Goal: Task Accomplishment & Management: Use online tool/utility

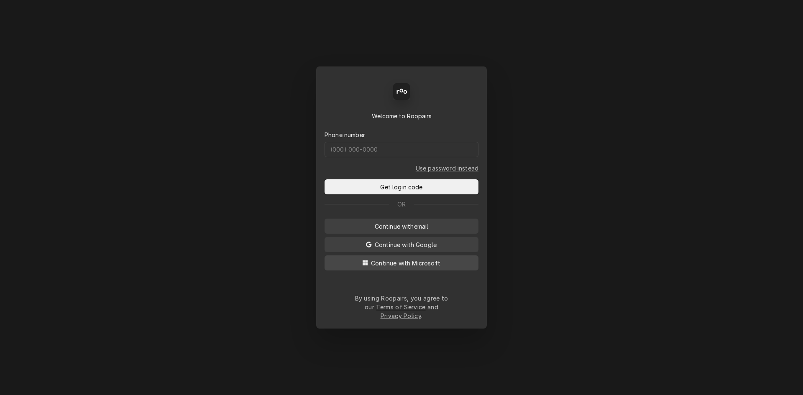
click at [413, 271] on button "Continue with Microsoft" at bounding box center [402, 263] width 154 height 15
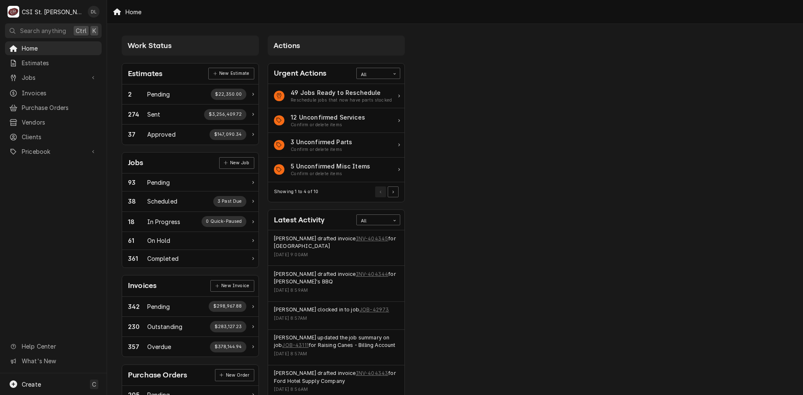
click at [485, 309] on div "Work Status Estimates New Estimate 2 Pending $22,350.00 274 Sent $3,256,409.72 …" at bounding box center [455, 260] width 696 height 472
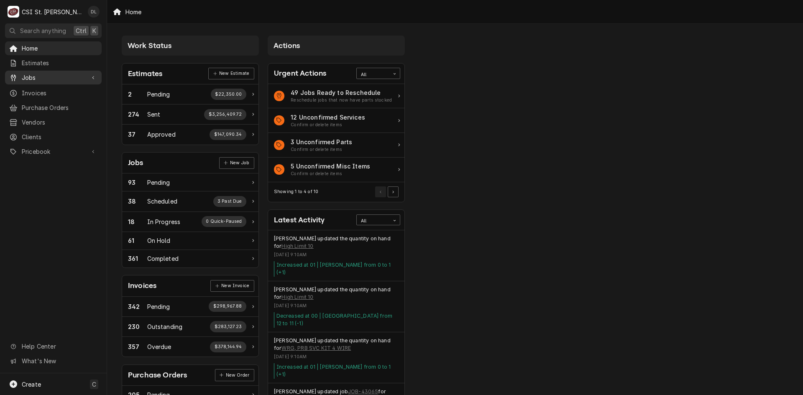
click at [34, 73] on span "Jobs" at bounding box center [53, 77] width 63 height 9
click at [45, 85] on link "Jobs" at bounding box center [53, 92] width 97 height 14
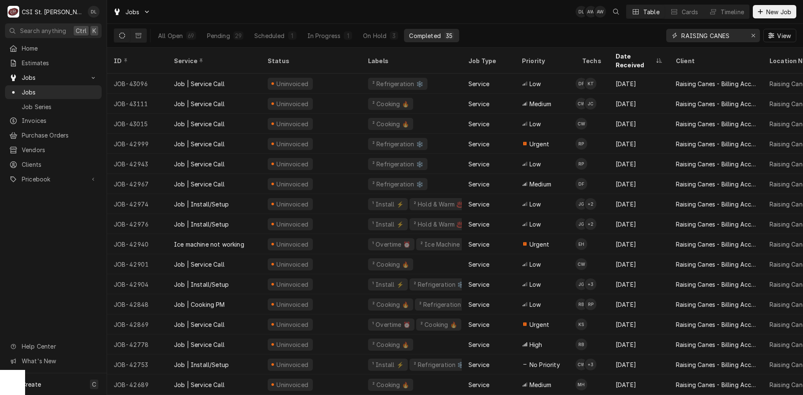
click at [743, 34] on input "RAISING CANES" at bounding box center [713, 35] width 63 height 13
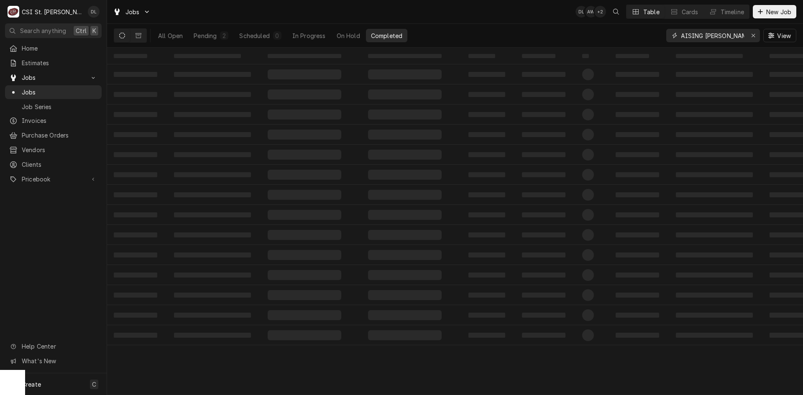
scroll to position [0, 8]
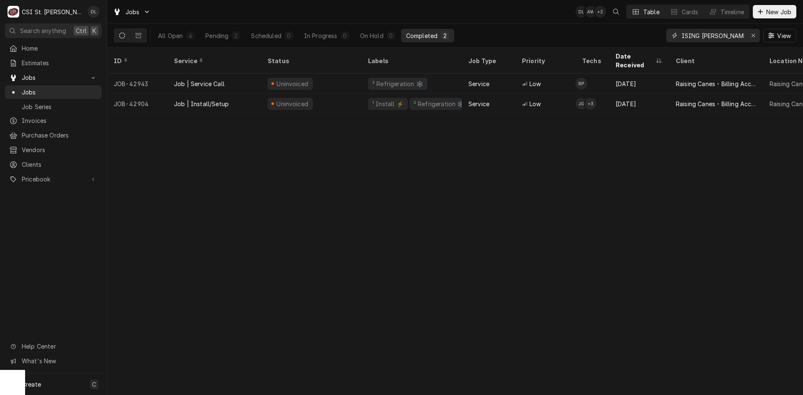
type input "RAISING [PERSON_NAME]"
drag, startPoint x: 442, startPoint y: 110, endPoint x: 581, endPoint y: 126, distance: 139.8
click at [581, 126] on div "ID Service Status Labels Job Type Priority Techs Date Received Client Location …" at bounding box center [455, 222] width 696 height 348
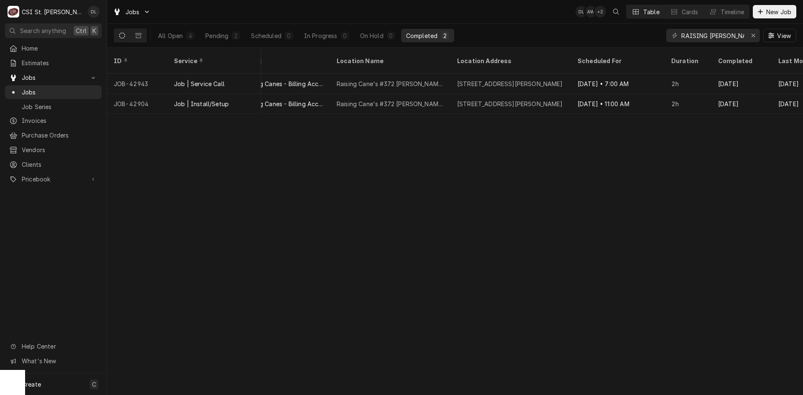
scroll to position [0, 435]
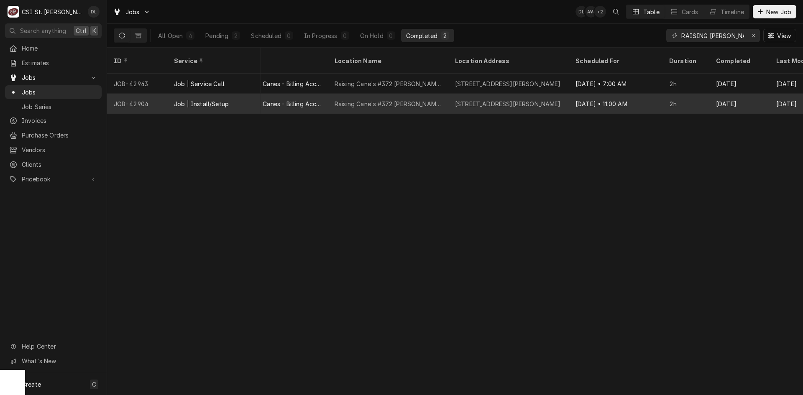
click at [615, 95] on div "Sep 29 • 11:00 AM" at bounding box center [616, 104] width 94 height 20
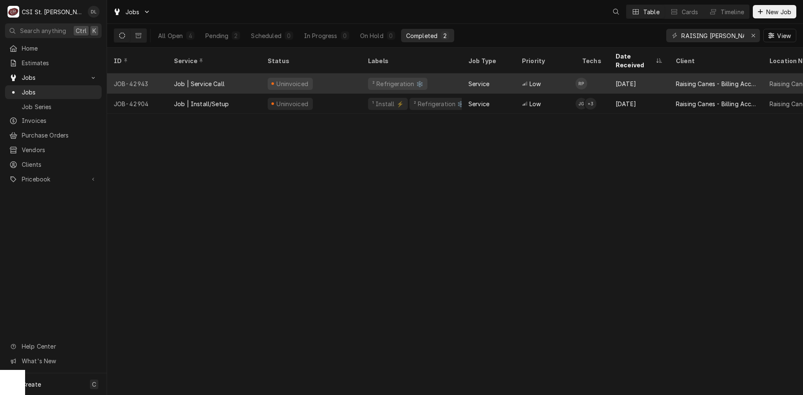
click at [514, 74] on div "Service" at bounding box center [489, 84] width 54 height 20
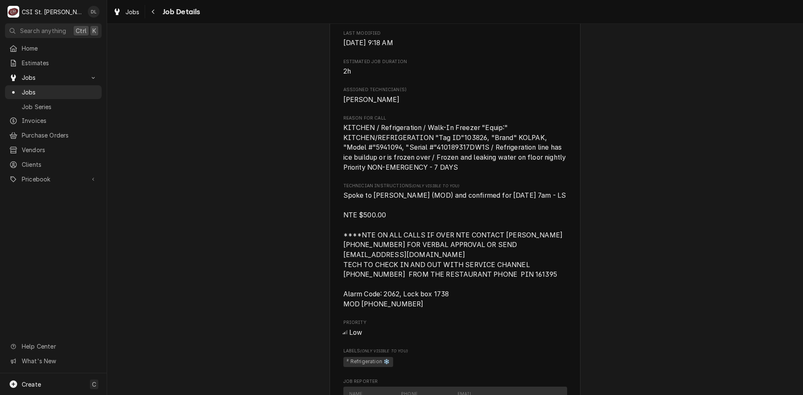
scroll to position [544, 0]
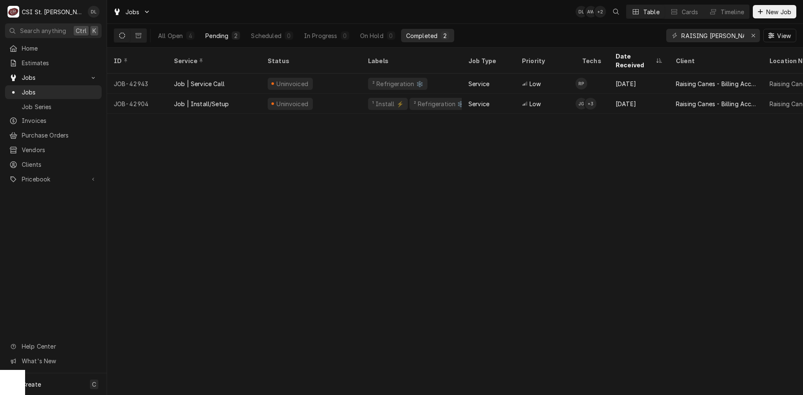
click at [206, 38] on div "Pending" at bounding box center [216, 35] width 23 height 9
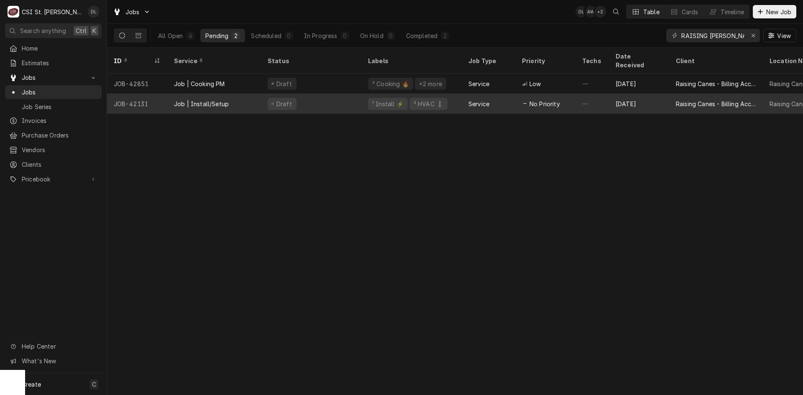
click at [431, 100] on div "² HVAC 🌡️" at bounding box center [428, 104] width 31 height 9
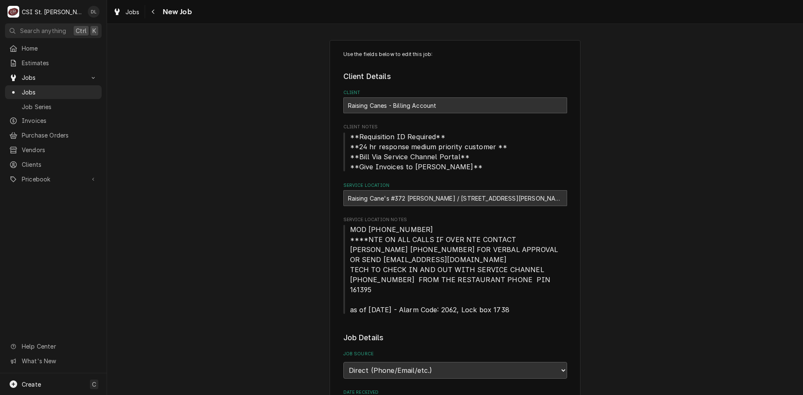
type textarea "x"
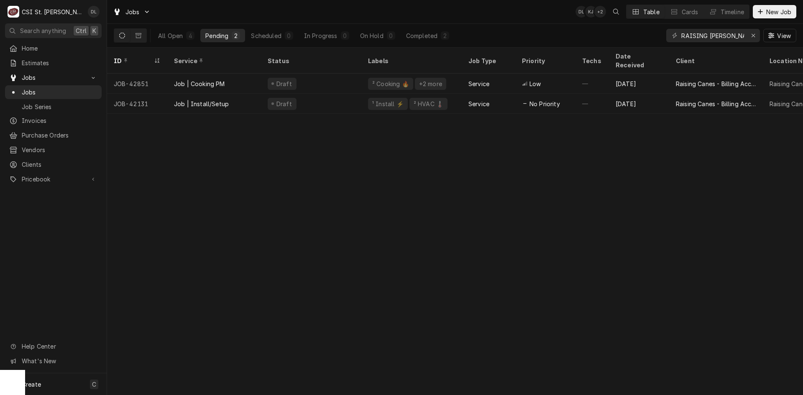
click at [229, 242] on div "ID Service Status Labels Job Type Priority Techs Date Received Client Location …" at bounding box center [455, 222] width 696 height 348
click at [156, 277] on div "ID Service Status Labels Job Type Priority Techs Date Received Client Location …" at bounding box center [455, 222] width 696 height 348
click at [185, 290] on div "ID Service Status Labels Job Type Priority Techs Date Received Client Location …" at bounding box center [455, 222] width 696 height 348
click at [243, 275] on div "ID Service Status Labels Job Type Priority Techs Date Received Client Location …" at bounding box center [455, 222] width 696 height 348
click at [753, 35] on icon "Erase input" at bounding box center [754, 36] width 5 height 6
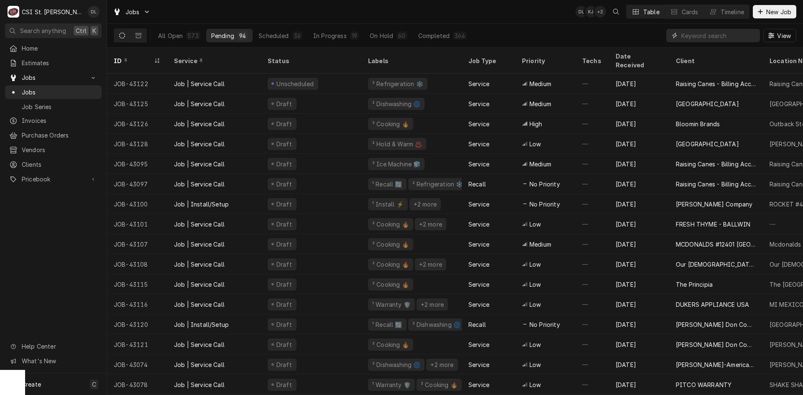
click at [690, 37] on input "Dynamic Content Wrapper" at bounding box center [719, 35] width 74 height 13
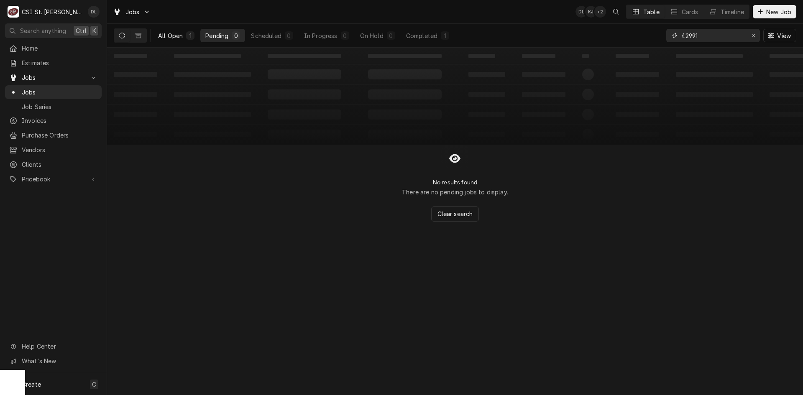
type input "42991"
click at [186, 39] on button "All Open 1" at bounding box center [176, 35] width 46 height 13
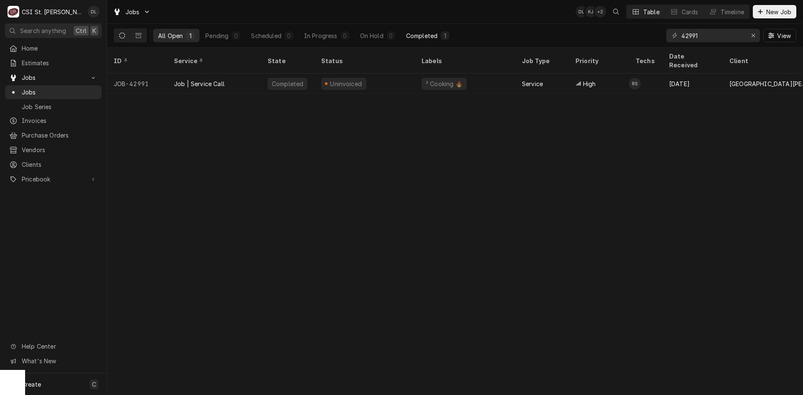
click at [421, 36] on div "Completed" at bounding box center [421, 35] width 31 height 9
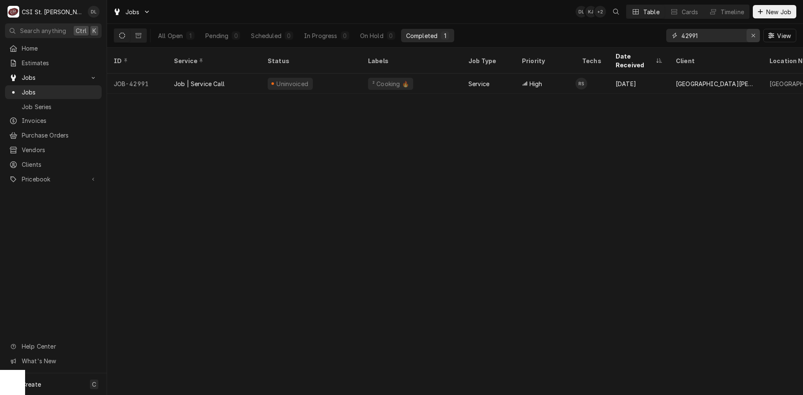
click at [751, 37] on div "Erase input" at bounding box center [753, 35] width 8 height 8
click at [721, 35] on input "Dynamic Content Wrapper" at bounding box center [721, 35] width 79 height 13
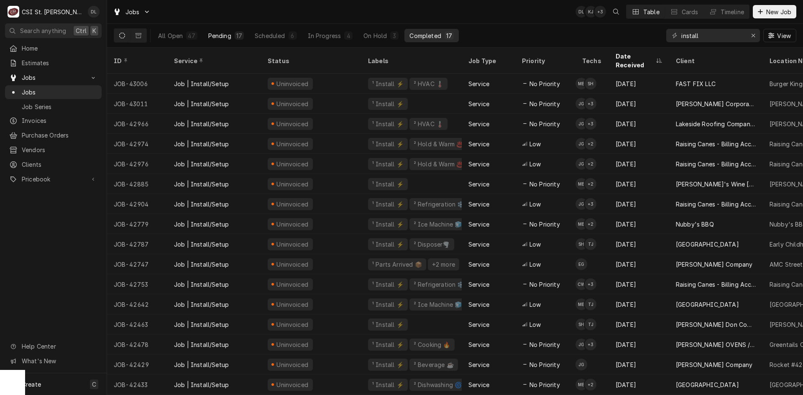
click at [232, 36] on button "Pending 17" at bounding box center [226, 35] width 46 height 13
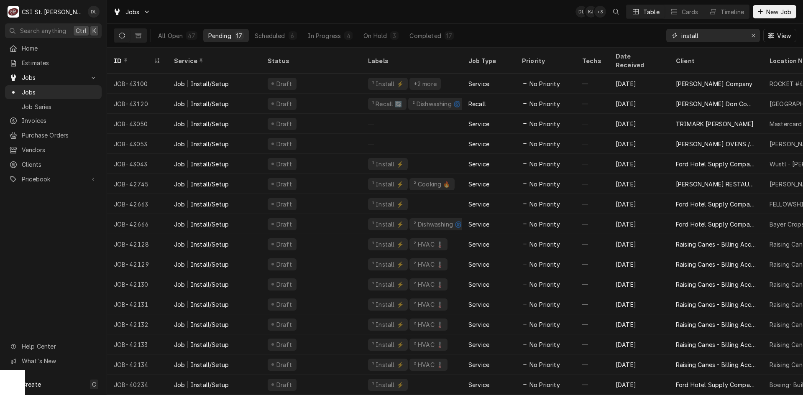
click at [734, 36] on input "install" at bounding box center [713, 35] width 63 height 13
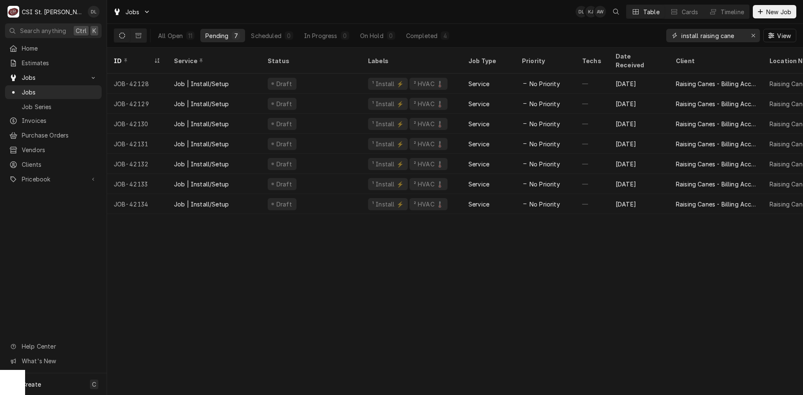
type input "install raising cane"
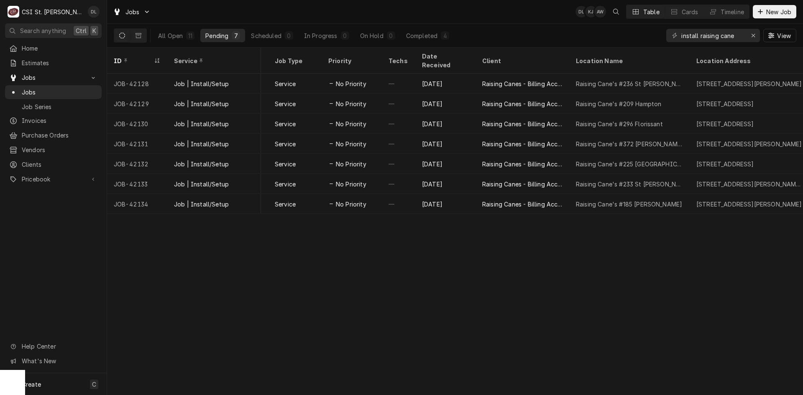
scroll to position [0, 198]
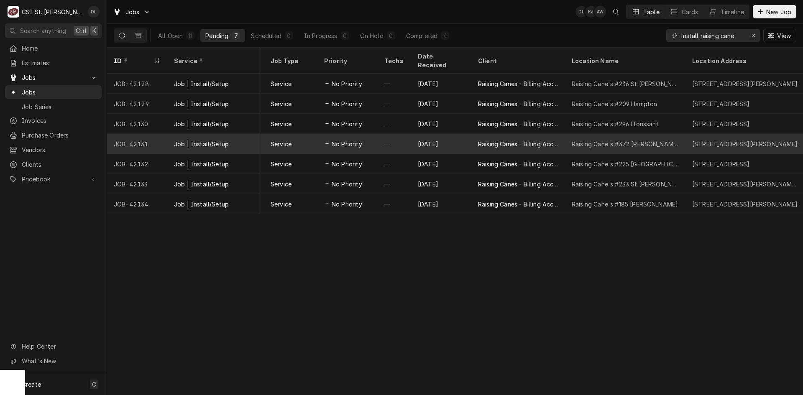
click at [583, 134] on div "Raising Cane's #372 Vandeventer" at bounding box center [625, 144] width 121 height 20
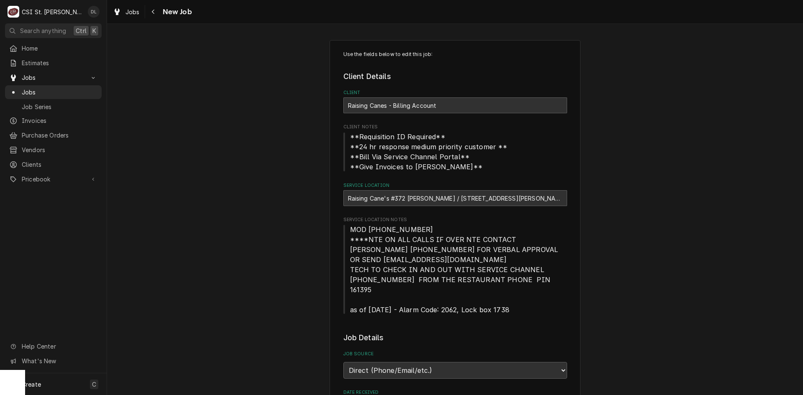
type textarea "x"
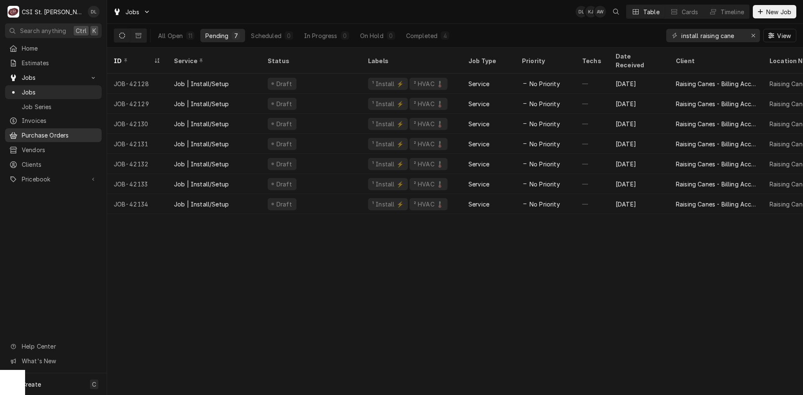
click at [40, 131] on span "Purchase Orders" at bounding box center [60, 135] width 76 height 9
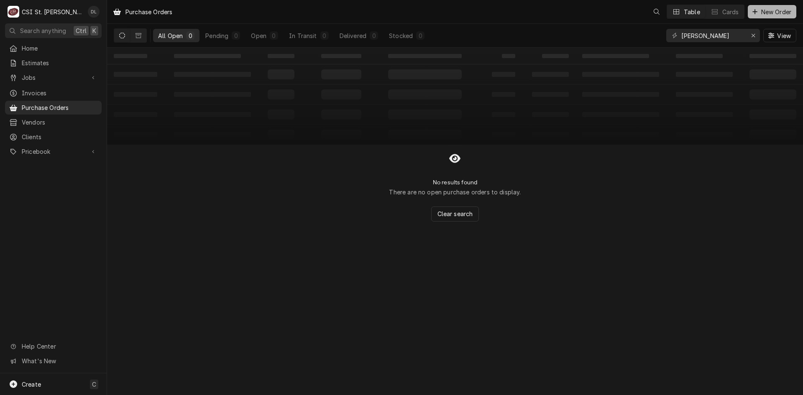
click at [753, 10] on icon "Dynamic Content Wrapper" at bounding box center [755, 12] width 5 height 6
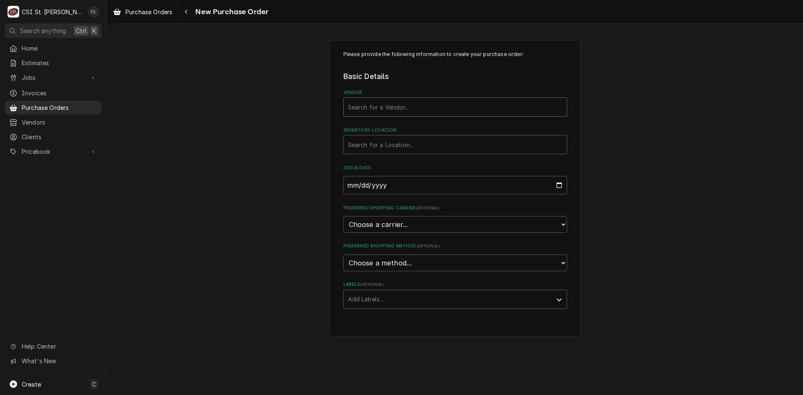
click at [436, 108] on div "Vendor" at bounding box center [455, 107] width 215 height 15
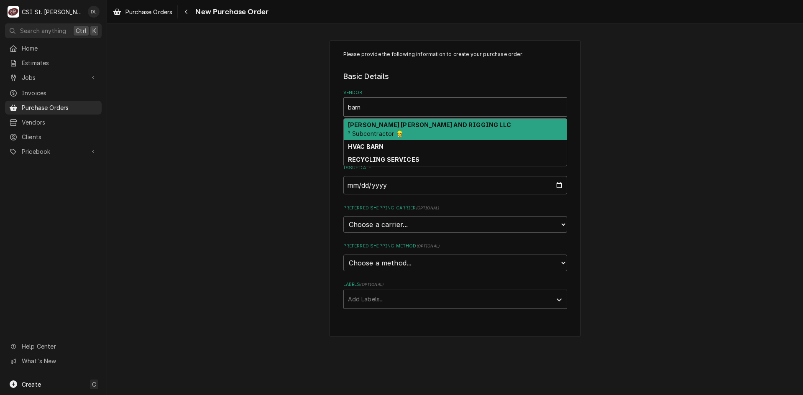
type input "barnh"
click at [433, 125] on strong "[PERSON_NAME] [PERSON_NAME] AND RIGGING LLC" at bounding box center [429, 124] width 163 height 7
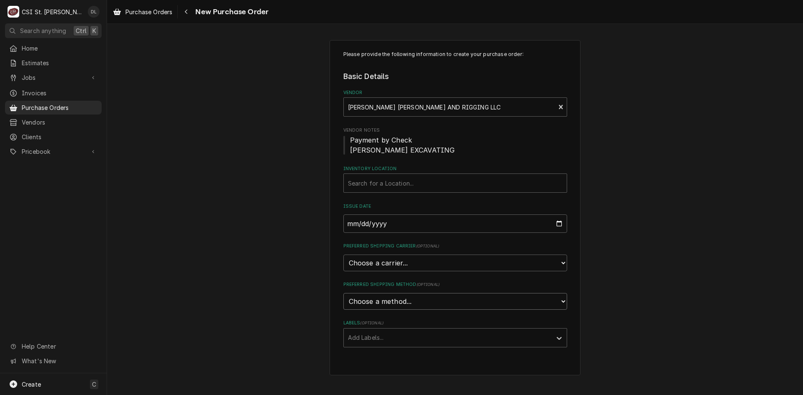
click at [562, 300] on select "Choose a method... Ground Next Day Early AM Next Day Air 2 Day Air Other" at bounding box center [456, 301] width 224 height 17
click at [647, 304] on div "Please provide the following information to create your purchase order: Basic D…" at bounding box center [455, 208] width 696 height 351
click at [416, 339] on div "Labels" at bounding box center [448, 338] width 200 height 15
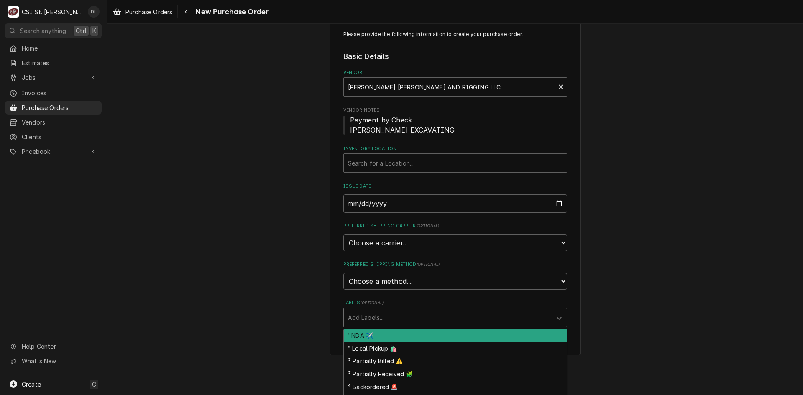
scroll to position [31, 0]
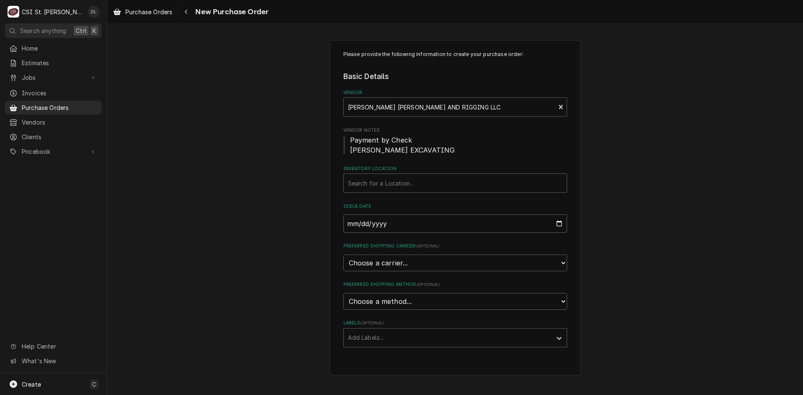
click at [637, 301] on div "Please provide the following information to create your purchase order: Basic D…" at bounding box center [455, 208] width 696 height 351
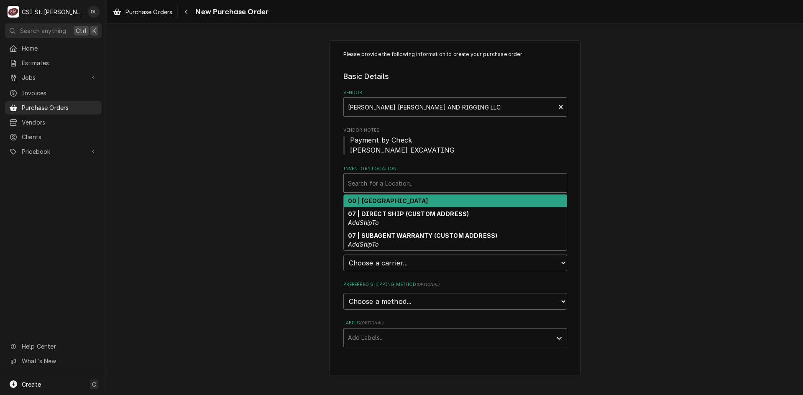
click at [398, 184] on div "Inventory Location" at bounding box center [455, 183] width 215 height 15
click at [388, 202] on strong "00 | STL WAREHOUSE" at bounding box center [388, 201] width 80 height 7
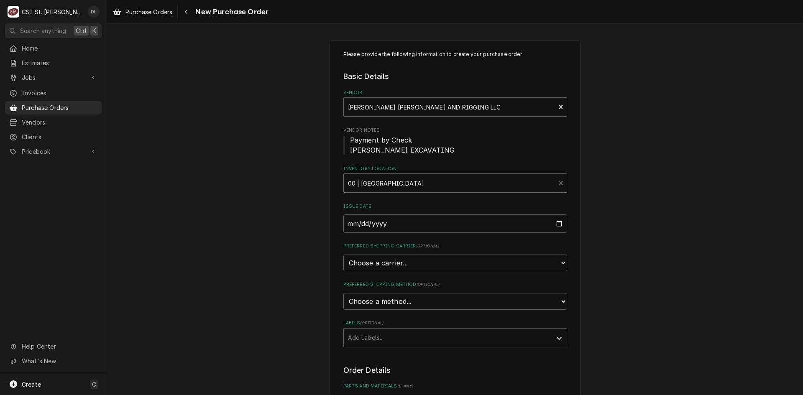
click at [624, 208] on div "Please provide the following information to create your purchase order: Basic D…" at bounding box center [455, 329] width 696 height 593
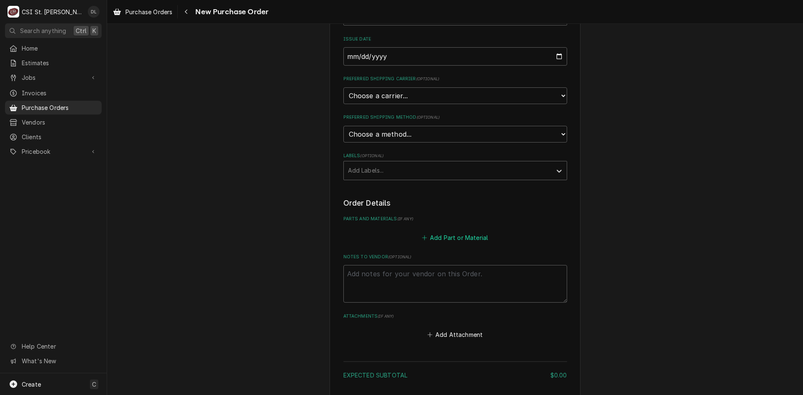
click at [422, 239] on icon "Parts and Materials" at bounding box center [424, 238] width 5 height 5
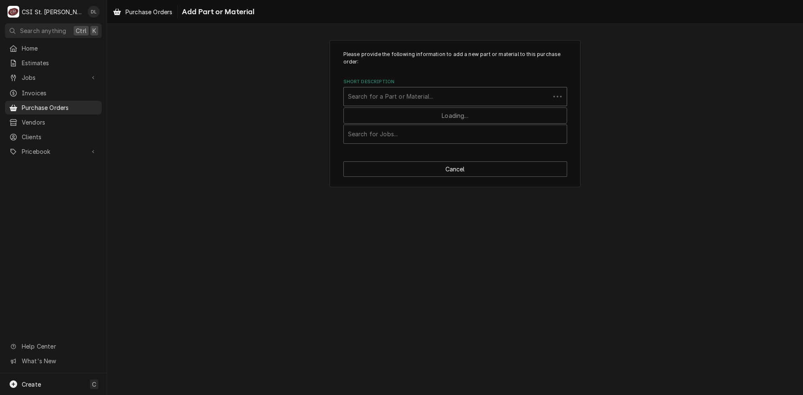
click at [405, 101] on div "Short Description" at bounding box center [447, 96] width 198 height 15
type input "crane"
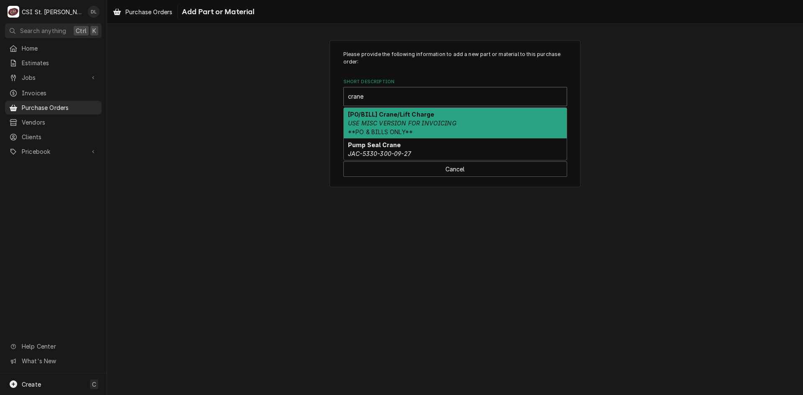
click at [405, 119] on div "[PO/BILL] Crane/Lift Charge USE MISC VERSION FOR INVOICING **PO & BILLS ONLY**" at bounding box center [455, 123] width 223 height 31
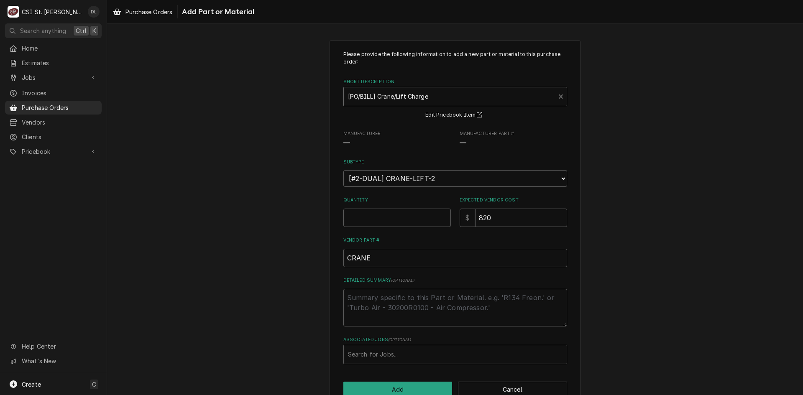
type textarea "x"
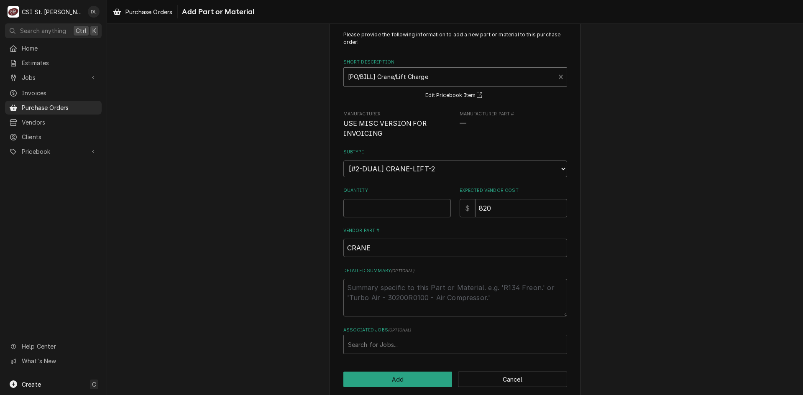
scroll to position [30, 0]
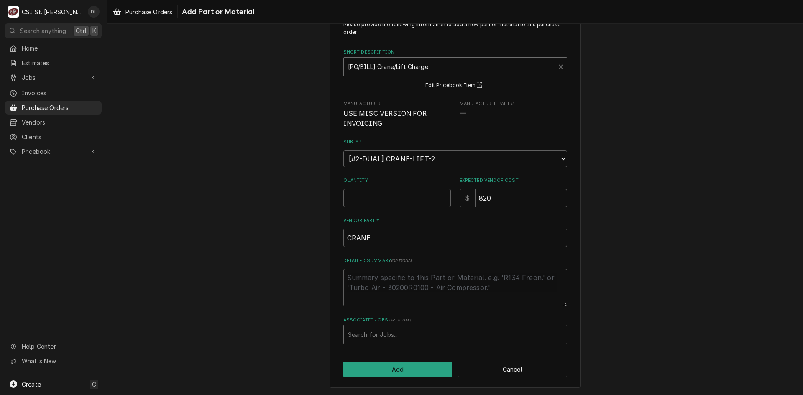
click at [394, 331] on div "Associated Jobs" at bounding box center [455, 334] width 215 height 15
type input "42131"
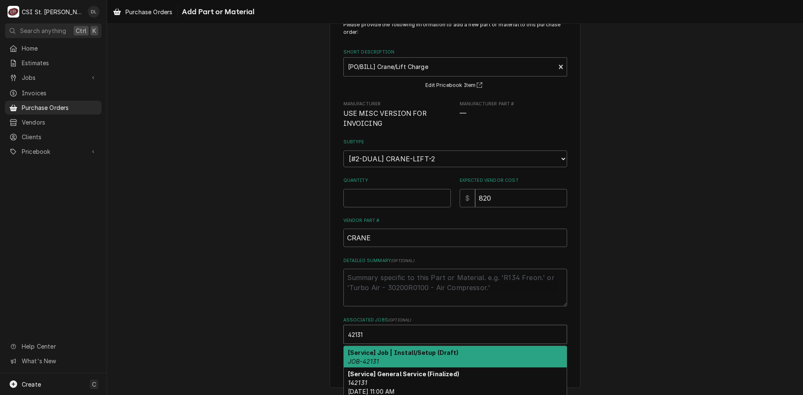
click at [399, 356] on strong "[Service] Job | Install/Setup (Draft)" at bounding box center [403, 352] width 110 height 7
type textarea "x"
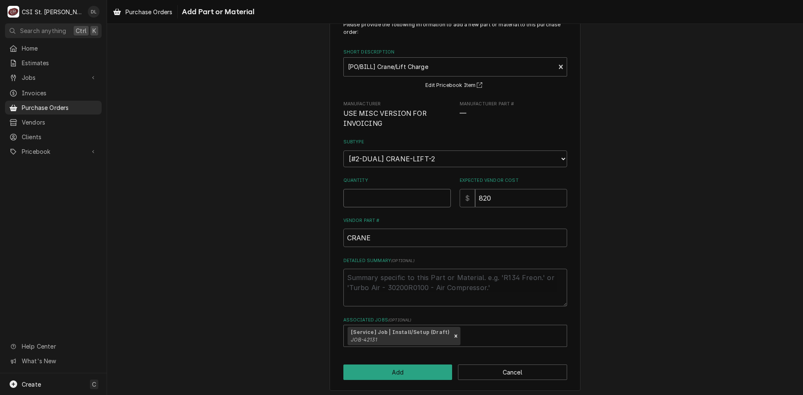
click at [402, 203] on input "Quantity" at bounding box center [398, 198] width 108 height 18
type textarea "x"
type input "1"
click at [404, 377] on button "Add" at bounding box center [398, 372] width 109 height 15
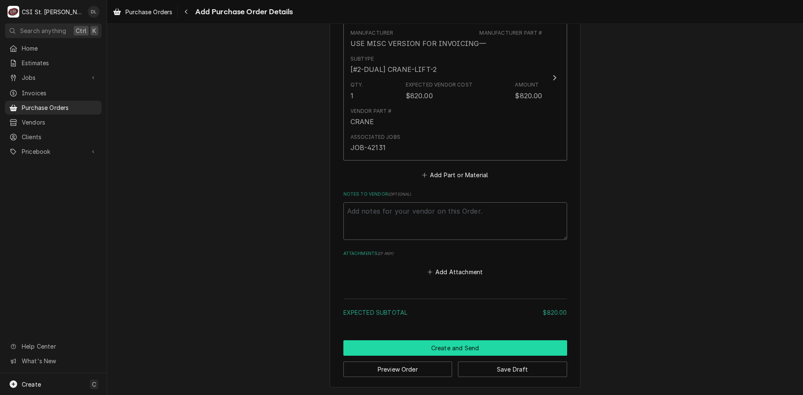
click at [452, 353] on button "Create and Send" at bounding box center [456, 348] width 224 height 15
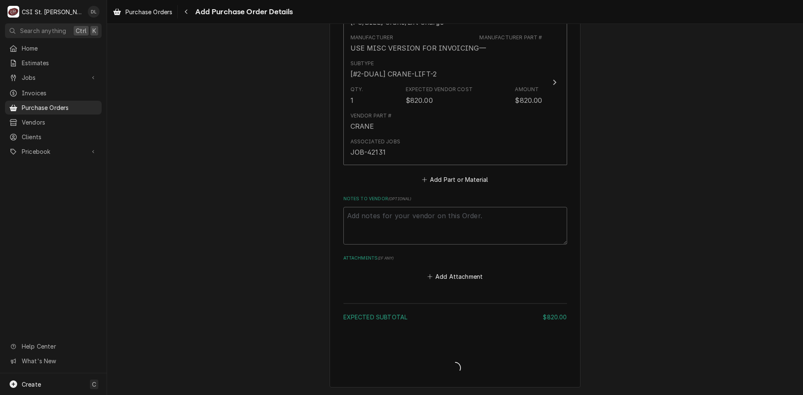
scroll to position [395, 0]
type textarea "x"
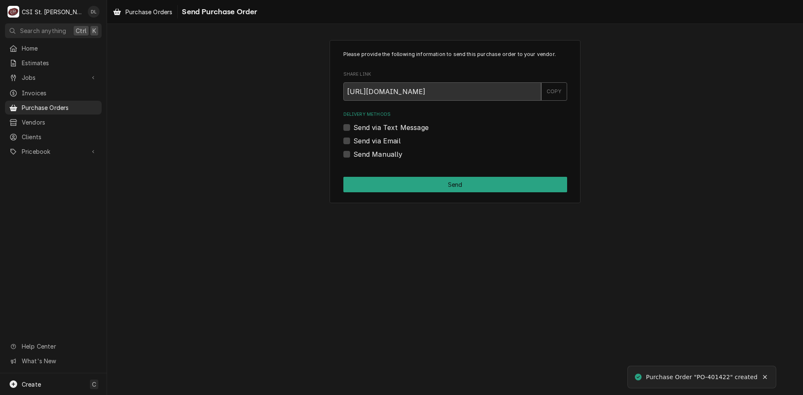
click at [343, 156] on div "Please provide the following information to send this purchase order to your ve…" at bounding box center [455, 121] width 251 height 163
click at [354, 155] on label "Send Manually" at bounding box center [378, 154] width 49 height 10
click at [354, 155] on input "Send Manually" at bounding box center [466, 158] width 224 height 18
checkbox input "true"
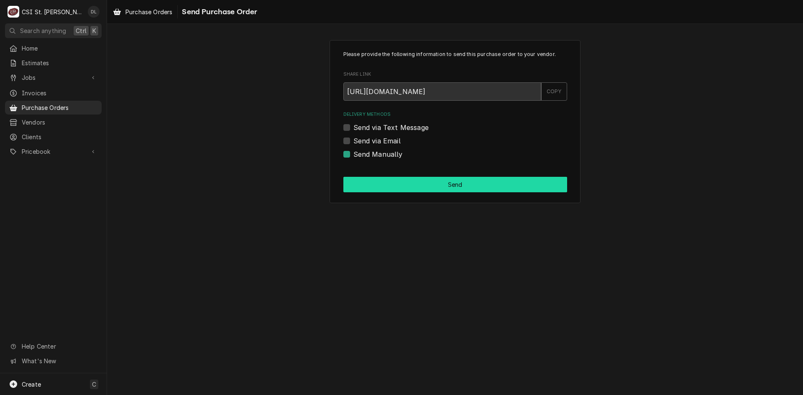
click at [437, 180] on button "Send" at bounding box center [456, 184] width 224 height 15
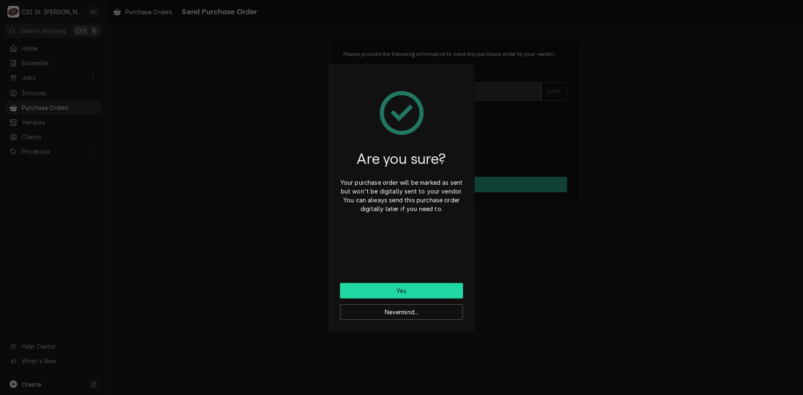
click at [426, 285] on button "Yes" at bounding box center [401, 290] width 123 height 15
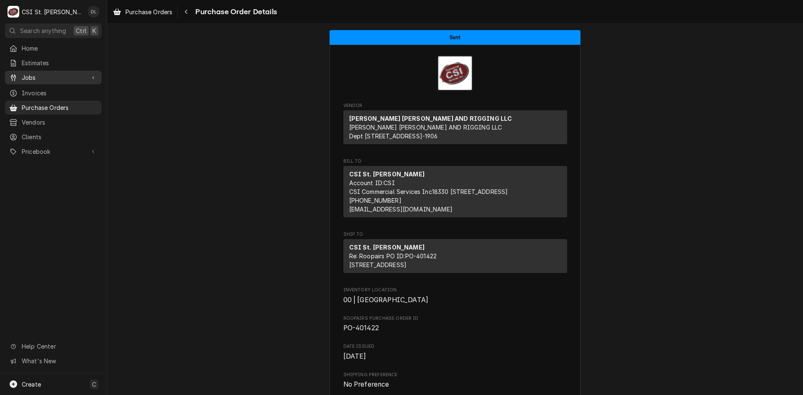
click at [34, 77] on span "Jobs" at bounding box center [53, 77] width 63 height 9
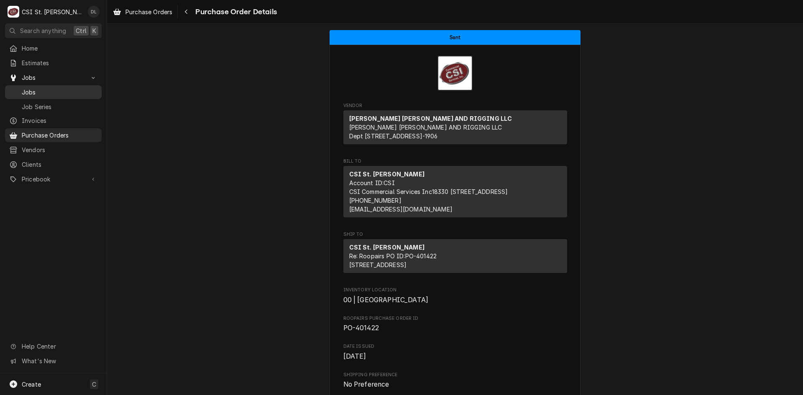
click at [50, 95] on link "Jobs" at bounding box center [53, 92] width 97 height 14
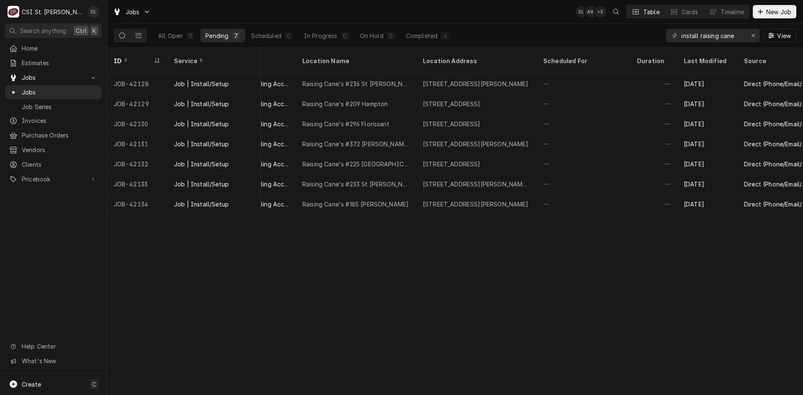
scroll to position [0, 539]
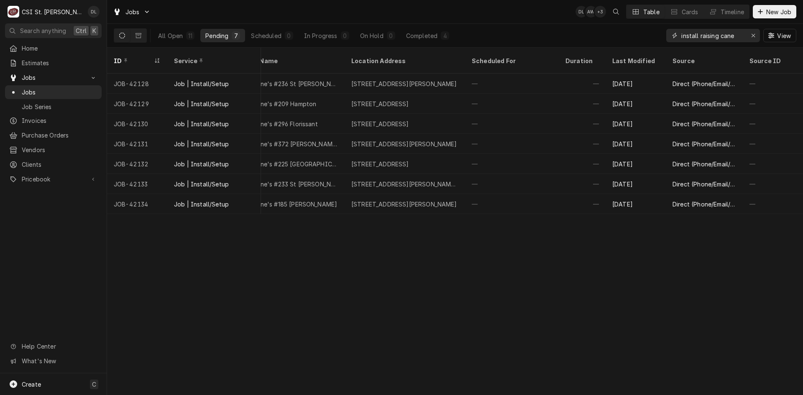
click at [754, 36] on icon "Erase input" at bounding box center [754, 36] width 5 height 6
click at [735, 36] on input "Dynamic Content Wrapper" at bounding box center [721, 35] width 79 height 13
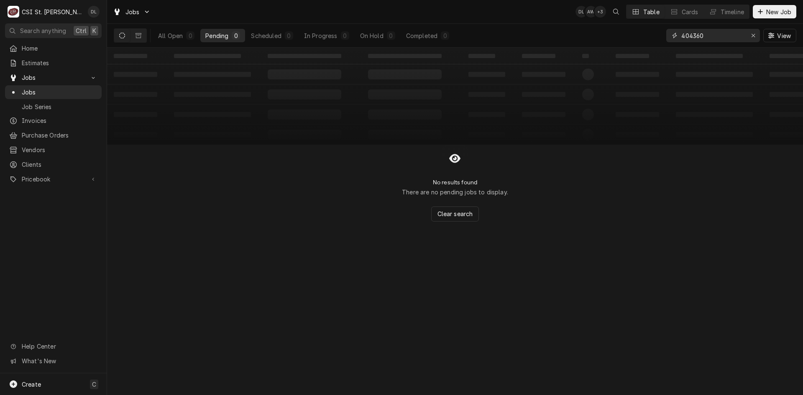
drag, startPoint x: 724, startPoint y: 36, endPoint x: 652, endPoint y: 36, distance: 72.0
click at [652, 36] on div "All Open 0 Pending 0 Scheduled 0 In Progress 0 On Hold 0 Completed 0 404360 View" at bounding box center [455, 35] width 683 height 23
type input "43002"
click at [430, 40] on button "Completed 1" at bounding box center [427, 35] width 53 height 13
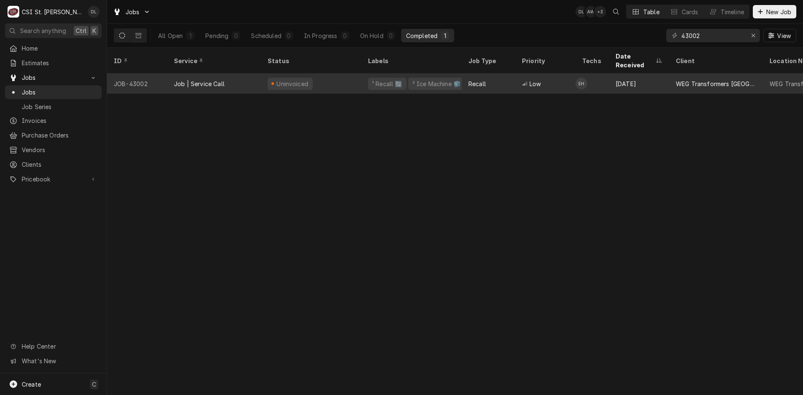
click at [404, 77] on div "¹ Recall 🔄 ² Ice Machine 🧊" at bounding box center [412, 84] width 100 height 20
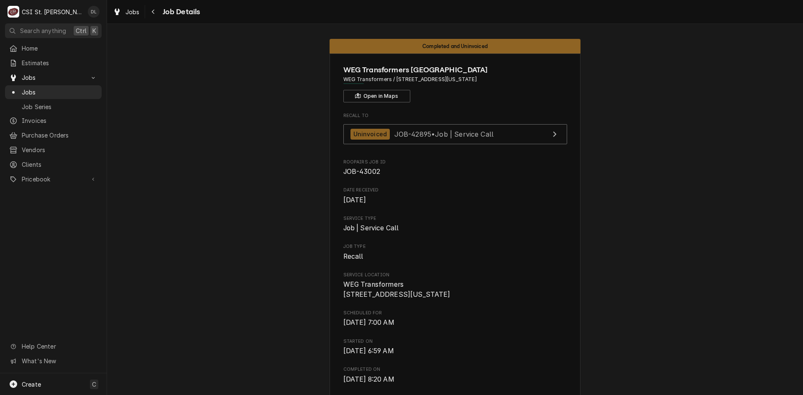
click at [36, 88] on span "Jobs" at bounding box center [60, 92] width 76 height 9
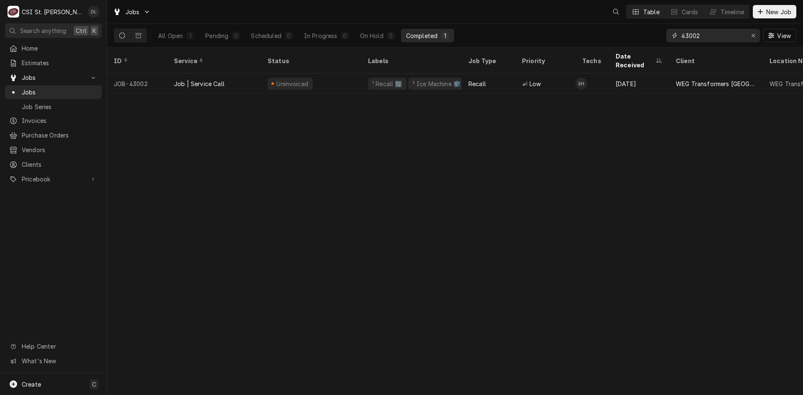
click at [731, 37] on input "43002" at bounding box center [713, 35] width 63 height 13
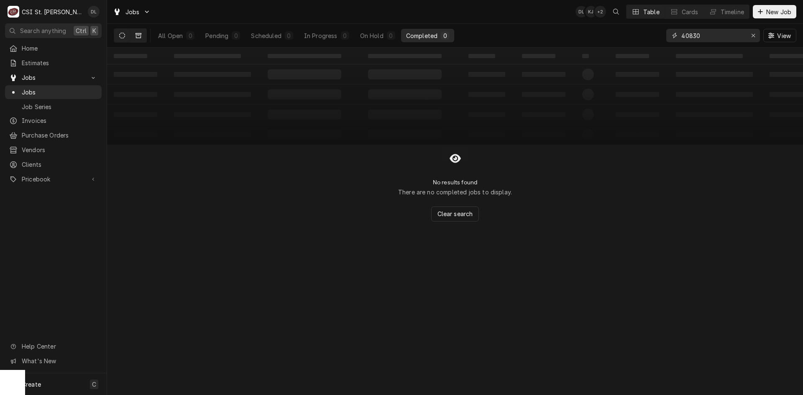
type input "40830"
click at [134, 35] on button "Dynamic Content Wrapper" at bounding box center [139, 35] width 16 height 13
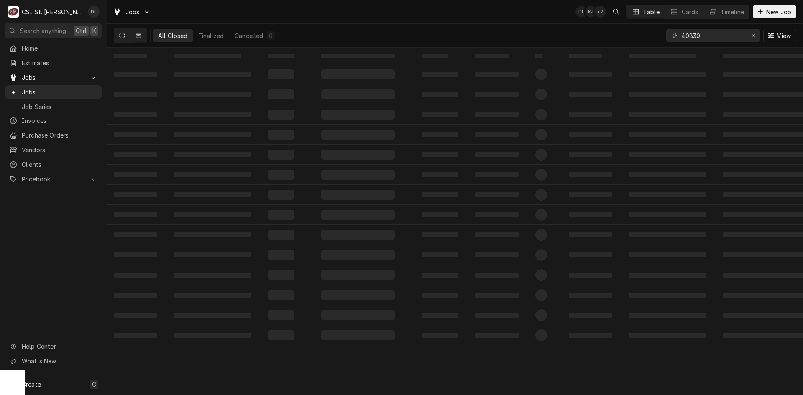
click at [120, 37] on icon "Dynamic Content Wrapper" at bounding box center [122, 36] width 6 height 6
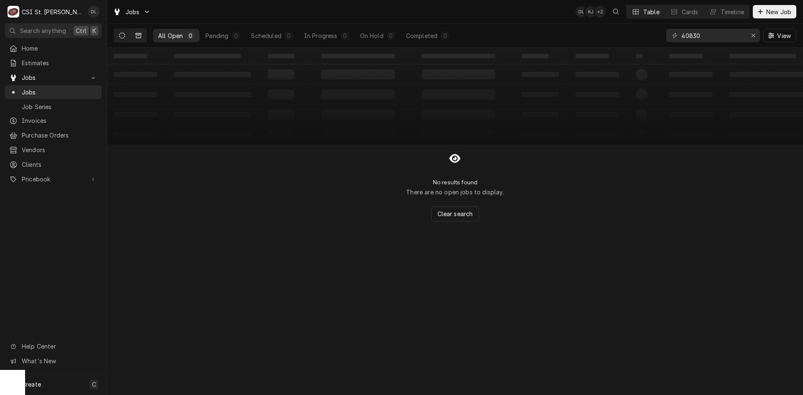
click at [141, 35] on icon "Dynamic Content Wrapper" at bounding box center [139, 36] width 6 height 6
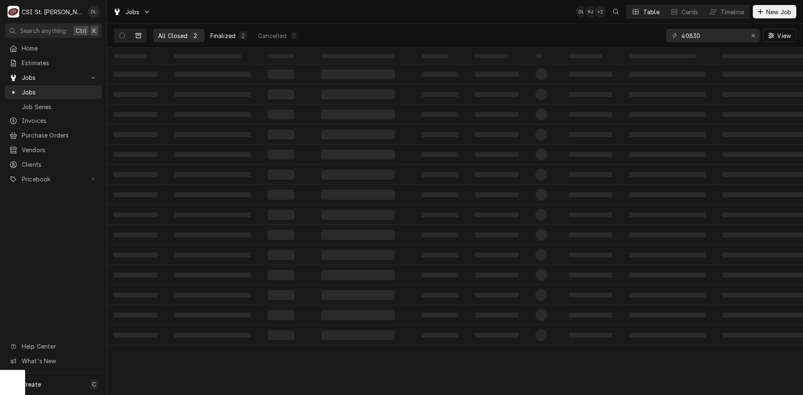
click at [233, 37] on div "Finalized" at bounding box center [222, 35] width 25 height 9
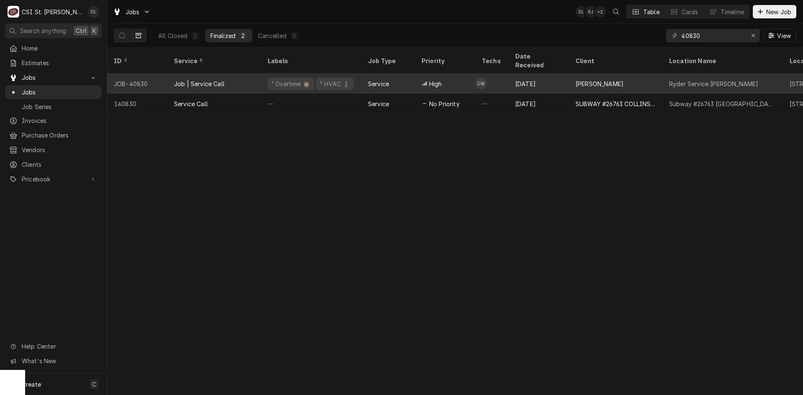
click at [522, 75] on div "Jun 23" at bounding box center [539, 84] width 60 height 20
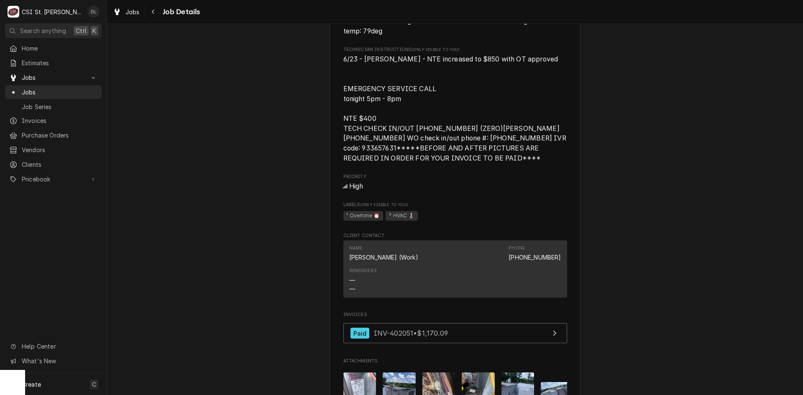
scroll to position [502, 0]
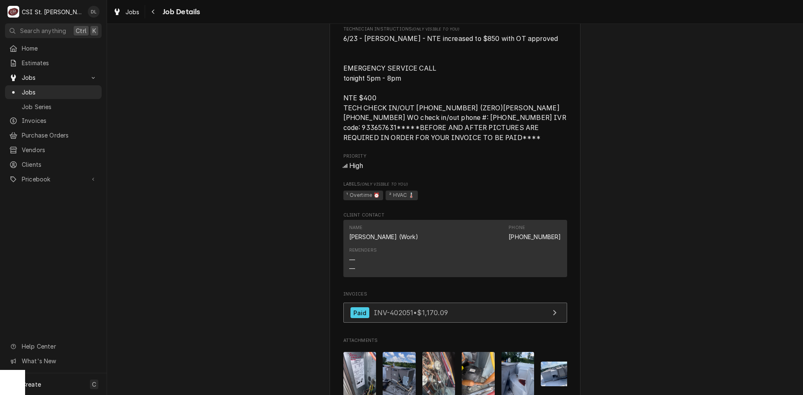
click at [526, 315] on link "Paid INV-402051 • $1,170.09" at bounding box center [456, 313] width 224 height 21
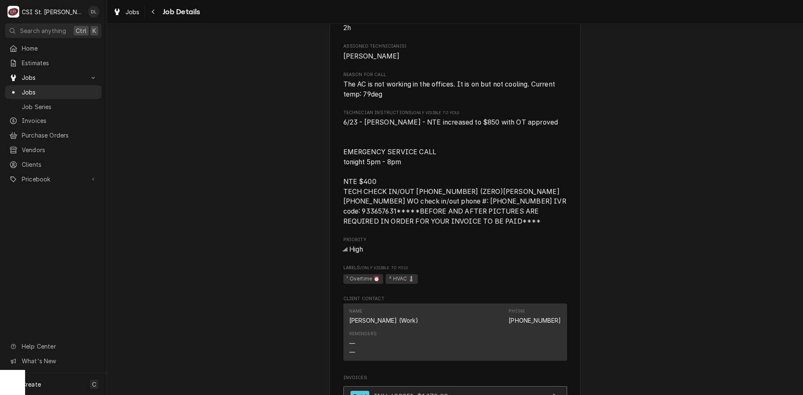
scroll to position [753, 0]
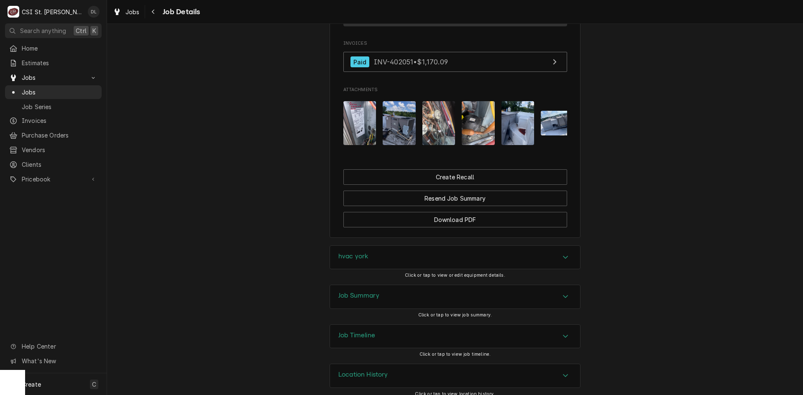
click at [568, 302] on div "Accordion Header" at bounding box center [565, 297] width 13 height 10
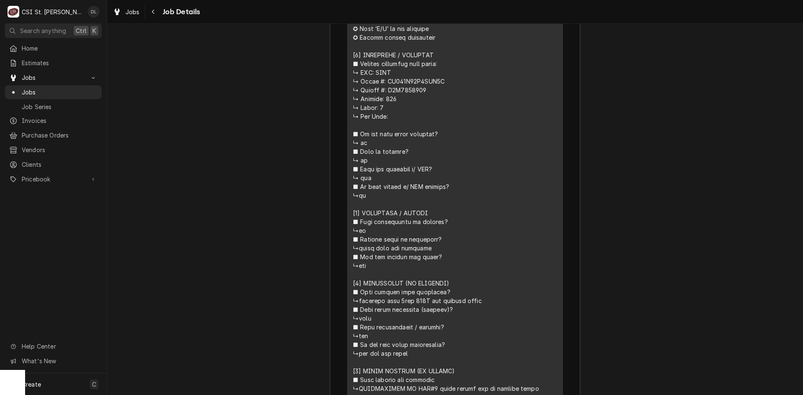
scroll to position [1331, 0]
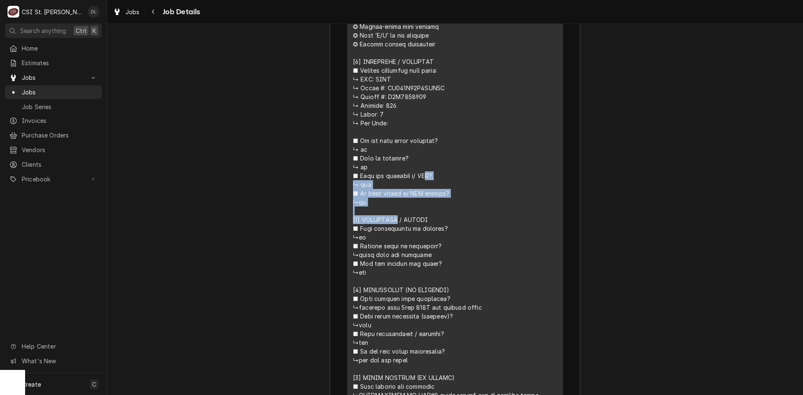
drag, startPoint x: 426, startPoint y: 113, endPoint x: 349, endPoint y: 105, distance: 78.3
click at [349, 105] on div "Short Description Job | Service Call Subtype [#1-SALE] LABR-REG Service Date Ju…" at bounding box center [455, 210] width 216 height 640
drag, startPoint x: 369, startPoint y: 108, endPoint x: 526, endPoint y: 61, distance: 163.9
click at [526, 59] on div "Line Item" at bounding box center [455, 259] width 204 height 527
drag, startPoint x: 426, startPoint y: 113, endPoint x: 346, endPoint y: 94, distance: 82.8
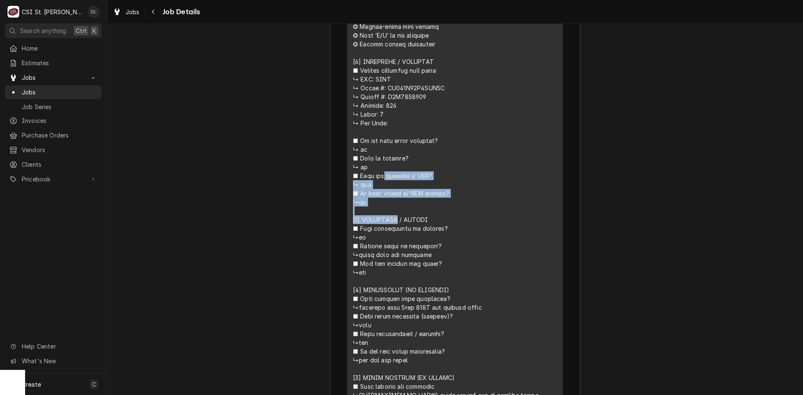
click at [347, 94] on div "Short Description Job | Service Call Subtype [#1-SALE] LABR-REG Service Date Ju…" at bounding box center [455, 210] width 216 height 640
copy div "𝘃𝗲𝗿𝗶𝗳𝗶𝗲𝗱 𝘄/ 𝗠𝗙𝗚? ↳ yes ■ 𝗜𝘀 𝘂𝗻𝗶𝘁 𝘁𝗮𝗴𝗴𝗲𝗱 𝘄/ 𝗖𝗦𝗜 𝘀𝘁𝗶𝗰𝗸𝗲𝗿? ↳no [𝟮] 𝗗𝗜𝗔𝗚𝗡𝗢𝗦𝗜𝗦"
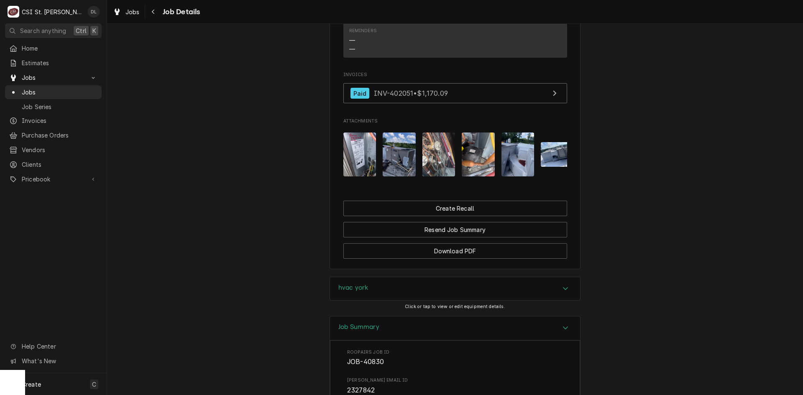
scroll to position [829, 0]
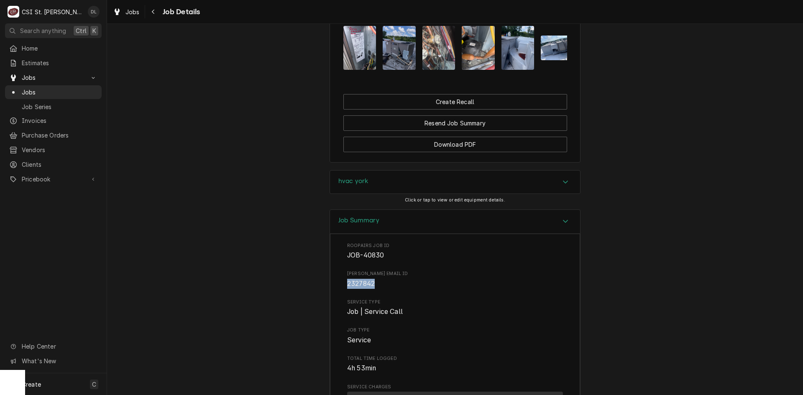
drag, startPoint x: 386, startPoint y: 302, endPoint x: 337, endPoint y: 301, distance: 49.4
copy span "2327842"
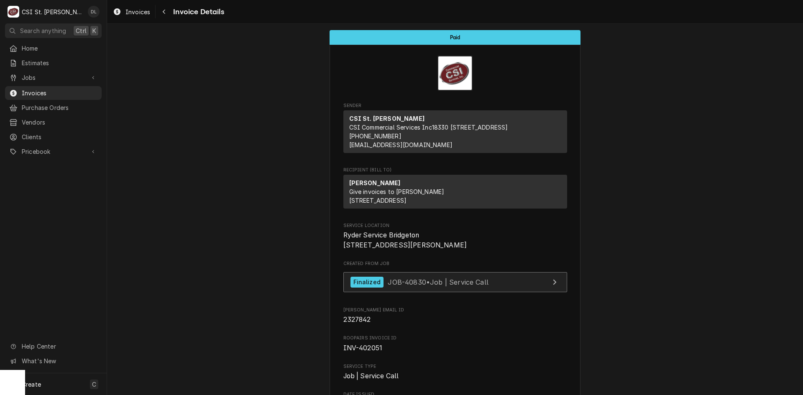
click at [513, 293] on link "Finalized JOB-40830 • Job | Service Call" at bounding box center [456, 282] width 224 height 21
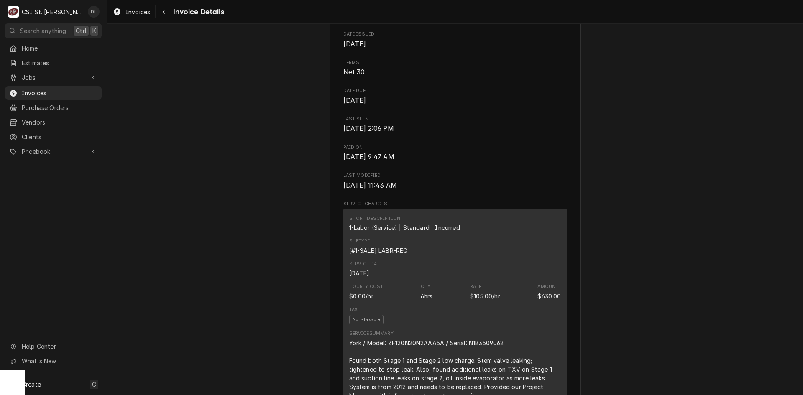
scroll to position [209, 0]
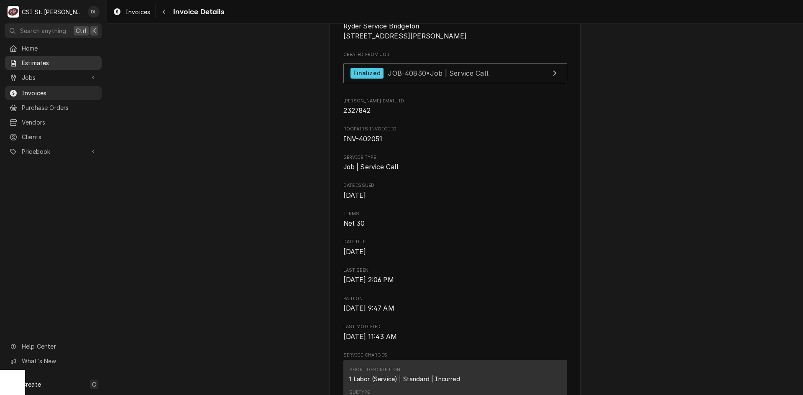
click at [42, 61] on span "Estimates" at bounding box center [60, 63] width 76 height 9
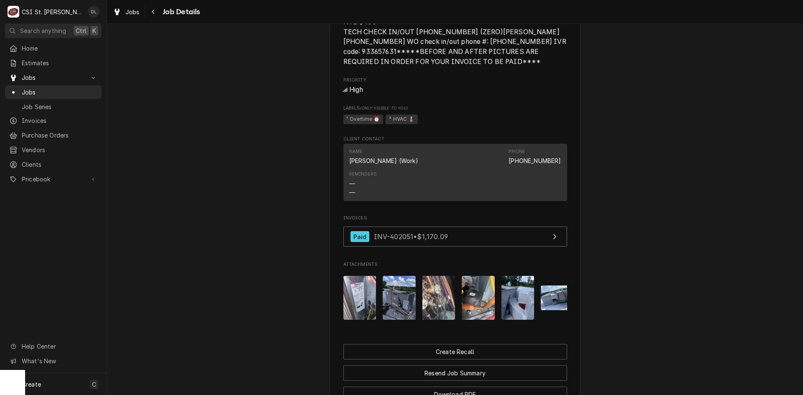
scroll to position [586, 0]
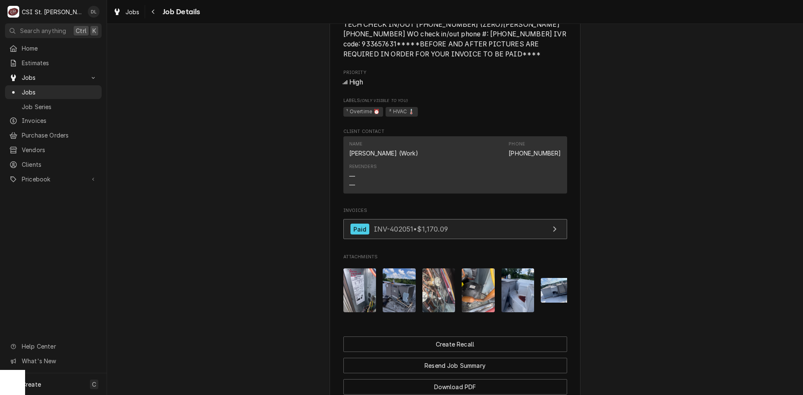
click at [520, 240] on link "Paid INV-402051 • $1,170.09" at bounding box center [456, 229] width 224 height 21
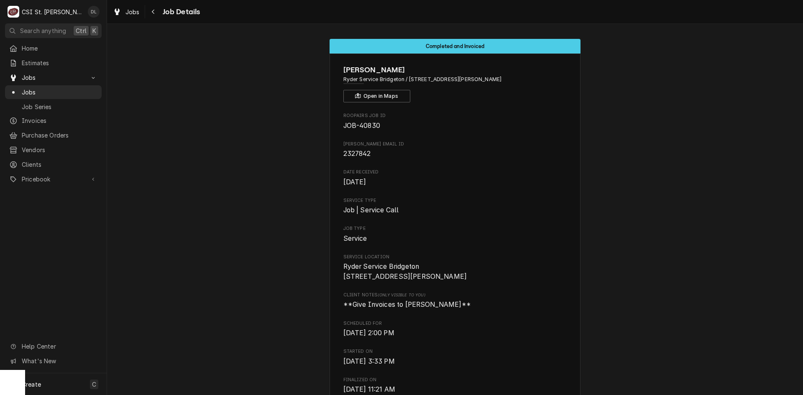
scroll to position [126, 0]
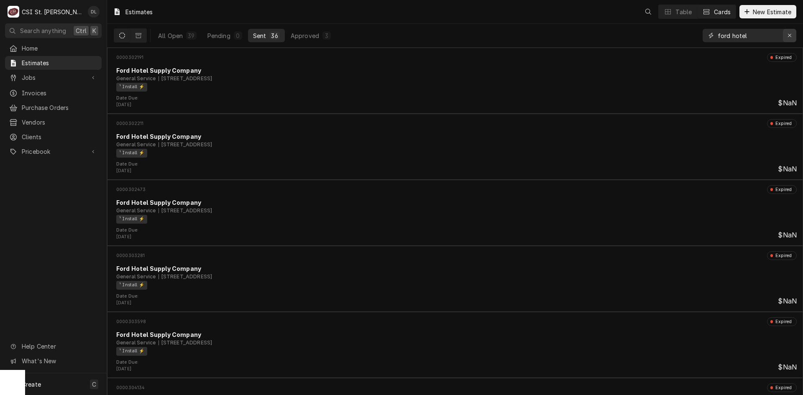
click at [788, 33] on icon "Erase input" at bounding box center [790, 36] width 5 height 6
click at [762, 36] on input "Dynamic Content Wrapper" at bounding box center [757, 35] width 79 height 13
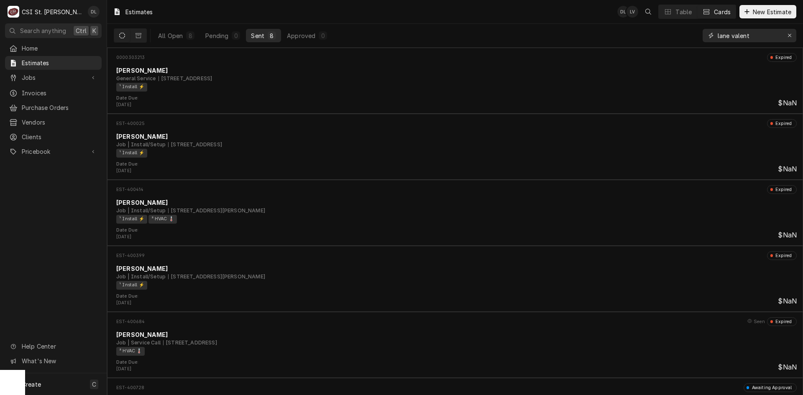
type input "lane valent"
click at [741, 10] on button "New Estimate" at bounding box center [768, 11] width 57 height 13
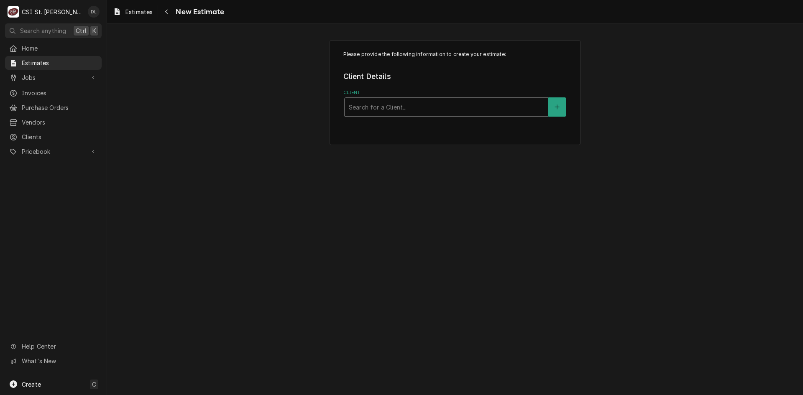
click at [433, 112] on div "Client" at bounding box center [446, 107] width 195 height 15
type input "lane valente"
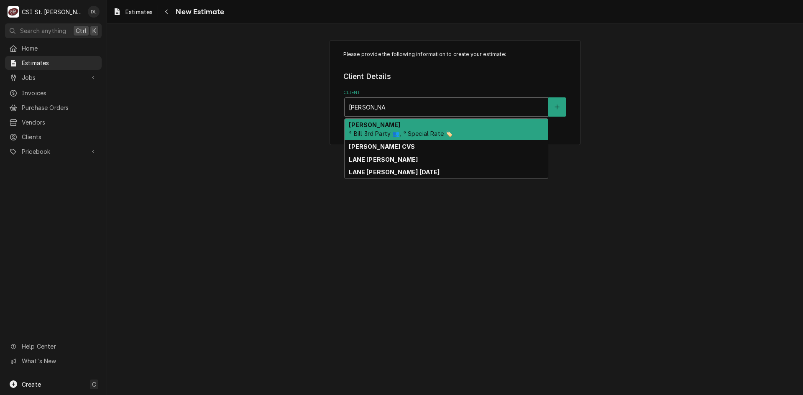
click at [403, 133] on span "³ Bill 3rd Party 👥, ³ Special Rate 🏷️" at bounding box center [401, 133] width 104 height 7
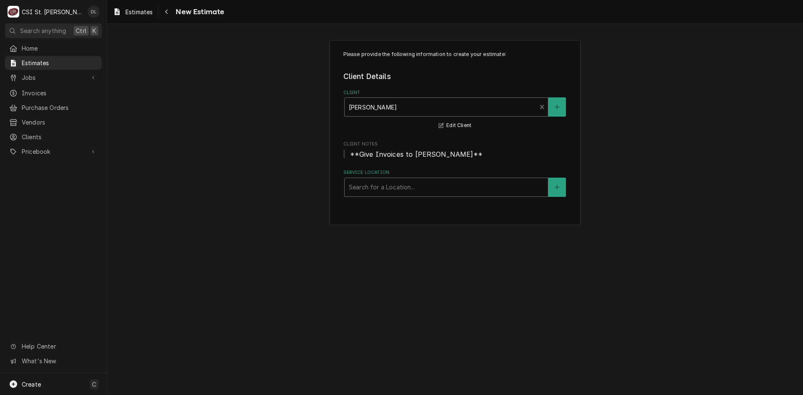
click at [428, 187] on div "Service Location" at bounding box center [446, 187] width 195 height 15
type input "ryder"
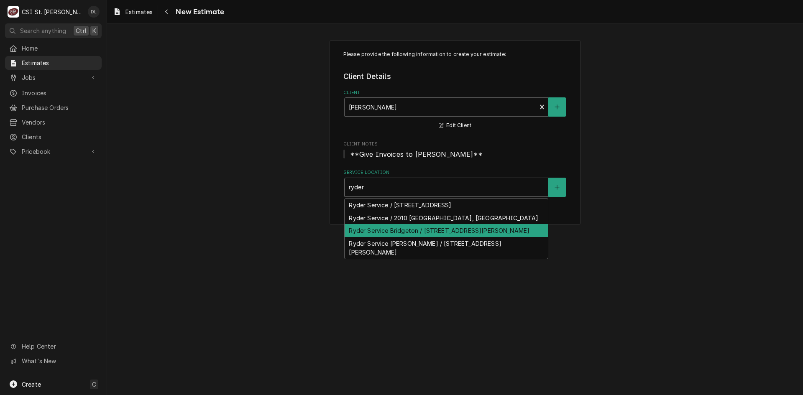
click at [481, 233] on div "Ryder Service Bridgeton / 12665 Pennridge Dr, Bridgeton, MO 63044" at bounding box center [446, 230] width 203 height 13
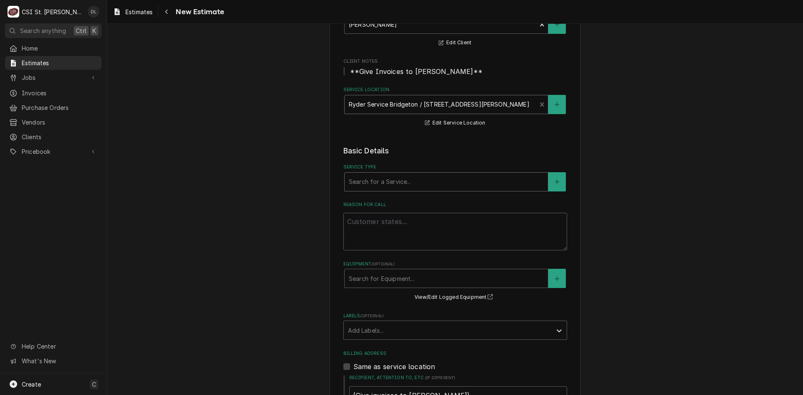
scroll to position [84, 0]
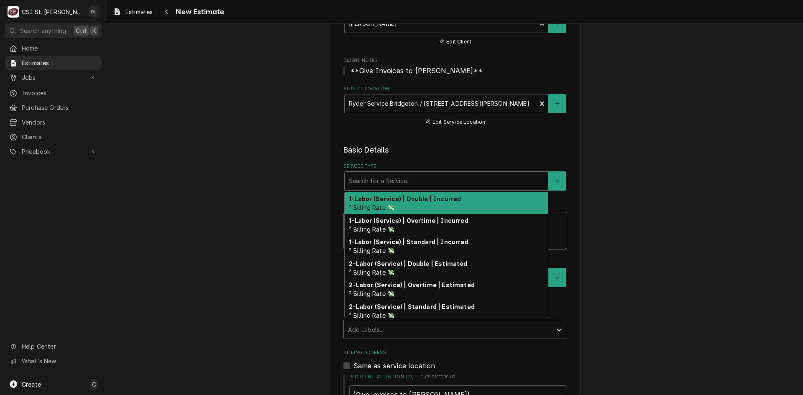
click at [465, 182] on div "Service Type" at bounding box center [446, 181] width 195 height 15
type textarea "x"
type input "i"
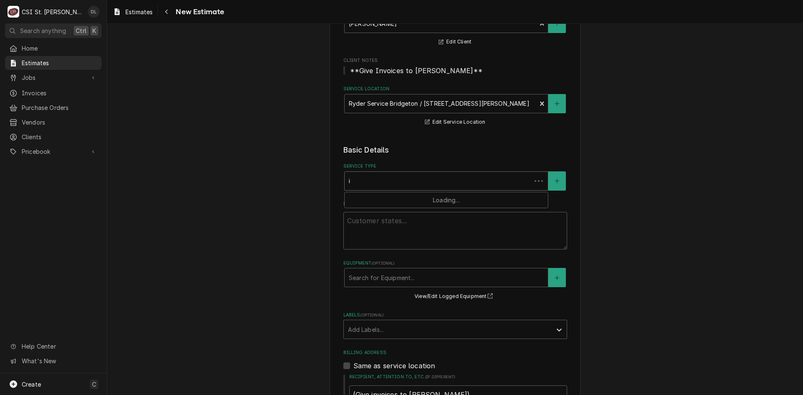
type textarea "x"
type input "in"
type textarea "x"
type input "ins"
type textarea "x"
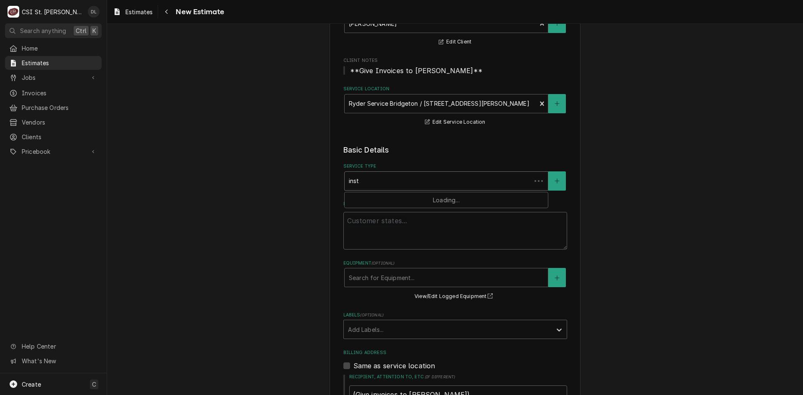
type input "insta"
type textarea "x"
type input "instal"
type textarea "x"
type input "install"
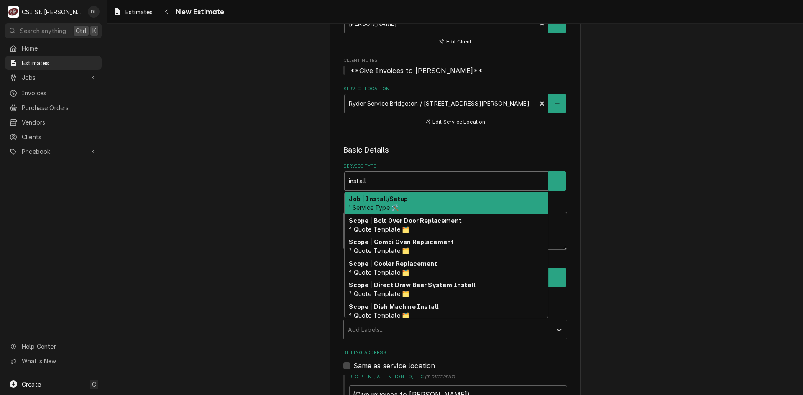
click at [404, 202] on div "Job | Install/Setup ¹ Service Type 🛠️" at bounding box center [446, 203] width 203 height 22
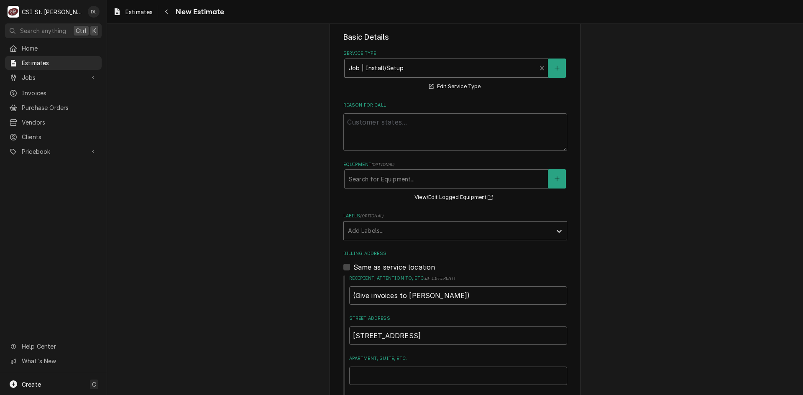
scroll to position [209, 0]
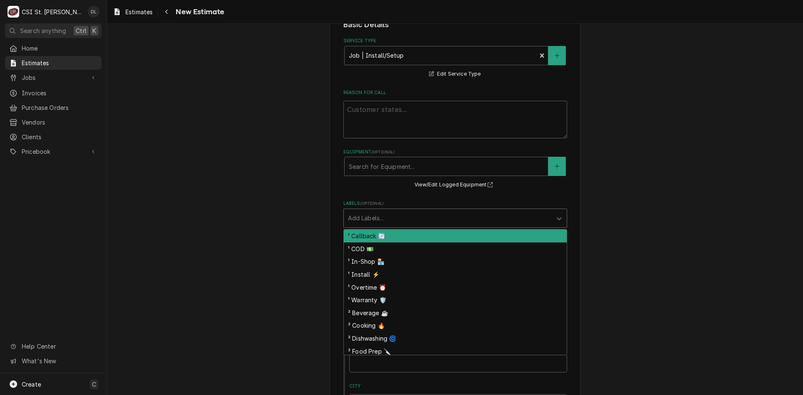
click at [507, 219] on div "Labels" at bounding box center [448, 218] width 200 height 15
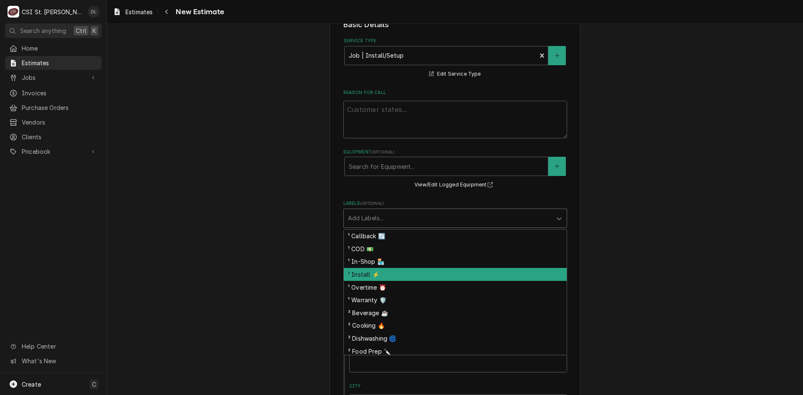
click at [385, 277] on div "¹ Install ⚡️" at bounding box center [455, 274] width 223 height 13
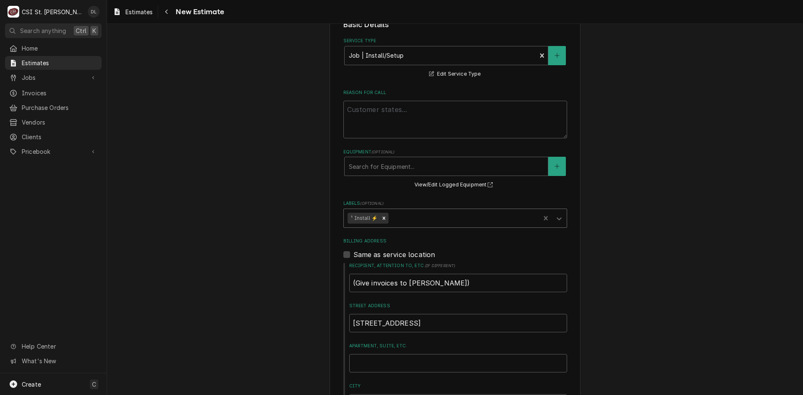
click at [426, 217] on div "Labels" at bounding box center [463, 218] width 146 height 15
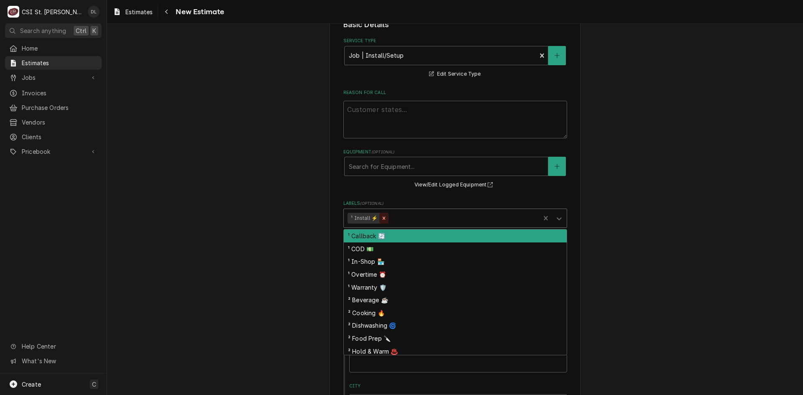
click at [381, 215] on icon "Remove ¹ Install ⚡️" at bounding box center [384, 218] width 6 height 6
click at [399, 215] on div "Labels" at bounding box center [448, 218] width 200 height 15
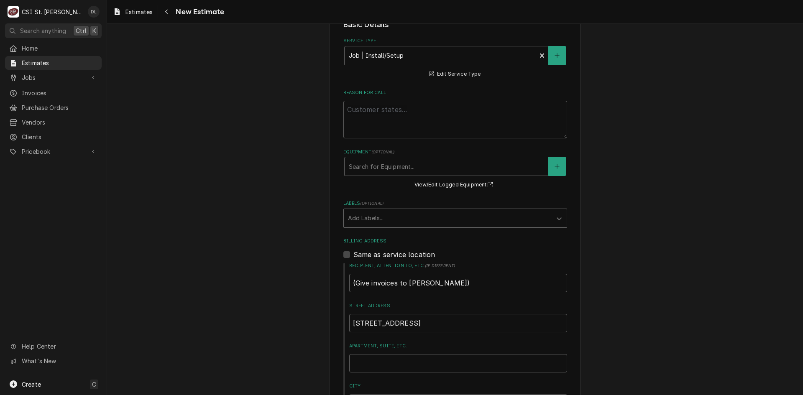
click at [406, 223] on div "Labels" at bounding box center [448, 218] width 200 height 15
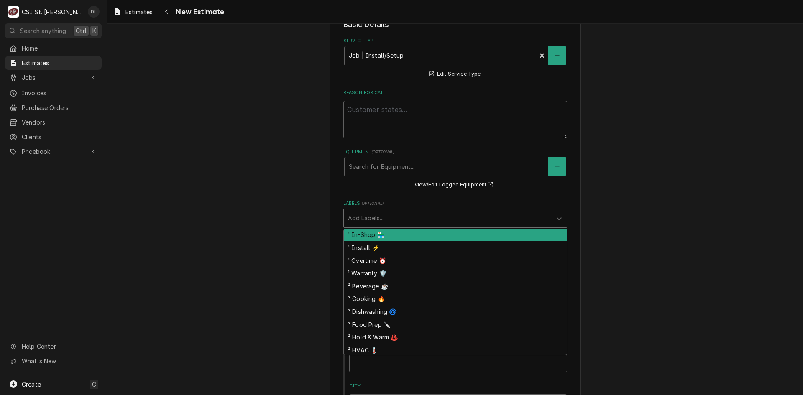
scroll to position [80, 0]
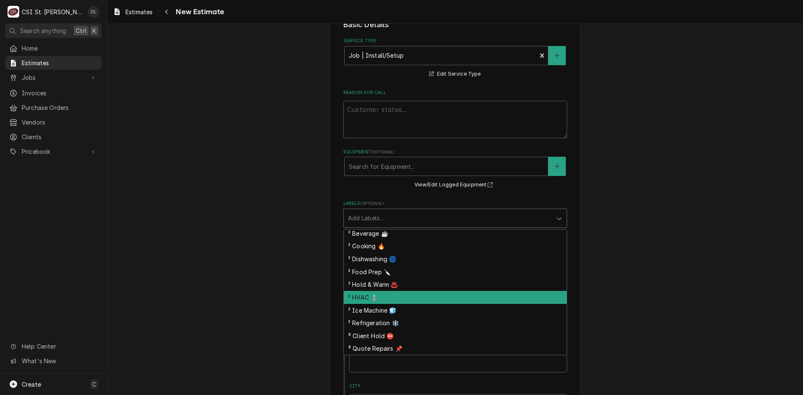
click at [385, 301] on div "² HVAC 🌡️" at bounding box center [455, 297] width 223 height 13
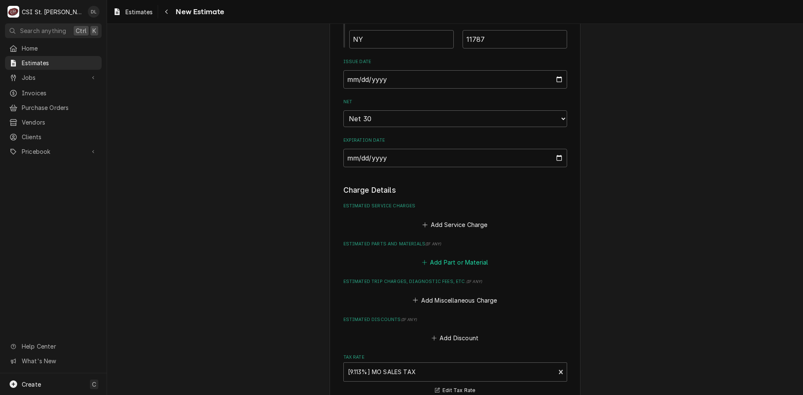
scroll to position [628, 0]
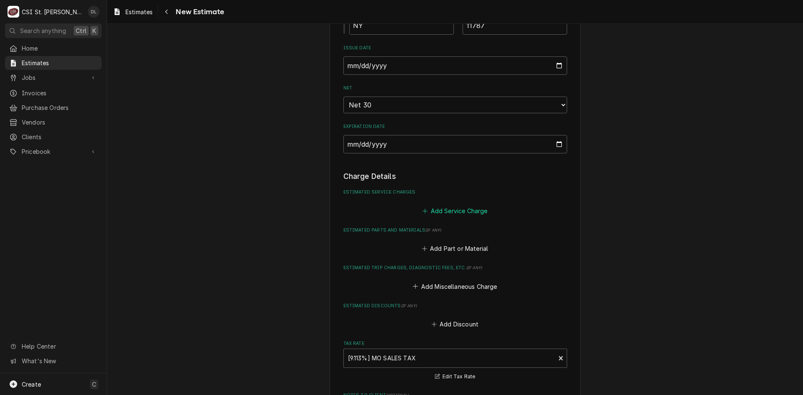
click at [423, 211] on icon "Estimated Service Charges" at bounding box center [425, 211] width 5 height 5
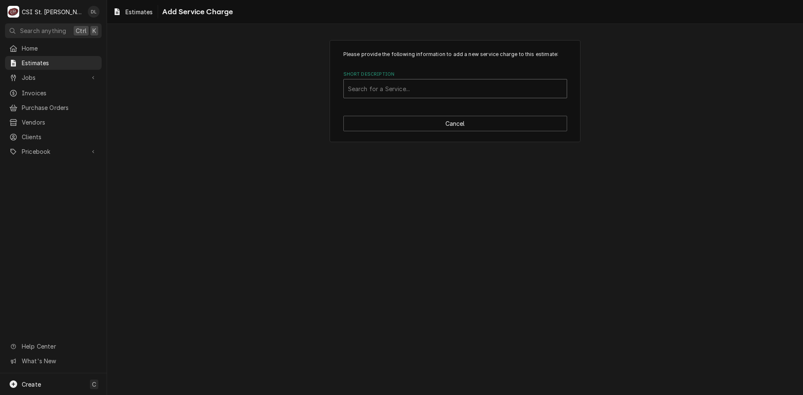
click at [428, 91] on div "Short Description" at bounding box center [455, 88] width 215 height 15
click at [694, 174] on div "Please provide the following information to add a new service charge to this es…" at bounding box center [455, 210] width 696 height 372
click at [485, 133] on div "Please provide the following information to add a new service charge to this es…" at bounding box center [455, 91] width 251 height 102
click at [472, 123] on button "Cancel" at bounding box center [456, 123] width 224 height 15
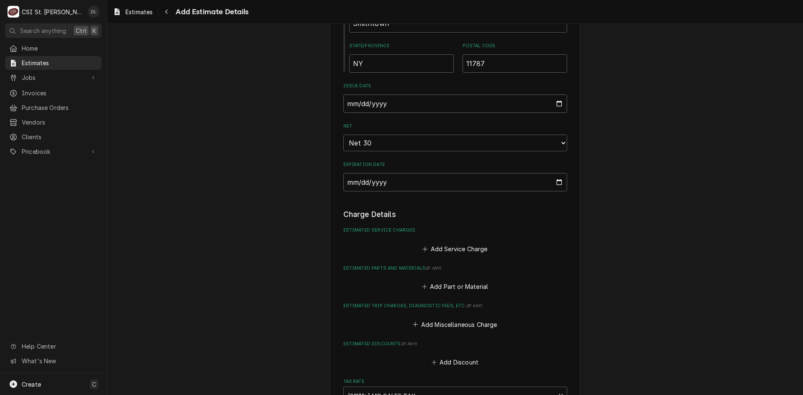
type textarea "x"
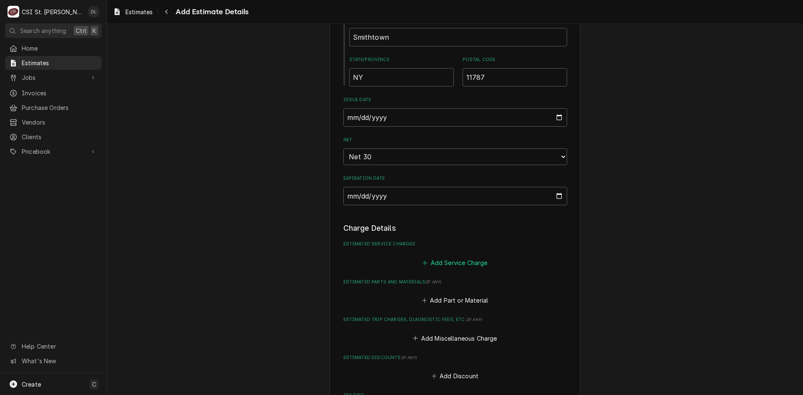
click at [423, 265] on icon "Estimated Service Charges" at bounding box center [425, 263] width 5 height 6
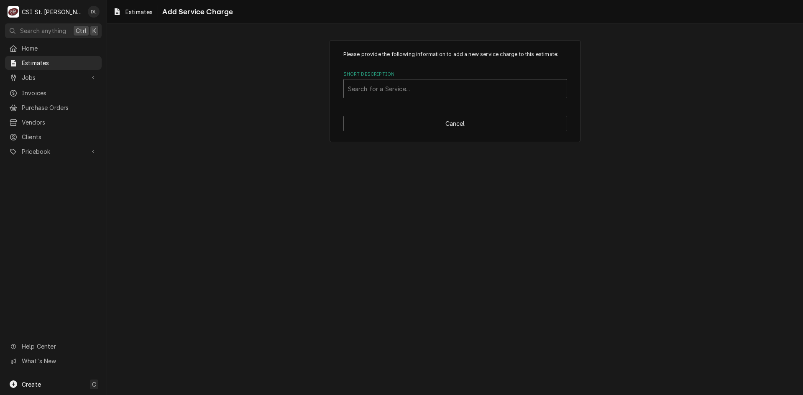
click at [406, 92] on div "Short Description" at bounding box center [455, 88] width 215 height 15
type input "scope"
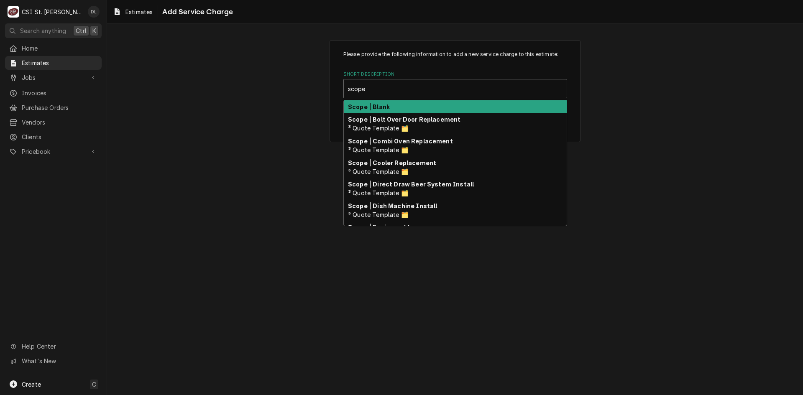
click at [393, 105] on div "Scope | Blank" at bounding box center [455, 106] width 223 height 13
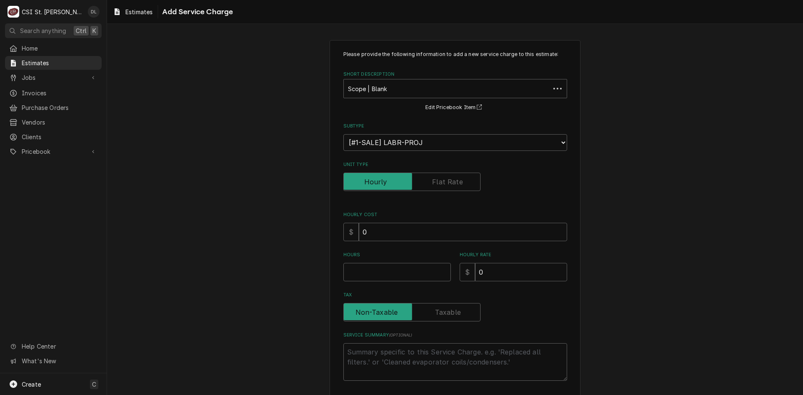
type textarea "x"
click at [454, 177] on label "Unit Type" at bounding box center [412, 182] width 137 height 18
click at [454, 177] on input "Unit Type" at bounding box center [412, 182] width 130 height 18
checkbox input "true"
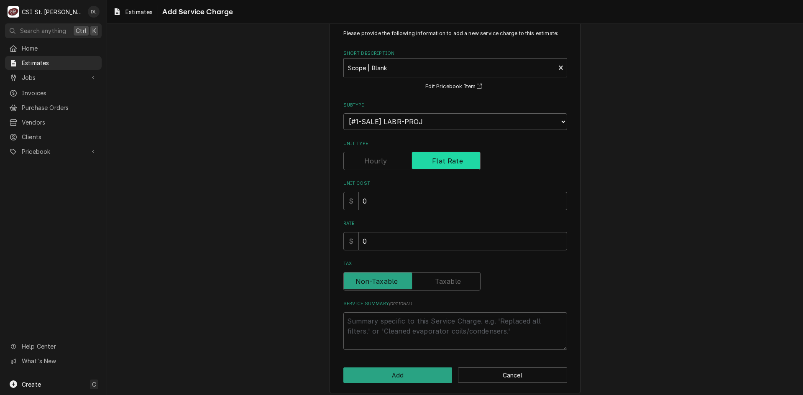
scroll to position [27, 0]
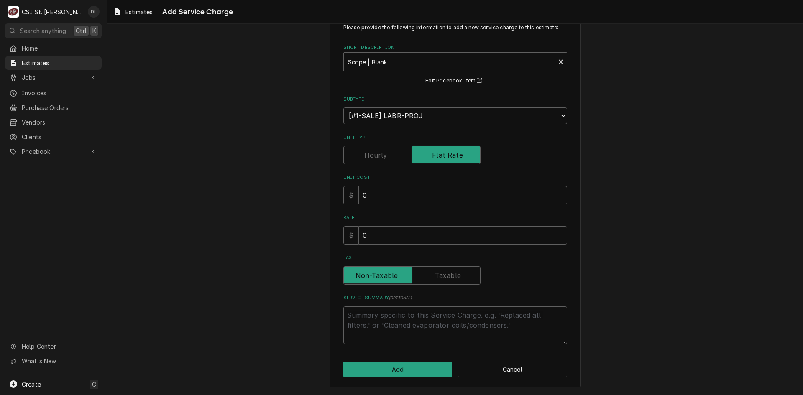
drag, startPoint x: 389, startPoint y: 320, endPoint x: 543, endPoint y: 272, distance: 161.3
click at [543, 272] on div "Tax" at bounding box center [456, 276] width 224 height 18
click at [364, 323] on textarea "Service Summary ( optional )" at bounding box center [456, 326] width 224 height 38
click at [602, 274] on div "Please provide the following information to add a new service charge to this es…" at bounding box center [455, 201] width 696 height 390
paste textarea "↳ 𝗠𝗙𝗚: YORK ↳ 𝗠𝗼𝗱𝗲𝗹 #: ZF120N20N2AAA5A ↳ 𝗦𝗲𝗿𝗶𝗮𝗹 #: N1B3509062"
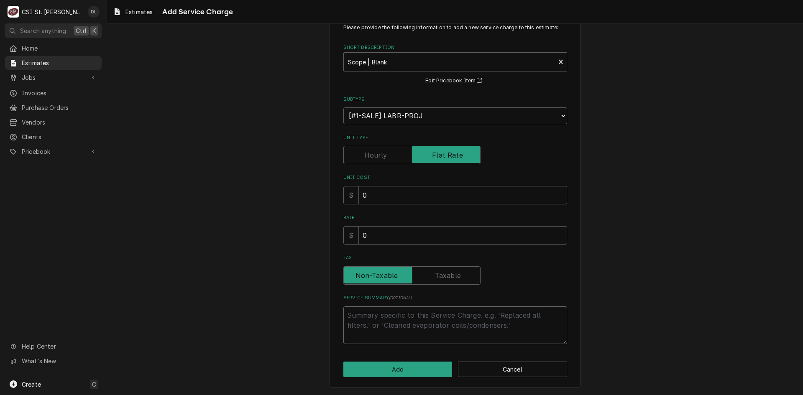
type textarea "x"
type textarea "↳ 𝗠𝗙𝗚: YORK ↳ 𝗠𝗼𝗱𝗲𝗹 #: ZF120N20N2AAA5A ↳ 𝗦𝗲𝗿𝗶𝗮𝗹 #: N1B3509062"
drag, startPoint x: 351, startPoint y: 318, endPoint x: 332, endPoint y: 308, distance: 21.0
click at [332, 308] on div "Please provide the following information to add a new service charge to this es…" at bounding box center [455, 200] width 251 height 375
type textarea "x"
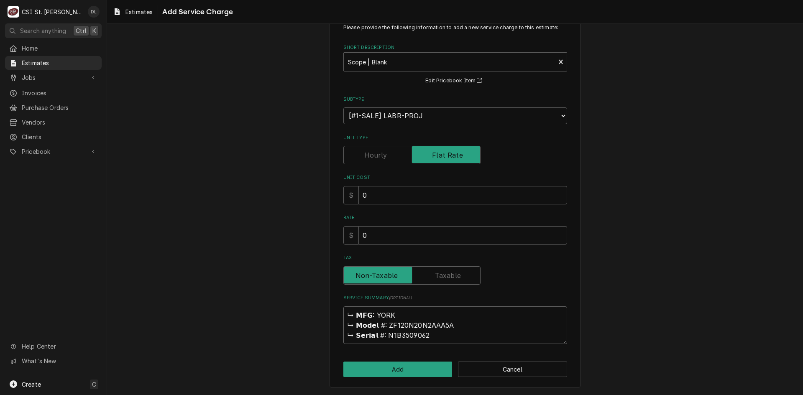
type textarea "𝗠𝗙𝗚: YORK ↳ 𝗠𝗼𝗱𝗲𝗹 #: ZF120N20N2AAA5A ↳ 𝗦𝗲𝗿𝗶𝗮𝗹 #: N1B3509062"
drag, startPoint x: 352, startPoint y: 327, endPoint x: 313, endPoint y: 323, distance: 39.2
click at [315, 323] on div "Please provide the following information to add a new service charge to this es…" at bounding box center [455, 201] width 696 height 390
type textarea "x"
type textarea "𝗠𝗙𝗚: YORK 𝗠𝗼𝗱𝗲𝗹 #: ZF120N20N2AAA5A ↳ 𝗦𝗲𝗿𝗶𝗮𝗹 #: N1B3509062"
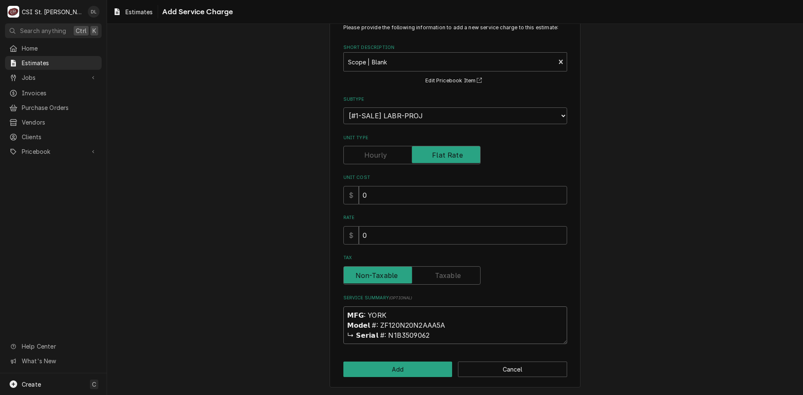
drag, startPoint x: 350, startPoint y: 336, endPoint x: 323, endPoint y: 328, distance: 28.2
click at [323, 331] on div "Please provide the following information to add a new service charge to this es…" at bounding box center [455, 201] width 696 height 390
type textarea "x"
type textarea "𝗠𝗙𝗚: YORK 𝗠𝗼𝗱𝗲𝗹 #: ZF120N20N2AAA5A 𝗦𝗲𝗿𝗶𝗮𝗹 #: N1B3509062"
click at [346, 313] on textarea "𝗠𝗙𝗚: YORK 𝗠𝗼𝗱𝗲𝗹 #: ZF120N20N2AAA5A 𝗦𝗲𝗿𝗶𝗮𝗹 #: N1B3509062" at bounding box center [456, 326] width 224 height 38
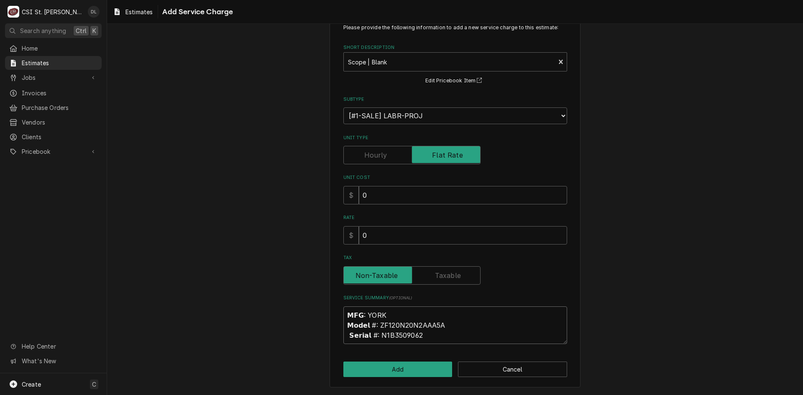
type textarea "x"
type textarea "𝗠𝗙𝗚: YORK 𝗠𝗼𝗱𝗲𝗹 #: ZF120N20N2AAA5A 𝗦𝗲𝗿𝗶𝗮𝗹 #: N1B3509062"
click at [347, 336] on textarea "𝗠𝗙𝗚: YORK 𝗠𝗼𝗱𝗲𝗹 #: ZF120N20N2AAA5A 𝗦𝗲𝗿𝗶𝗮𝗹 #: N1B3509062" at bounding box center [456, 326] width 224 height 38
type textarea "x"
type textarea "𝗠𝗙𝗚: YORK 𝗠𝗼𝗱𝗲𝗹 #: ZF120N20N2AAA5A 𝗦𝗲𝗿𝗶𝗮𝗹 #: N1B3509062"
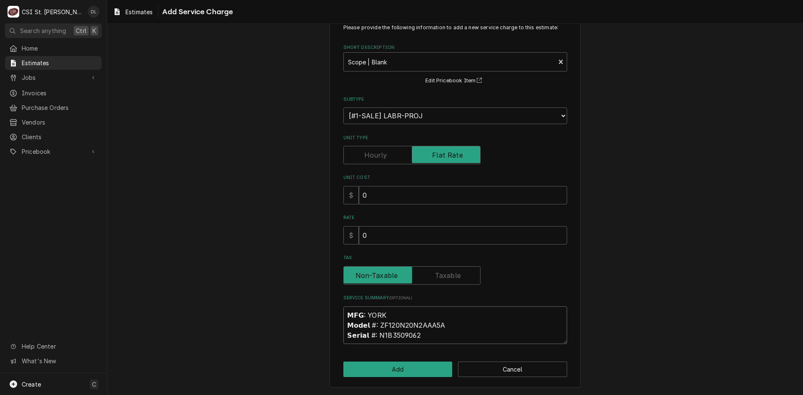
type textarea "x"
type textarea "𝗠𝗙𝗚: YORK 𝗠𝗼𝗱𝗲𝗹 #: ZF120N20N2AAA5A 𝗦𝗲𝗿𝗶𝗮𝗹 #: N1B3509062"
click at [345, 314] on textarea "𝗠𝗙𝗚: YORK 𝗠𝗼𝗱𝗲𝗹 #: ZF120N20N2AAA5A 𝗦𝗲𝗿𝗶𝗮𝗹 #: N1B3509062" at bounding box center [456, 326] width 224 height 38
type textarea "x"
type textarea "𝗠𝗙𝗚: YORK 𝗠𝗼𝗱𝗲𝗹 #: ZF120N20N2AAA5A 𝗦𝗲𝗿𝗶𝗮𝗹 #: N1B3509062"
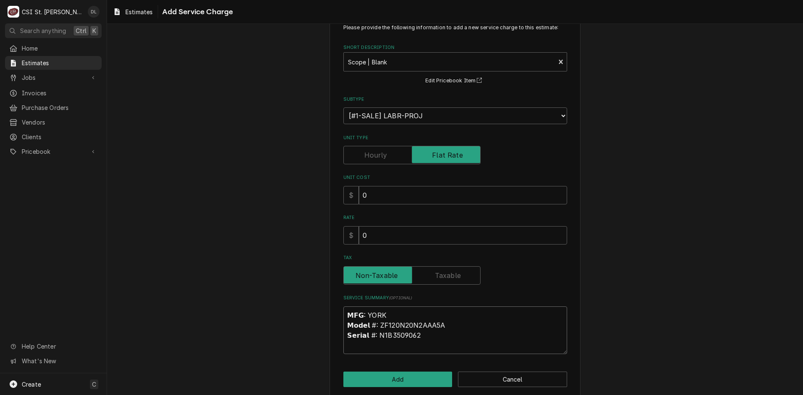
type textarea "x"
type textarea "W 𝗠𝗙𝗚: YORK 𝗠𝗼𝗱𝗲𝗹 #: ZF120N20N2AAA5A 𝗦𝗲𝗿𝗶𝗮𝗹 #: N1B3509062"
type textarea "x"
type textarea "Wor 𝗠𝗙𝗚: YORK 𝗠𝗼𝗱𝗲𝗹 #: ZF120N20N2AAA5A 𝗦𝗲𝗿𝗶𝗮𝗹 #: N1B3509062"
type textarea "x"
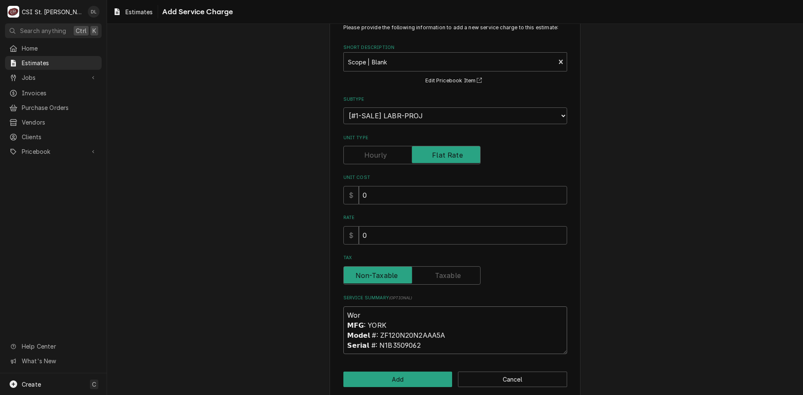
type textarea "Work 𝗠𝗙𝗚: YORK 𝗠𝗼𝗱𝗲𝗹 #: ZF120N20N2AAA5A 𝗦𝗲𝗿𝗶𝗮𝗹 #: N1B3509062"
type textarea "x"
type textarea "Work 𝗠𝗙𝗚: YORK 𝗠𝗼𝗱𝗲𝗹 #: ZF120N20N2AAA5A 𝗦𝗲𝗿𝗶𝗮𝗹 #: N1B3509062"
type textarea "x"
type textarea "Work o 𝗠𝗙𝗚: YORK 𝗠𝗼𝗱𝗲𝗹 #: ZF120N20N2AAA5A 𝗦𝗲𝗿𝗶𝗮𝗹 #: N1B3509062"
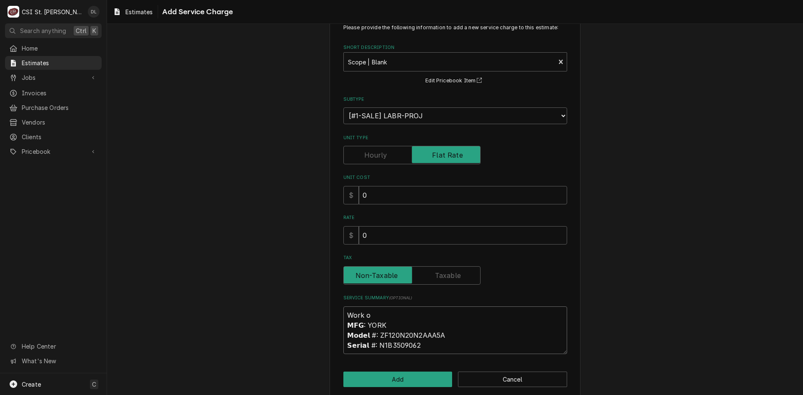
type textarea "x"
type textarea "Work or 𝗠𝗙𝗚: YORK 𝗠𝗼𝗱𝗲𝗹 #: ZF120N20N2AAA5A 𝗦𝗲𝗿𝗶𝗮𝗹 #: N1B3509062"
type textarea "x"
type textarea "Work ord 𝗠𝗙𝗚: YORK 𝗠𝗼𝗱𝗲𝗹 #: ZF120N20N2AAA5A 𝗦𝗲𝗿𝗶𝗮𝗹 #: N1B3509062"
type textarea "x"
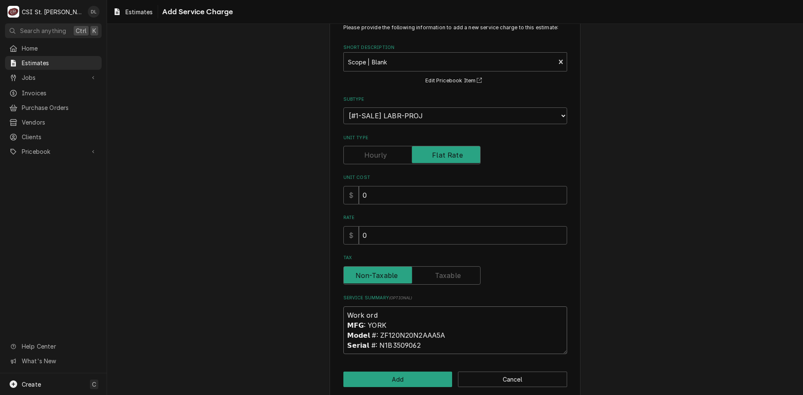
type textarea "Work orde 𝗠𝗙𝗚: YORK 𝗠𝗼𝗱𝗲𝗹 #: ZF120N20N2AAA5A 𝗦𝗲𝗿𝗶𝗮𝗹 #: N1B3509062"
type textarea "x"
type textarea "Work order 𝗠𝗙𝗚: YORK 𝗠𝗼𝗱𝗲𝗹 #: ZF120N20N2AAA5A 𝗦𝗲𝗿𝗶𝗮𝗹 #: N1B3509062"
type textarea "x"
type textarea "Work order 𝗠𝗙𝗚: YORK 𝗠𝗼𝗱𝗲𝗹 #: ZF120N20N2AAA5A 𝗦𝗲𝗿𝗶𝗮𝗹 #: N1B3509062"
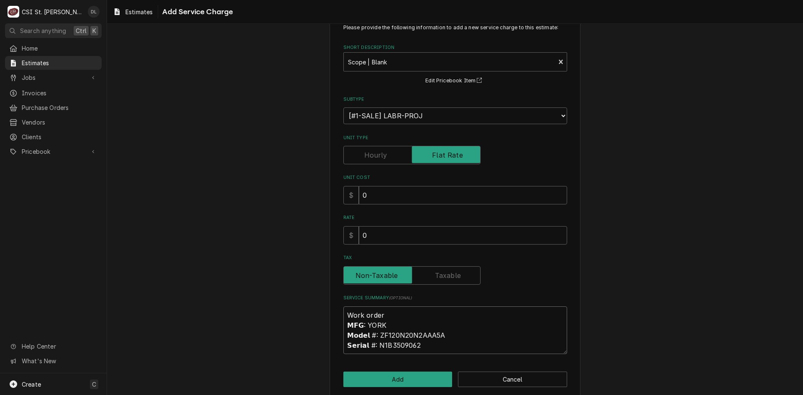
type textarea "x"
type textarea "Work order # 𝗠𝗙𝗚: YORK 𝗠𝗼𝗱𝗲𝗹 #: ZF120N20N2AAA5A 𝗦𝗲𝗿𝗶𝗮𝗹 #: N1B3509062"
type textarea "x"
type textarea "Work order # 𝗠𝗙𝗚: YORK 𝗠𝗼𝗱𝗲𝗹 #: ZF120N20N2AAA5A 𝗦𝗲𝗿𝗶𝗮𝗹 #: N1B3509062"
paste textarea "2327842"
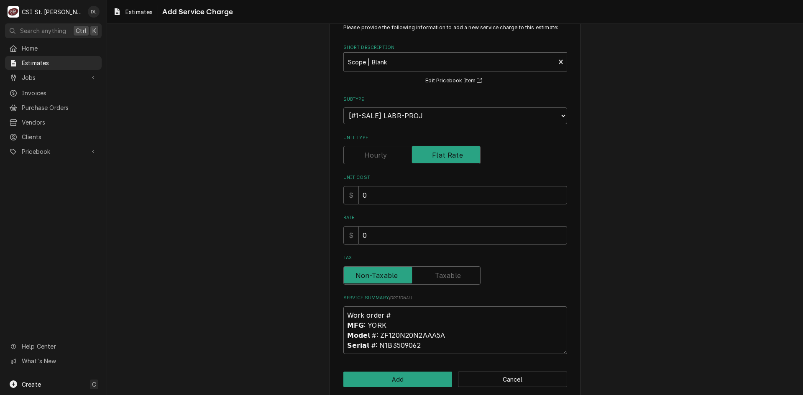
type textarea "x"
type textarea "Work order # 2327842 𝗠𝗙𝗚: YORK 𝗠𝗼𝗱𝗲𝗹 #: ZF120N20N2AAA5A 𝗦𝗲𝗿𝗶𝗮𝗹 #: N1B3509062"
click at [426, 346] on textarea "Work order # 2327842 𝗠𝗙𝗚: YORK 𝗠𝗼𝗱𝗲𝗹 #: ZF120N20N2AAA5A 𝗦𝗲𝗿𝗶𝗮𝗹 #: N1B3509062" at bounding box center [456, 331] width 224 height 48
type textarea "x"
type textarea "Work order # 2327842 𝗠𝗙𝗚: YORK 𝗠𝗼𝗱𝗲𝗹 #: ZF120N20N2AAA5A 𝗦𝗲𝗿𝗶𝗮𝗹 #: N1B3509062"
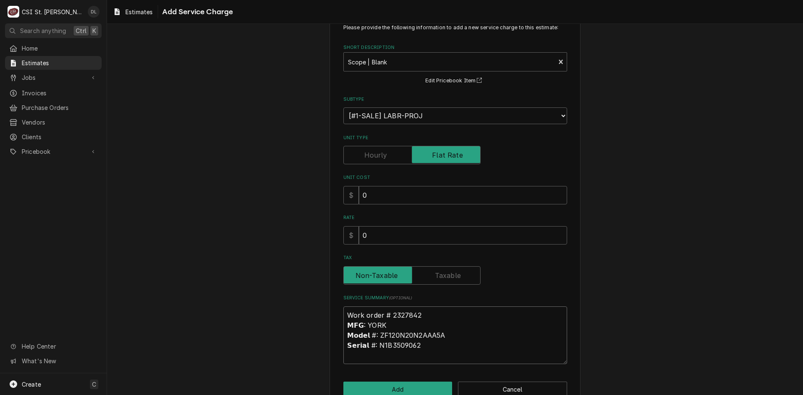
type textarea "x"
type textarea "Work order # 2327842 𝗠𝗙𝗚: YORK 𝗠𝗼𝗱𝗲𝗹 #: ZF120N20N2AAA5A 𝗦𝗲𝗿𝗶𝗮𝗹 #: N1B3509062 Q"
type textarea "x"
type textarea "Work order # 2327842 𝗠𝗙𝗚: YORK 𝗠𝗼𝗱𝗲𝗹 #: ZF120N20N2AAA5A 𝗦𝗲𝗿𝗶𝗮𝗹 #: N1B3509062 Qu"
type textarea "x"
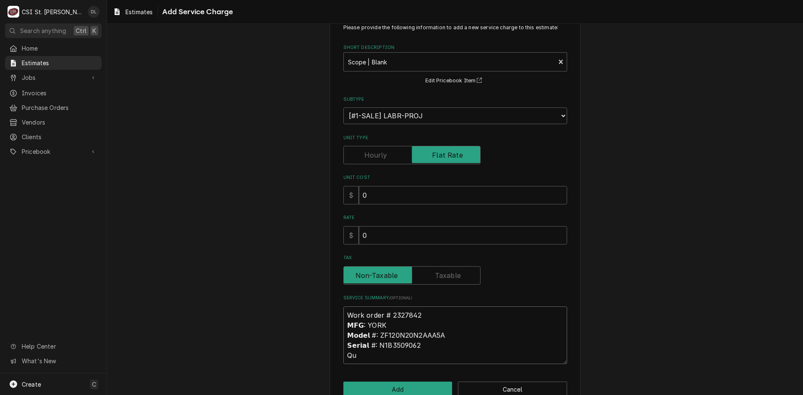
type textarea "Work order # 2327842 𝗠𝗙𝗚: YORK 𝗠𝗼𝗱𝗲𝗹 #: ZF120N20N2AAA5A 𝗦𝗲𝗿𝗶𝗮𝗹 #: N1B3509062 Quo"
type textarea "x"
type textarea "Work order # 2327842 𝗠𝗙𝗚: YORK 𝗠𝗼𝗱𝗲𝗹 #: ZF120N20N2AAA5A 𝗦𝗲𝗿𝗶𝗮𝗹 #: N1B3509062 Qu…"
type textarea "x"
type textarea "Work order # 2327842 𝗠𝗙𝗚: YORK 𝗠𝗼𝗱𝗲𝗹 #: ZF120N20N2AAA5A 𝗦𝗲𝗿𝗶𝗮𝗹 #: N1B3509062 Qu…"
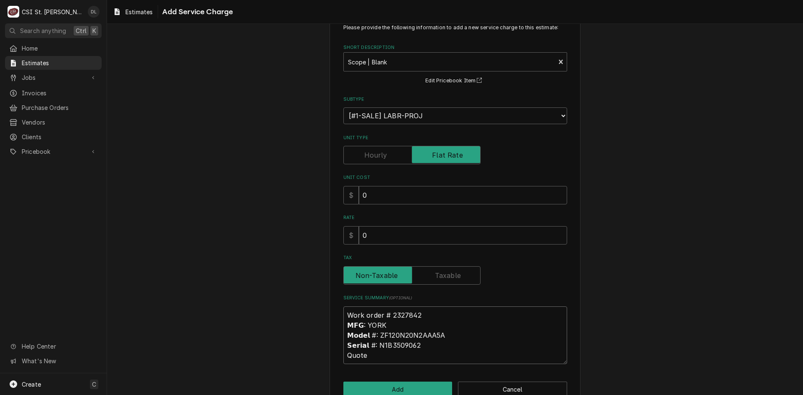
type textarea "x"
type textarea "Work order # 2327842 𝗠𝗙𝗚: YORK 𝗠𝗼𝗱𝗲𝗹 #: ZF120N20N2AAA5A 𝗦𝗲𝗿𝗶𝗮𝗹 #: N1B3509062 Qu…"
type textarea "x"
type textarea "Work order # 2327842 𝗠𝗙𝗚: YORK 𝗠𝗼𝗱𝗲𝗹 #: ZF120N20N2AAA5A 𝗦𝗲𝗿𝗶𝗮𝗹 #: N1B3509062 Qu…"
type textarea "x"
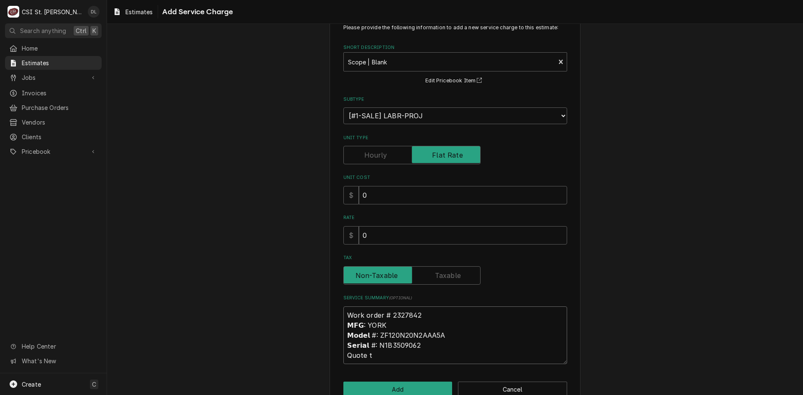
type textarea "Work order # 2327842 𝗠𝗙𝗚: YORK 𝗠𝗼𝗱𝗲𝗹 #: ZF120N20N2AAA5A 𝗦𝗲𝗿𝗶𝗮𝗹 #: N1B3509062 Qu…"
type textarea "x"
type textarea "Work order # 2327842 𝗠𝗙𝗚: YORK 𝗠𝗼𝗱𝗲𝗹 #: ZF120N20N2AAA5A 𝗦𝗲𝗿𝗶𝗮𝗹 #: N1B3509062 Qu…"
type textarea "x"
type textarea "Work order # 2327842 𝗠𝗙𝗚: YORK 𝗠𝗼𝗱𝗲𝗹 #: ZF120N20N2AAA5A 𝗦𝗲𝗿𝗶𝗮𝗹 #: N1B3509062 Qu…"
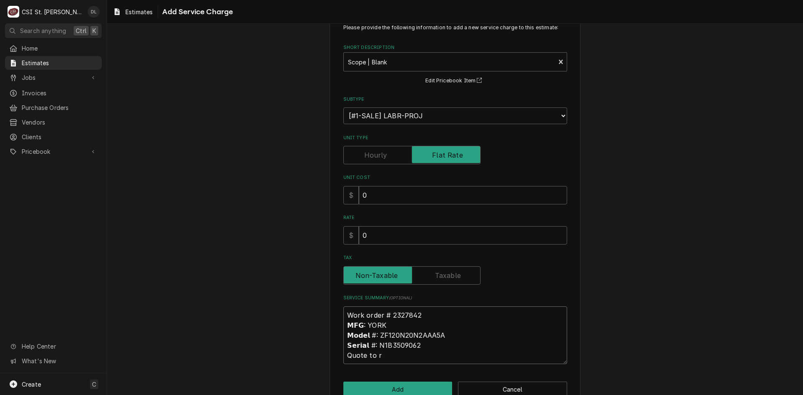
type textarea "x"
type textarea "Work order # 2327842 𝗠𝗙𝗚: YORK 𝗠𝗼𝗱𝗲𝗹 #: ZF120N20N2AAA5A 𝗦𝗲𝗿𝗶𝗮𝗹 #: N1B3509062 Qu…"
type textarea "x"
type textarea "Work order # 2327842 𝗠𝗙𝗚: YORK 𝗠𝗼𝗱𝗲𝗹 #: ZF120N20N2AAA5A 𝗦𝗲𝗿𝗶𝗮𝗹 #: N1B3509062 Qu…"
type textarea "x"
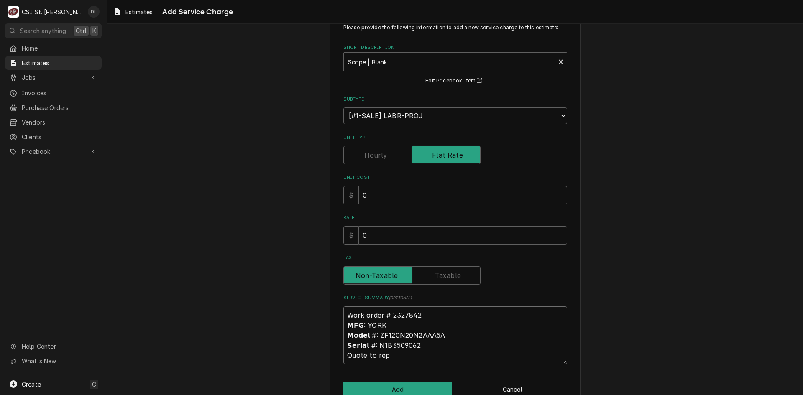
type textarea "Work order # 2327842 𝗠𝗙𝗚: YORK 𝗠𝗼𝗱𝗲𝗹 #: ZF120N20N2AAA5A 𝗦𝗲𝗿𝗶𝗮𝗹 #: N1B3509062 Qu…"
type textarea "x"
type textarea "Work order # 2327842 𝗠𝗙𝗚: YORK 𝗠𝗼𝗱𝗲𝗹 #: ZF120N20N2AAA5A 𝗦𝗲𝗿𝗶𝗮𝗹 #: N1B3509062 Qu…"
type textarea "x"
type textarea "Work order # 2327842 𝗠𝗙𝗚: YORK 𝗠𝗼𝗱𝗲𝗹 #: ZF120N20N2AAA5A 𝗦𝗲𝗿𝗶𝗮𝗹 #: N1B3509062 Qu…"
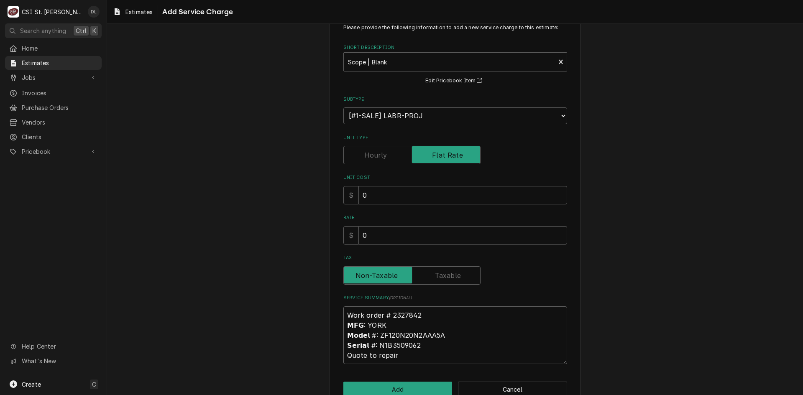
type textarea "x"
type textarea "Work order # 2327842 𝗠𝗙𝗚: YORK 𝗠𝗼𝗱𝗲𝗹 #: ZF120N20N2AAA5A 𝗦𝗲𝗿𝗶𝗮𝗹 #: N1B3509062 Qu…"
type textarea "x"
type textarea "Work order # 2327842 𝗠𝗙𝗚: YORK 𝗠𝗼𝗱𝗲𝗹 #: ZF120N20N2AAA5A 𝗦𝗲𝗿𝗶𝗮𝗹 #: N1B3509062 Qu…"
type textarea "x"
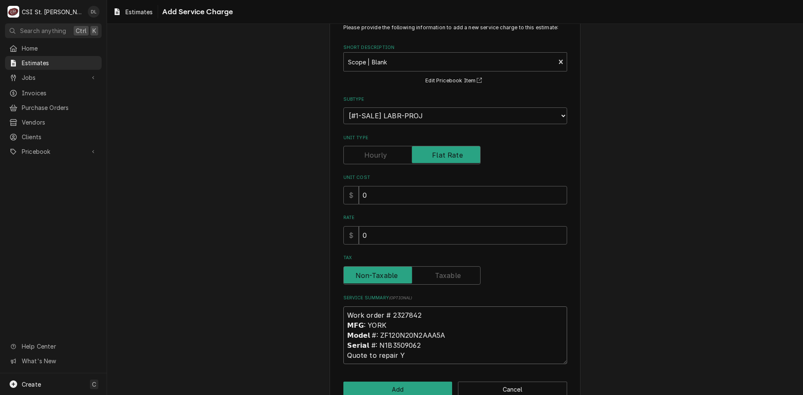
type textarea "Work order # 2327842 𝗠𝗙𝗚: YORK 𝗠𝗼𝗱𝗲𝗹 #: ZF120N20N2AAA5A 𝗦𝗲𝗿𝗶𝗮𝗹 #: N1B3509062 Qu…"
type textarea "x"
type textarea "Work order # 2327842 𝗠𝗙𝗚: YORK 𝗠𝗼𝗱𝗲𝗹 #: ZF120N20N2AAA5A 𝗦𝗲𝗿𝗶𝗮𝗹 #: N1B3509062 Qu…"
type textarea "x"
type textarea "Work order # 2327842 𝗠𝗙𝗚: YORK 𝗠𝗼𝗱𝗲𝗹 #: ZF120N20N2AAA5A 𝗦𝗲𝗿𝗶𝗮𝗹 #: N1B3509062 Qu…"
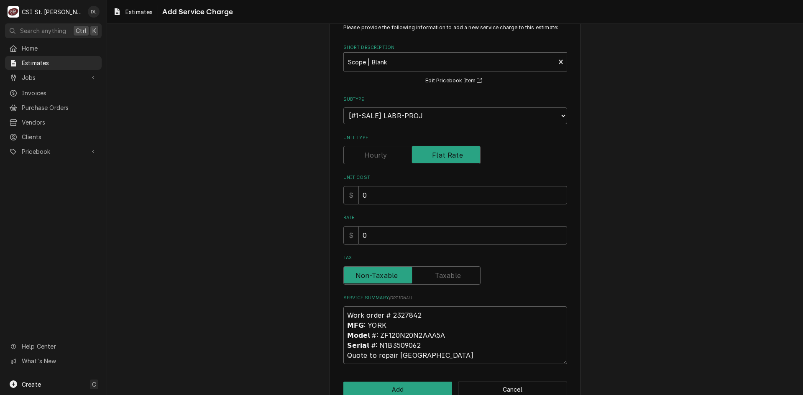
type textarea "x"
type textarea "Work order # 2327842 𝗠𝗙𝗚: YORK 𝗠𝗼𝗱𝗲𝗹 #: ZF120N20N2AAA5A 𝗦𝗲𝗿𝗶𝗮𝗹 #: N1B3509062 Qu…"
type textarea "x"
type textarea "Work order # 2327842 𝗠𝗙𝗚: YORK 𝗠𝗼𝗱𝗲𝗹 #: ZF120N20N2AAA5A 𝗦𝗲𝗿𝗶𝗮𝗹 #: N1B3509062 Qu…"
type textarea "x"
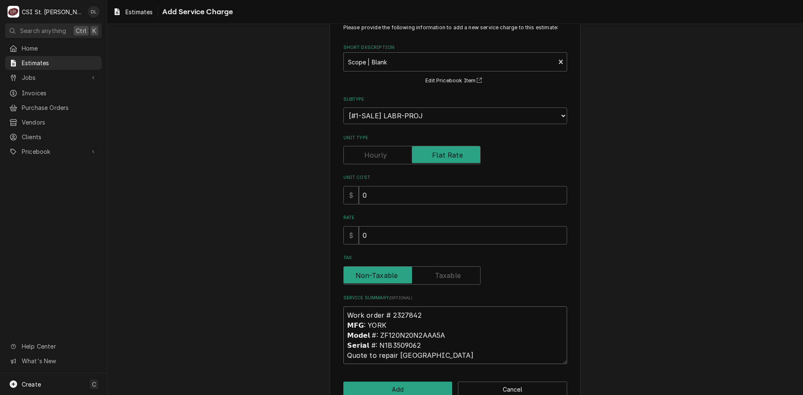
type textarea "Work order # 2327842 𝗠𝗙𝗚: YORK 𝗠𝗼𝗱𝗲𝗹 #: ZF120N20N2AAA5A 𝗦𝗲𝗿𝗶𝗮𝗹 #: N1B3509062 Qu…"
type textarea "x"
type textarea "Work order # 2327842 𝗠𝗙𝗚: YORK 𝗠𝗼𝗱𝗲𝗹 #: ZF120N20N2AAA5A 𝗦𝗲𝗿𝗶𝗮𝗹 #: N1B3509062 Qu…"
type textarea "x"
type textarea "Work order # 2327842 𝗠𝗙𝗚: YORK 𝗠𝗼𝗱𝗲𝗹 #: ZF120N20N2AAA5A 𝗦𝗲𝗿𝗶𝗮𝗹 #: N1B3509062 Qu…"
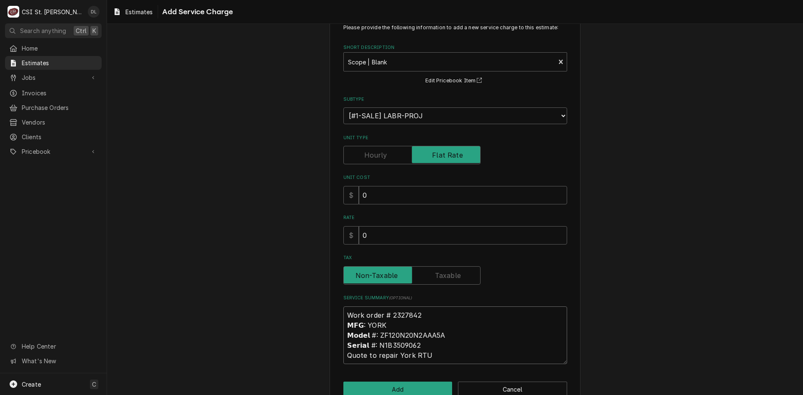
type textarea "x"
type textarea "Work order # 2327842 𝗠𝗙𝗚: YORK 𝗠𝗼𝗱𝗲𝗹 #: ZF120N20N2AAA5A 𝗦𝗲𝗿𝗶𝗮𝗹 #: N1B3509062 Qu…"
type textarea "x"
type textarea "Work order # 2327842 𝗠𝗙𝗚: YORK 𝗠𝗼𝗱𝗲𝗹 #: ZF120N20N2AAA5A 𝗦𝗲𝗿𝗶𝗮𝗹 #: N1B3509062 Qu…"
type textarea "x"
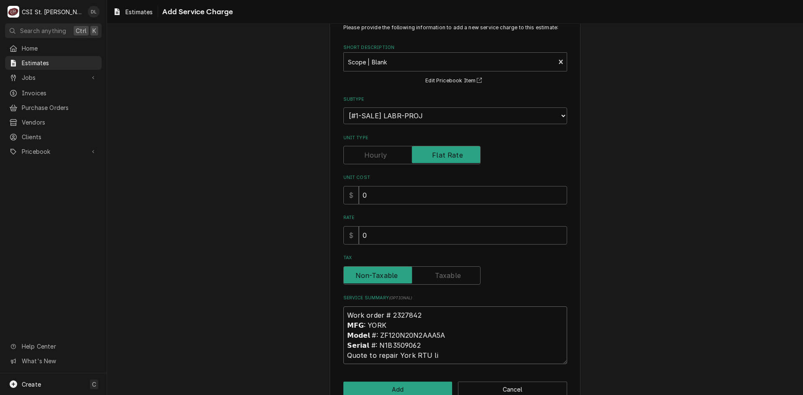
type textarea "Work order # 2327842 𝗠𝗙𝗚: YORK 𝗠𝗼𝗱𝗲𝗹 #: ZF120N20N2AAA5A 𝗦𝗲𝗿𝗶𝗮𝗹 #: N1B3509062 Qu…"
type textarea "x"
type textarea "Work order # 2327842 𝗠𝗙𝗚: YORK 𝗠𝗼𝗱𝗲𝗹 #: ZF120N20N2AAA5A 𝗦𝗲𝗿𝗶𝗮𝗹 #: N1B3509062 Qu…"
type textarea "x"
type textarea "Work order # 2327842 𝗠𝗙𝗚: YORK 𝗠𝗼𝗱𝗲𝗹 #: ZF120N20N2AAA5A 𝗦𝗲𝗿𝗶𝗮𝗹 #: N1B3509062 Qu…"
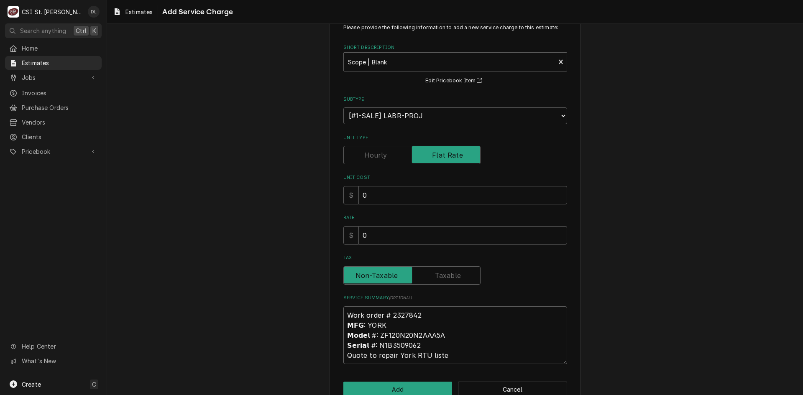
type textarea "x"
type textarea "Work order # 2327842 𝗠𝗙𝗚: YORK 𝗠𝗼𝗱𝗲𝗹 #: ZF120N20N2AAA5A 𝗦𝗲𝗿𝗶𝗮𝗹 #: N1B3509062 Qu…"
type textarea "x"
type textarea "Work order # 2327842 𝗠𝗙𝗚: YORK 𝗠𝗼𝗱𝗲𝗹 #: ZF120N20N2AAA5A 𝗦𝗲𝗿𝗶𝗮𝗹 #: N1B3509062 Qu…"
type textarea "x"
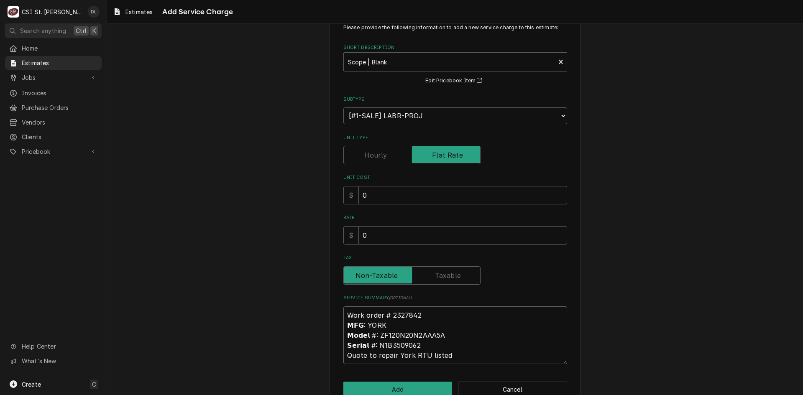
type textarea "Work order # 2327842 𝗠𝗙𝗚: YORK 𝗠𝗼𝗱𝗲𝗹 #: ZF120N20N2AAA5A 𝗦𝗲𝗿𝗶𝗮𝗹 #: N1B3509062 Qu…"
type textarea "x"
type textarea "Work order # 2327842 𝗠𝗙𝗚: YORK 𝗠𝗼𝗱𝗲𝗹 #: ZF120N20N2AAA5A 𝗦𝗲𝗿𝗶𝗮𝗹 #: N1B3509062 Qu…"
type textarea "x"
type textarea "Work order # 2327842 𝗠𝗙𝗚: YORK 𝗠𝗼𝗱𝗲𝗹 #: ZF120N20N2AAA5A 𝗦𝗲𝗿𝗶𝗮𝗹 #: N1B3509062 Qu…"
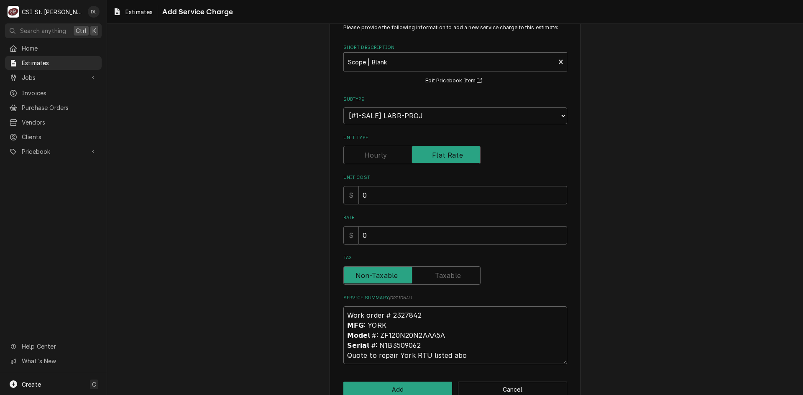
type textarea "x"
type textarea "Work order # 2327842 𝗠𝗙𝗚: YORK 𝗠𝗼𝗱𝗲𝗹 #: ZF120N20N2AAA5A 𝗦𝗲𝗿𝗶𝗮𝗹 #: N1B3509062 Qu…"
type textarea "x"
type textarea "Work order # 2327842 𝗠𝗙𝗚: YORK 𝗠𝗼𝗱𝗲𝗹 #: ZF120N20N2AAA5A 𝗦𝗲𝗿𝗶𝗮𝗹 #: N1B3509062 Qu…"
type textarea "x"
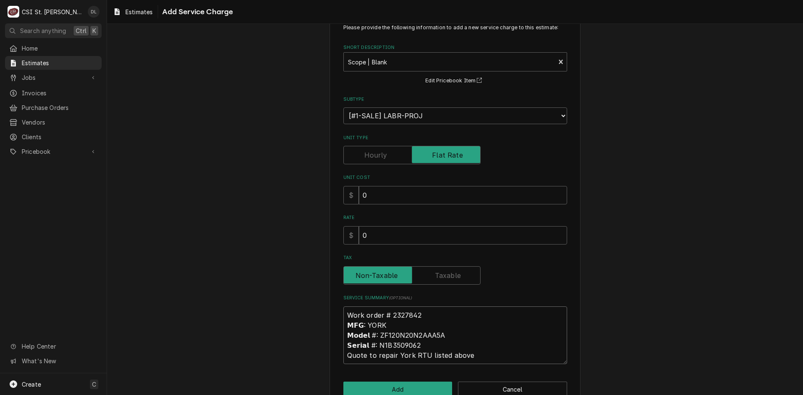
type textarea "Work order # 2327842 𝗠𝗙𝗚: YORK 𝗠𝗼𝗱𝗲𝗹 #: ZF120N20N2AAA5A 𝗦𝗲𝗿𝗶𝗮𝗹 #: N1B3509062 Qu…"
type textarea "x"
type textarea "Work order # 2327842 𝗠𝗙𝗚: YORK 𝗠𝗼𝗱𝗲𝗹 #: ZF120N20N2AAA5A 𝗦𝗲𝗿𝗶𝗮𝗹 #: N1B3509062 Qu…"
type textarea "x"
type textarea "Work order # 2327842 𝗠𝗙𝗚: YORK 𝗠𝗼𝗱𝗲𝗹 #: ZF120N20N2AAA5A 𝗦𝗲𝗿𝗶𝗮𝗹 #: N1B3509062 Qu…"
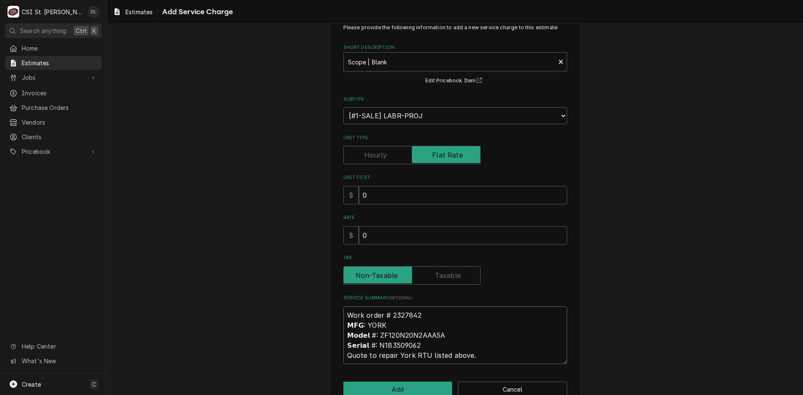
type textarea "x"
type textarea "Work order # 2327842 𝗠𝗙𝗚: YORK 𝗠𝗼𝗱𝗲𝗹 #: ZF120N20N2AAA5A 𝗦𝗲𝗿𝗶𝗮𝗹 #: N1B3509062 Qu…"
type textarea "x"
type textarea "Work order # 2327842 𝗠𝗙𝗚: YORK 𝗠𝗼𝗱𝗲𝗹 #: ZF120N20N2AAA5A 𝗦𝗲𝗿𝗶𝗮𝗹 #: N1B3509062 Qu…"
type textarea "x"
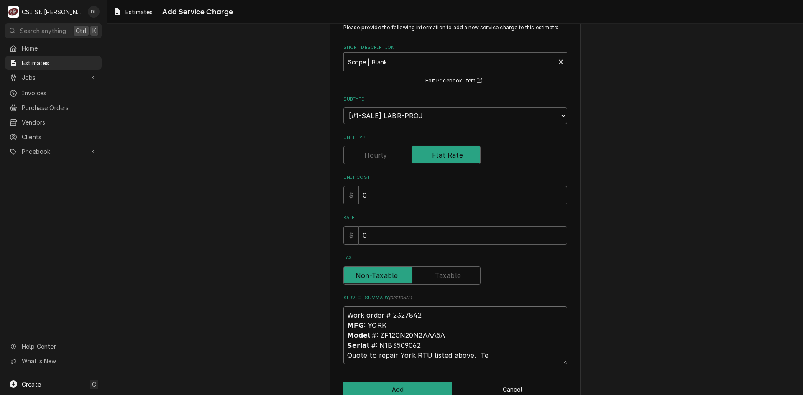
type textarea "Work order # 2327842 𝗠𝗙𝗚: YORK 𝗠𝗼𝗱𝗲𝗹 #: ZF120N20N2AAA5A 𝗦𝗲𝗿𝗶𝗮𝗹 #: N1B3509062 Qu…"
type textarea "x"
type textarea "Work order # 2327842 𝗠𝗙𝗚: YORK 𝗠𝗼𝗱𝗲𝗹 #: ZF120N20N2AAA5A 𝗦𝗲𝗿𝗶𝗮𝗹 #: N1B3509062 Qu…"
type textarea "x"
type textarea "Work order # 2327842 𝗠𝗙𝗚: YORK 𝗠𝗼𝗱𝗲𝗹 #: ZF120N20N2AAA5A 𝗦𝗲𝗿𝗶𝗮𝗹 #: N1B3509062 Qu…"
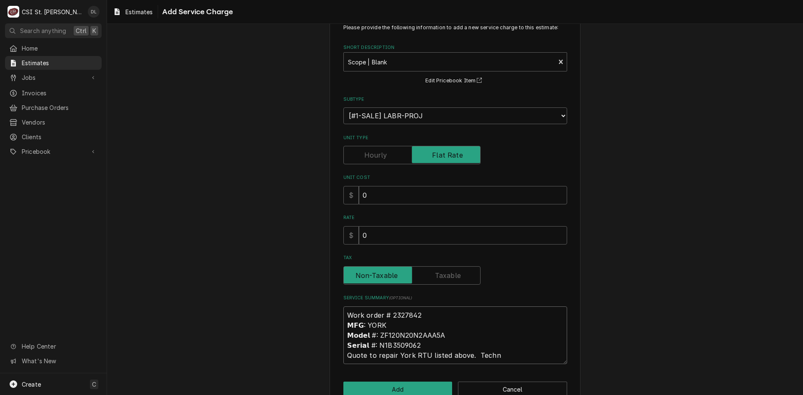
type textarea "x"
type textarea "Work order # 2327842 𝗠𝗙𝗚: YORK 𝗠𝗼𝗱𝗲𝗹 #: ZF120N20N2AAA5A 𝗦𝗲𝗿𝗶𝗮𝗹 #: N1B3509062 Qu…"
type textarea "x"
type textarea "Work order # 2327842 𝗠𝗙𝗚: YORK 𝗠𝗼𝗱𝗲𝗹 #: ZF120N20N2AAA5A 𝗦𝗲𝗿𝗶𝗮𝗹 #: N1B3509062 Qu…"
type textarea "x"
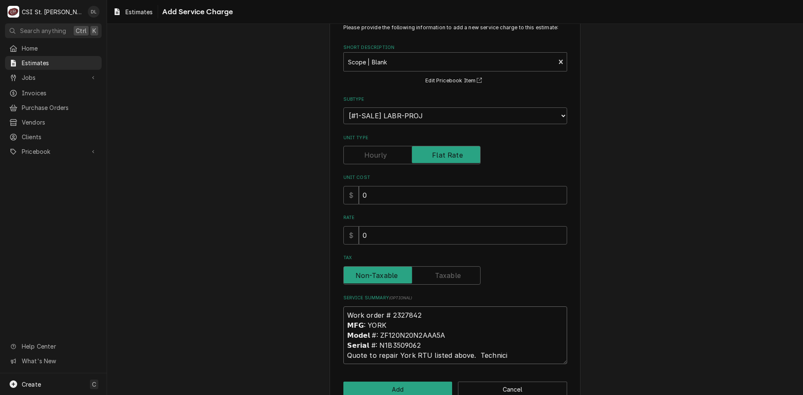
type textarea "Work order # 2327842 𝗠𝗙𝗚: YORK 𝗠𝗼𝗱𝗲𝗹 #: ZF120N20N2AAA5A 𝗦𝗲𝗿𝗶𝗮𝗹 #: N1B3509062 Qu…"
type textarea "x"
type textarea "Work order # 2327842 𝗠𝗙𝗚: YORK 𝗠𝗼𝗱𝗲𝗹 #: ZF120N20N2AAA5A 𝗦𝗲𝗿𝗶𝗮𝗹 #: N1B3509062 Qu…"
type textarea "x"
type textarea "Work order # 2327842 𝗠𝗙𝗚: YORK 𝗠𝗼𝗱𝗲𝗹 #: ZF120N20N2AAA5A 𝗦𝗲𝗿𝗶𝗮𝗹 #: N1B3509062 Qu…"
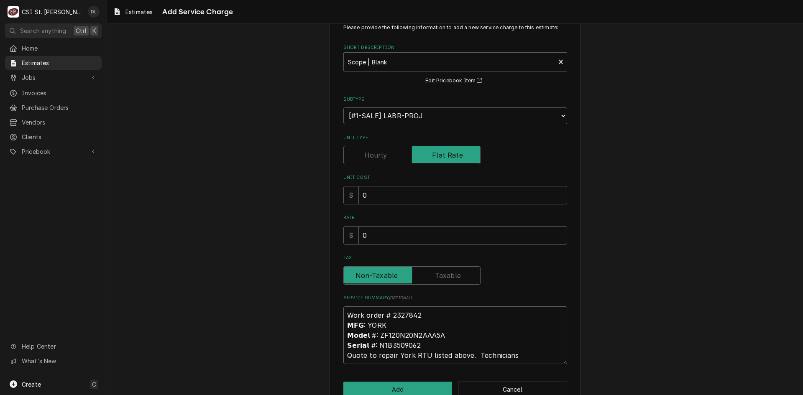
type textarea "x"
type textarea "Work order # 2327842 𝗠𝗙𝗚: YORK 𝗠𝗼𝗱𝗲𝗹 #: ZF120N20N2AAA5A 𝗦𝗲𝗿𝗶𝗮𝗹 #: N1B3509062 Qu…"
type textarea "x"
type textarea "Work order # 2327842 𝗠𝗙𝗚: YORK 𝗠𝗼𝗱𝗲𝗹 #: ZF120N20N2AAA5A 𝗦𝗲𝗿𝗶𝗮𝗹 #: N1B3509062 Qu…"
type textarea "x"
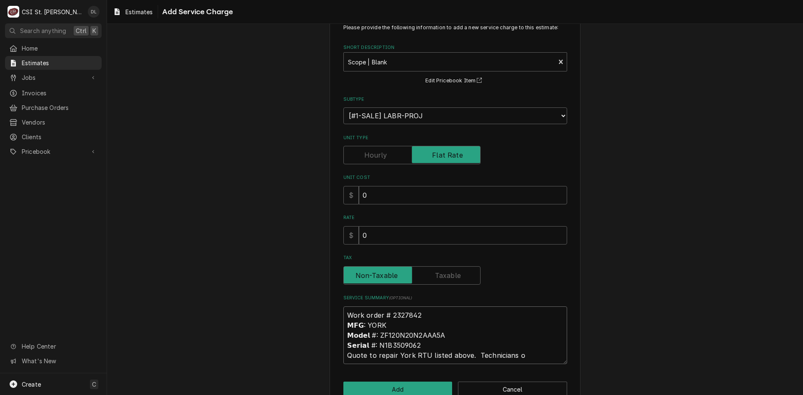
type textarea "Work order # 2327842 𝗠𝗙𝗚: YORK 𝗠𝗼𝗱𝗲𝗹 #: ZF120N20N2AAA5A 𝗦𝗲𝗿𝗶𝗮𝗹 #: N1B3509062 Qu…"
type textarea "x"
type textarea "Work order # 2327842 𝗠𝗙𝗚: YORK 𝗠𝗼𝗱𝗲𝗹 #: ZF120N20N2AAA5A 𝗦𝗲𝗿𝗶𝗮𝗹 #: N1B3509062 Qu…"
type textarea "x"
type textarea "Work order # 2327842 𝗠𝗙𝗚: YORK 𝗠𝗼𝗱𝗲𝗹 #: ZF120N20N2AAA5A 𝗦𝗲𝗿𝗶𝗮𝗹 #: N1B3509062 Qu…"
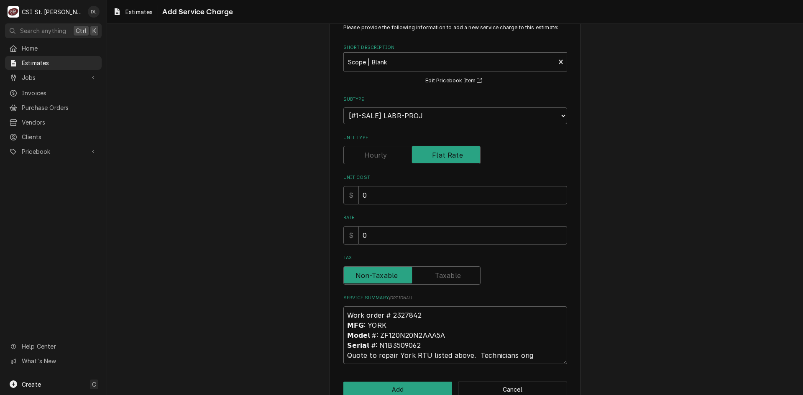
type textarea "x"
type textarea "Work order # 2327842 𝗠𝗙𝗚: YORK 𝗠𝗼𝗱𝗲𝗹 #: ZF120N20N2AAA5A 𝗦𝗲𝗿𝗶𝗮𝗹 #: N1B3509062 Qu…"
type textarea "x"
type textarea "Work order # 2327842 𝗠𝗙𝗚: YORK 𝗠𝗼𝗱𝗲𝗹 #: ZF120N20N2AAA5A 𝗦𝗲𝗿𝗶𝗮𝗹 #: N1B3509062 Qu…"
type textarea "x"
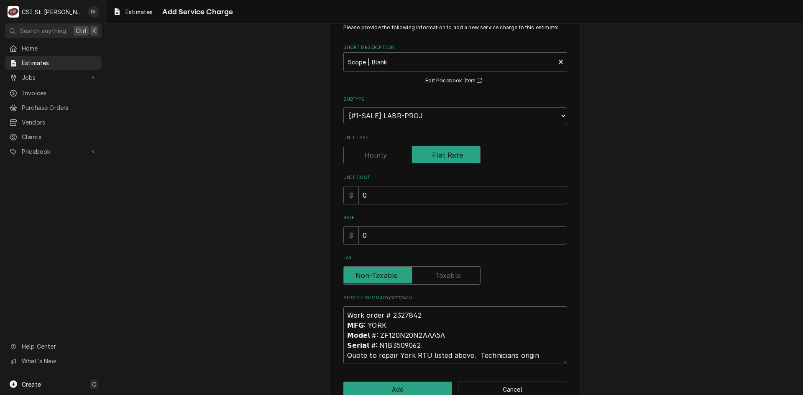
type textarea "Work order # 2327842 𝗠𝗙𝗚: YORK 𝗠𝗼𝗱𝗲𝗹 #: ZF120N20N2AAA5A 𝗦𝗲𝗿𝗶𝗮𝗹 #: N1B3509062 Qu…"
type textarea "x"
type textarea "Work order # 2327842 𝗠𝗙𝗚: YORK 𝗠𝗼𝗱𝗲𝗹 #: ZF120N20N2AAA5A 𝗦𝗲𝗿𝗶𝗮𝗹 #: N1B3509062 Qu…"
type textarea "x"
type textarea "Work order # 2327842 𝗠𝗙𝗚: YORK 𝗠𝗼𝗱𝗲𝗹 #: ZF120N20N2AAA5A 𝗦𝗲𝗿𝗶𝗮𝗹 #: N1B3509062 Qu…"
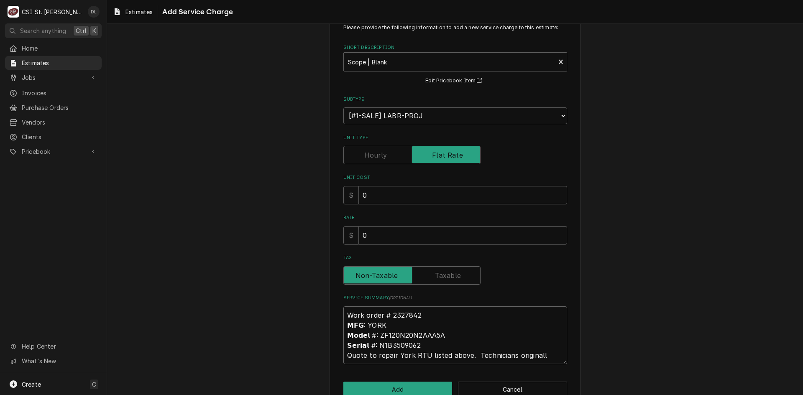
type textarea "x"
type textarea "Work order # 2327842 𝗠𝗙𝗚: YORK 𝗠𝗼𝗱𝗲𝗹 #: ZF120N20N2AAA5A 𝗦𝗲𝗿𝗶𝗮𝗹 #: N1B3509062 Qu…"
type textarea "x"
type textarea "Work order # 2327842 𝗠𝗙𝗚: YORK 𝗠𝗼𝗱𝗲𝗹 #: ZF120N20N2AAA5A 𝗦𝗲𝗿𝗶𝗮𝗹 #: N1B3509062 Qu…"
type textarea "x"
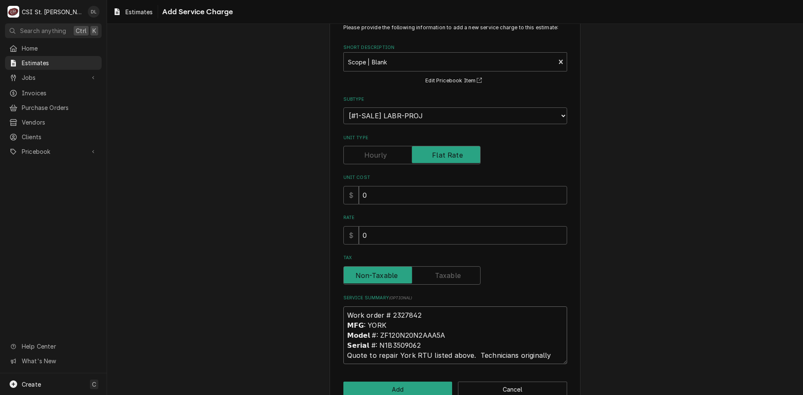
type textarea "Work order # 2327842 𝗠𝗙𝗚: YORK 𝗠𝗼𝗱𝗲𝗹 #: ZF120N20N2AAA5A 𝗦𝗲𝗿𝗶𝗮𝗹 #: N1B3509062 Qu…"
type textarea "x"
type textarea "Work order # 2327842 𝗠𝗙𝗚: YORK 𝗠𝗼𝗱𝗲𝗹 #: ZF120N20N2AAA5A 𝗦𝗲𝗿𝗶𝗮𝗹 #: N1B3509062 Qu…"
type textarea "x"
type textarea "Work order # 2327842 𝗠𝗙𝗚: YORK 𝗠𝗼𝗱𝗲𝗹 #: ZF120N20N2AAA5A 𝗦𝗲𝗿𝗶𝗮𝗹 #: N1B3509062 Qu…"
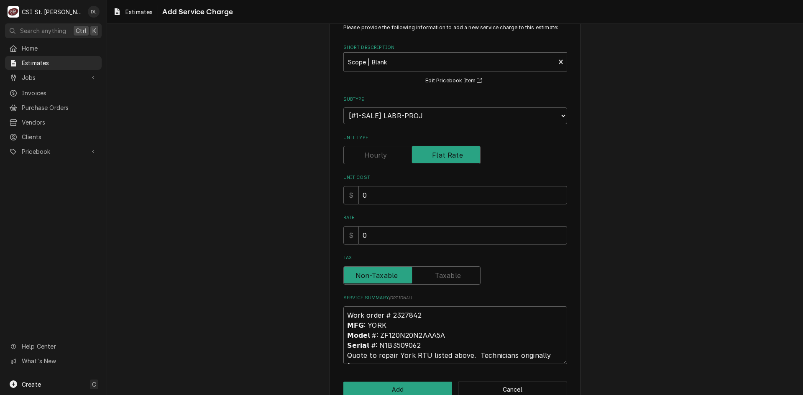
type textarea "x"
type textarea "Work order # 2327842 𝗠𝗙𝗚: YORK 𝗠𝗼𝗱𝗲𝗹 #: ZF120N20N2AAA5A 𝗦𝗲𝗿𝗶𝗮𝗹 #: N1B3509062 Qu…"
type textarea "x"
type textarea "Work order # 2327842 𝗠𝗙𝗚: YORK 𝗠𝗼𝗱𝗲𝗹 #: ZF120N20N2AAA5A 𝗦𝗲𝗿𝗶𝗮𝗹 #: N1B3509062 Qu…"
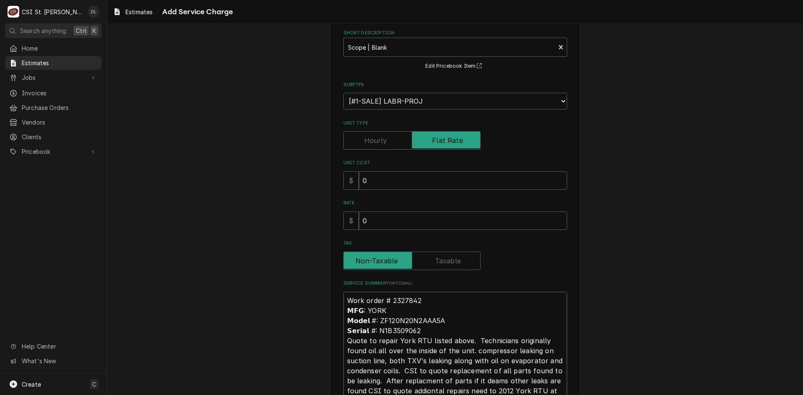
scroll to position [51, 0]
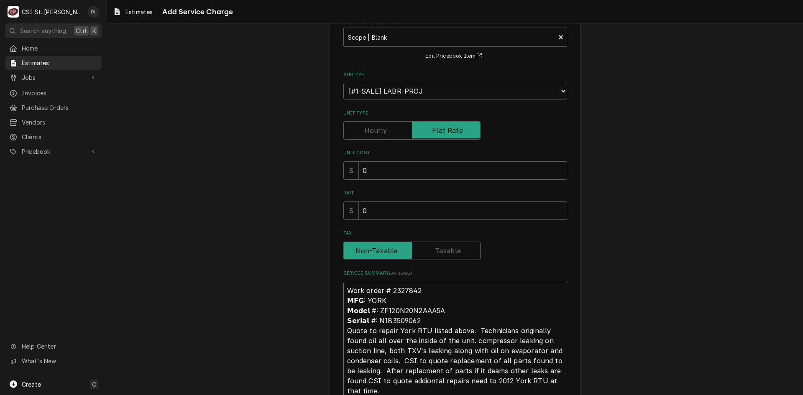
drag, startPoint x: 431, startPoint y: 384, endPoint x: 393, endPoint y: 342, distance: 56.3
click at [384, 336] on textarea "Work order # 2327842 𝗠𝗙𝗚: YORK 𝗠𝗼𝗱𝗲𝗹 #: ZF120N20N2AAA5A 𝗦𝗲𝗿𝗶𝗮𝗹 #: N1B3509062 Qu…" at bounding box center [456, 341] width 224 height 118
click at [427, 384] on textarea "Work order # 2327842 𝗠𝗙𝗚: YORK 𝗠𝗼𝗱𝗲𝗹 #: ZF120N20N2AAA5A 𝗦𝗲𝗿𝗶𝗮𝗹 #: N1B3509062 Qu…" at bounding box center [456, 341] width 224 height 118
click at [471, 334] on textarea "Work order # 2327842 𝗠𝗙𝗚: YORK 𝗠𝗼𝗱𝗲𝗹 #: ZF120N20N2AAA5A 𝗦𝗲𝗿𝗶𝗮𝗹 #: N1B3509062 Qu…" at bounding box center [456, 341] width 224 height 118
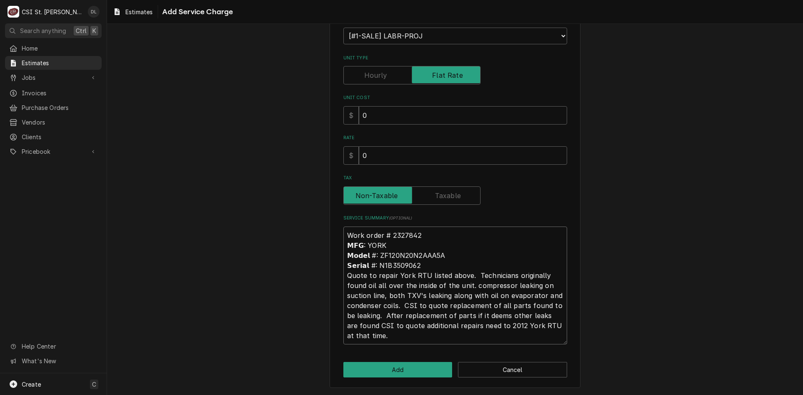
scroll to position [107, 0]
click at [385, 342] on textarea "Work order # 2327842 𝗠𝗙𝗚: YORK 𝗠𝗼𝗱𝗲𝗹 #: ZF120N20N2AAA5A 𝗦𝗲𝗿𝗶𝗮𝗹 #: N1B3509062 Qu…" at bounding box center [456, 285] width 224 height 118
click at [405, 368] on button "Add" at bounding box center [398, 369] width 109 height 15
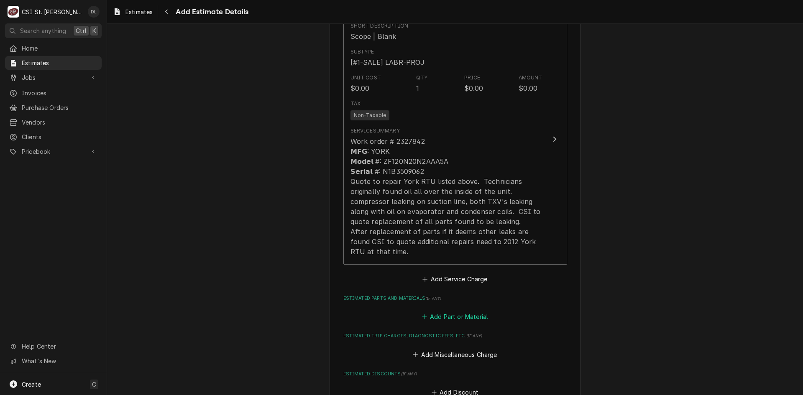
scroll to position [859, 0]
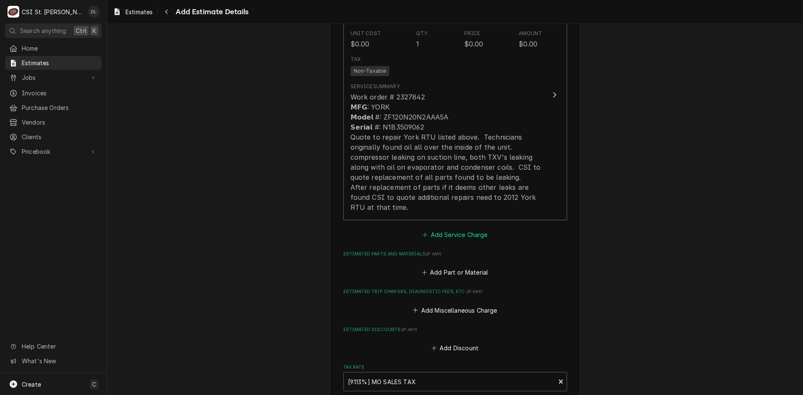
click at [423, 233] on icon "Estimated Service Charges" at bounding box center [425, 235] width 5 height 5
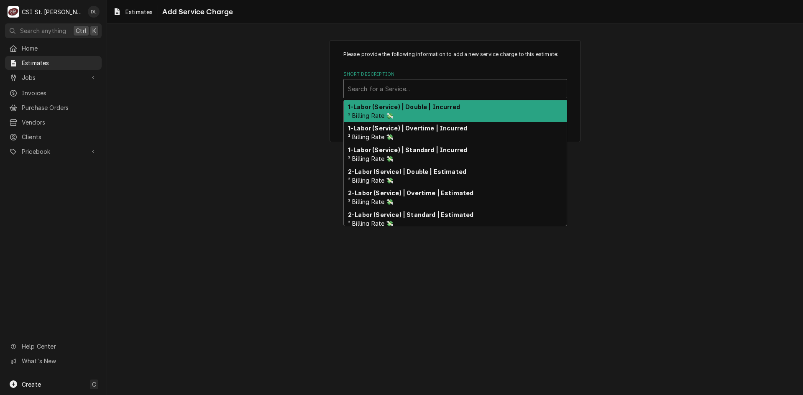
click at [405, 87] on div "Short Description" at bounding box center [455, 88] width 215 height 15
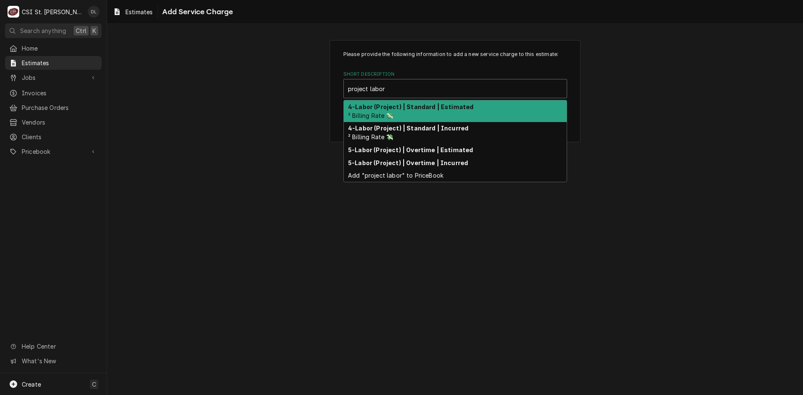
click at [433, 106] on strong "4-Labor (Project) | Standard | Estimated" at bounding box center [411, 106] width 126 height 7
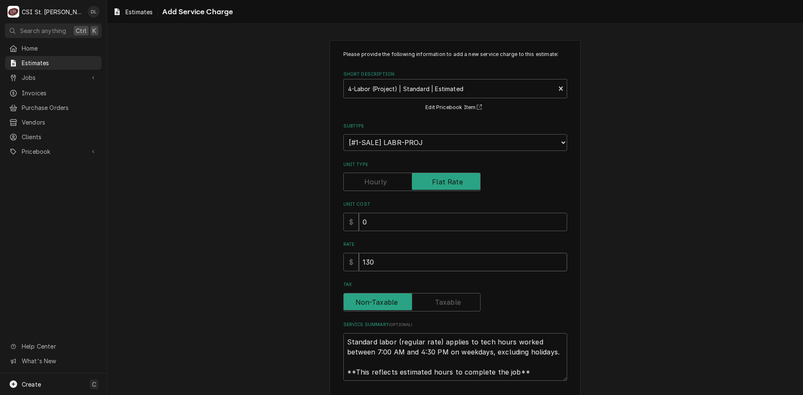
drag, startPoint x: 436, startPoint y: 266, endPoint x: 240, endPoint y: 246, distance: 196.9
click at [251, 246] on div "Please provide the following information to add a new service charge to this es…" at bounding box center [455, 233] width 696 height 400
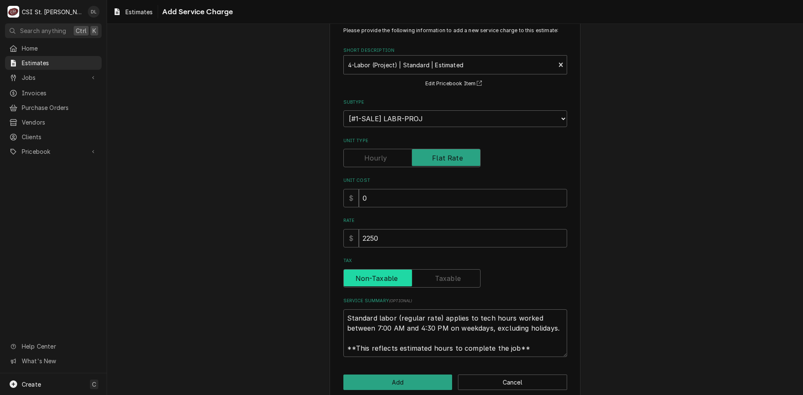
scroll to position [37, 0]
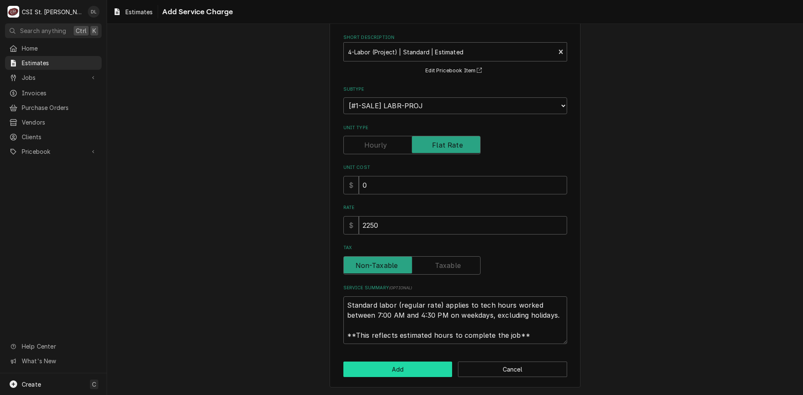
click at [401, 365] on button "Add" at bounding box center [398, 369] width 109 height 15
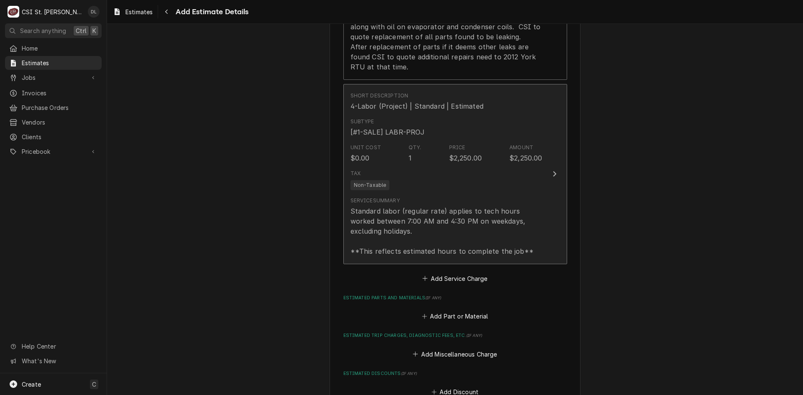
scroll to position [1000, 0]
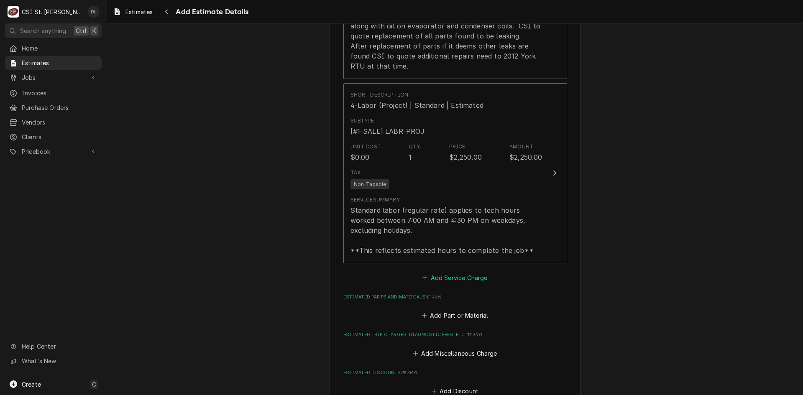
click at [423, 277] on icon "Estimated Service Charges" at bounding box center [425, 278] width 5 height 6
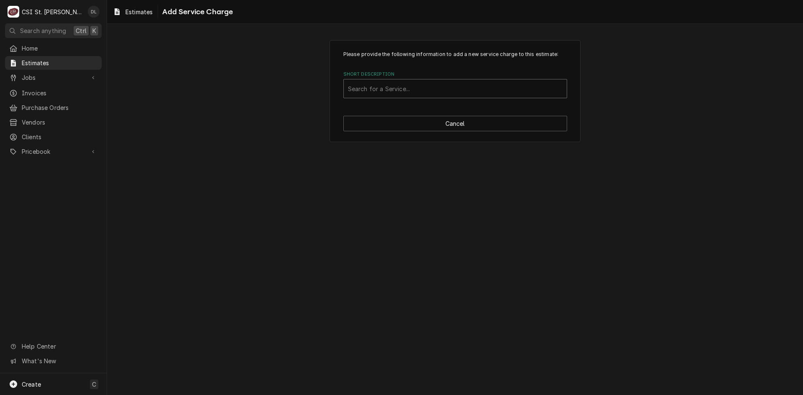
click at [411, 94] on div "Short Description" at bounding box center [455, 88] width 215 height 15
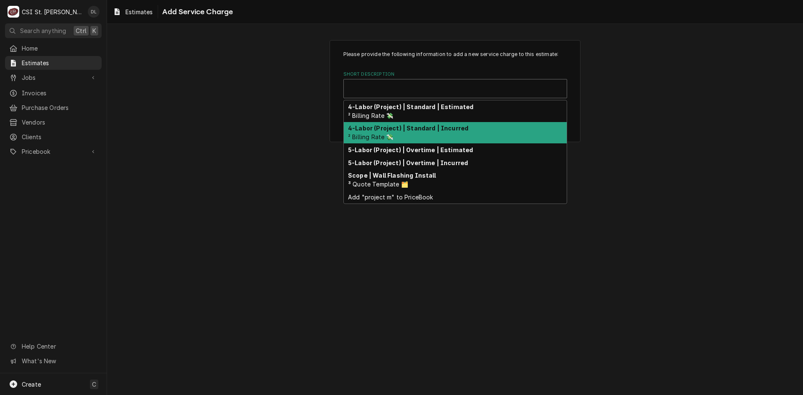
click at [597, 149] on div "Please provide the following information to add a new service charge to this es…" at bounding box center [455, 91] width 696 height 117
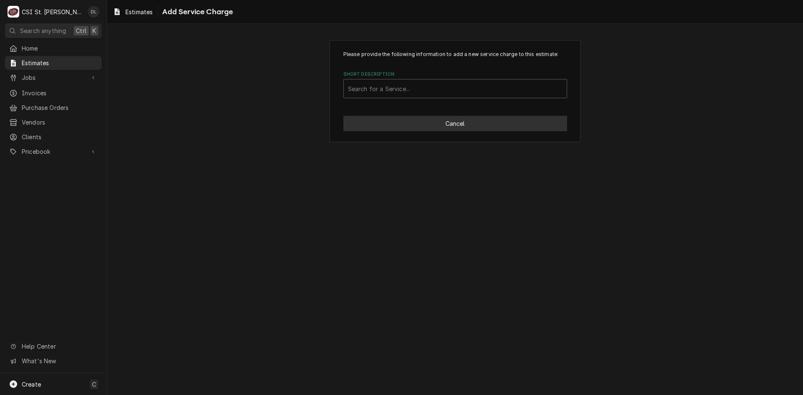
click at [467, 122] on button "Cancel" at bounding box center [456, 123] width 224 height 15
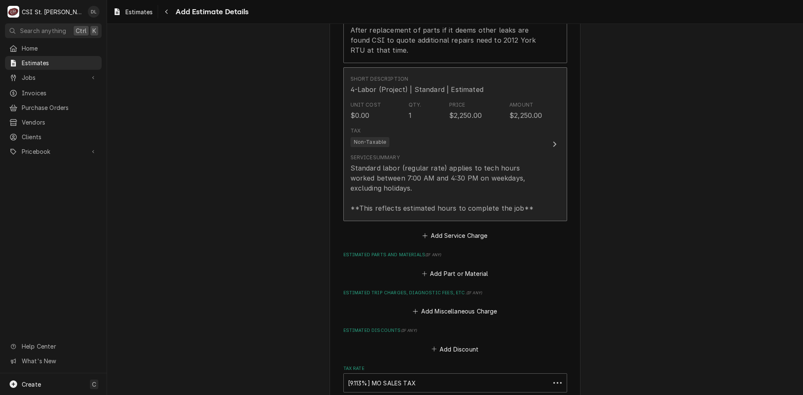
scroll to position [1016, 0]
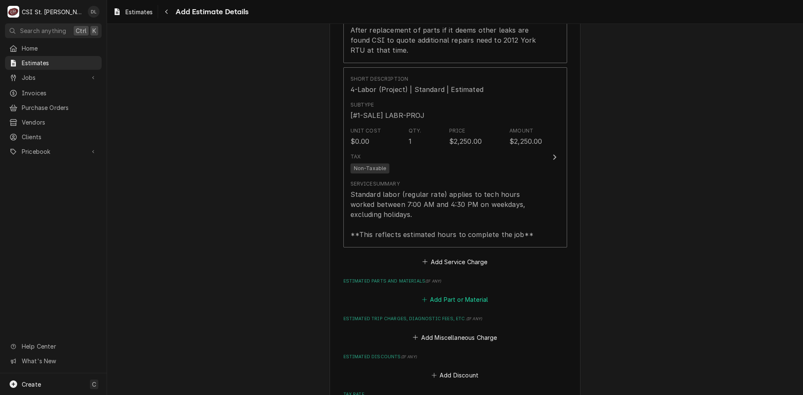
click at [427, 297] on button "Add Part or Material" at bounding box center [455, 300] width 69 height 12
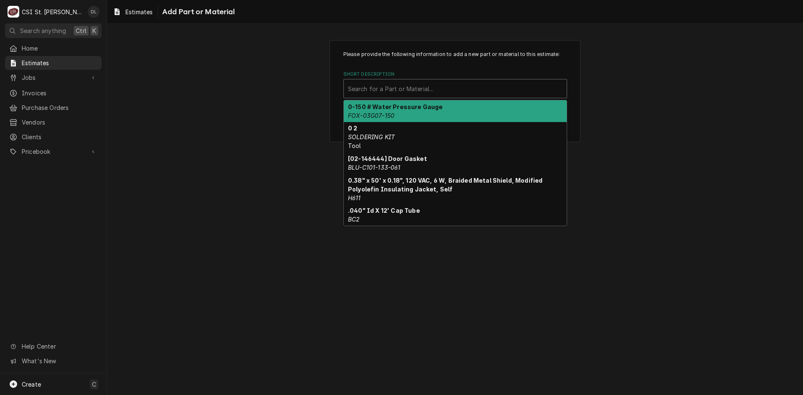
click at [437, 93] on div "Short Description" at bounding box center [455, 88] width 215 height 15
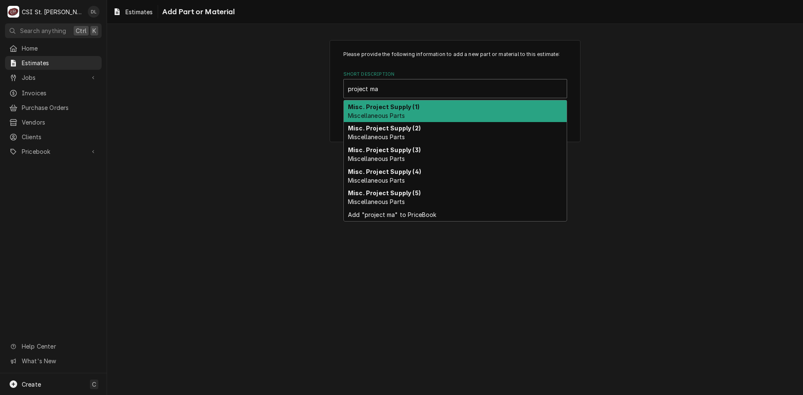
click at [410, 104] on strong "Misc. Project Supply (1)" at bounding box center [384, 106] width 72 height 7
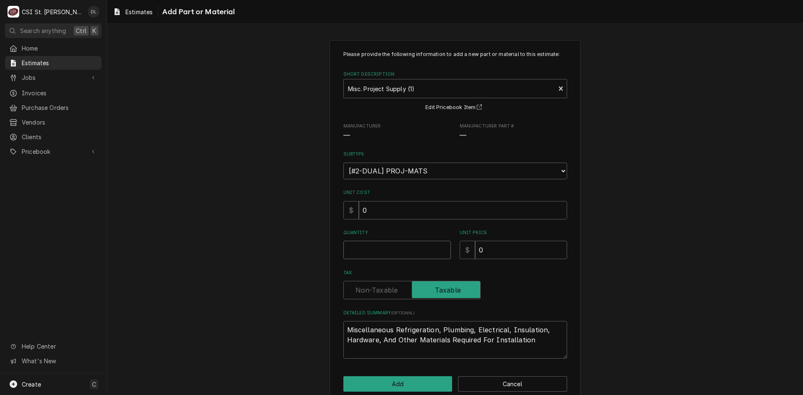
click at [413, 256] on input "Quantity" at bounding box center [398, 250] width 108 height 18
click at [546, 89] on div "Short Description" at bounding box center [449, 88] width 203 height 15
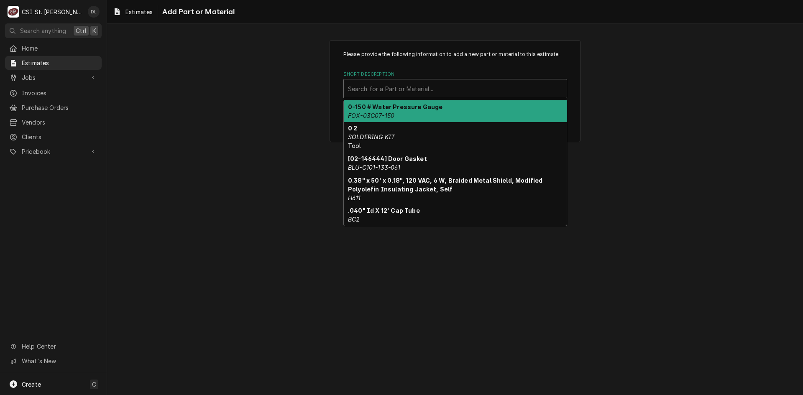
click at [472, 88] on div "Short Description" at bounding box center [455, 88] width 215 height 15
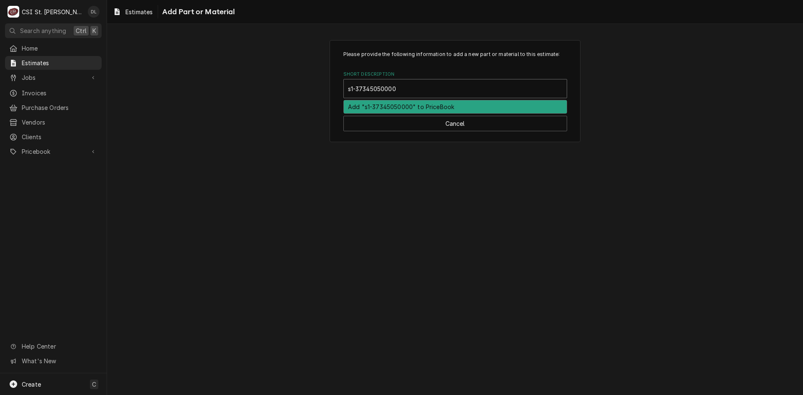
click at [402, 105] on div "Add "s1-37345050000" to PriceBook" at bounding box center [455, 106] width 223 height 13
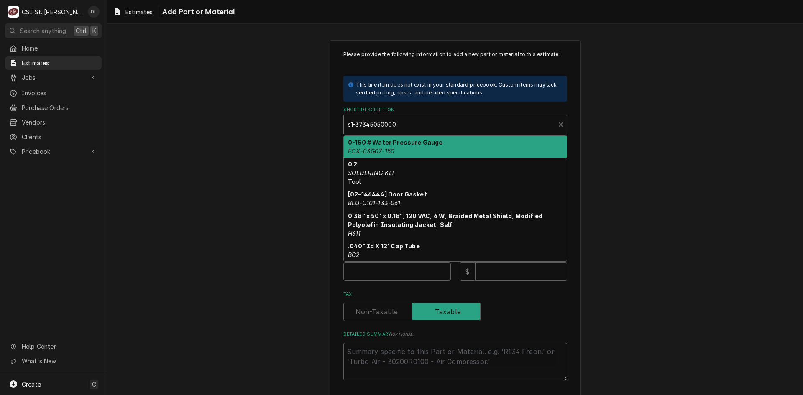
click at [472, 128] on div "Short Description" at bounding box center [449, 124] width 203 height 15
click at [572, 131] on div "Please provide the following information to add a new part or material to this …" at bounding box center [455, 232] width 251 height 385
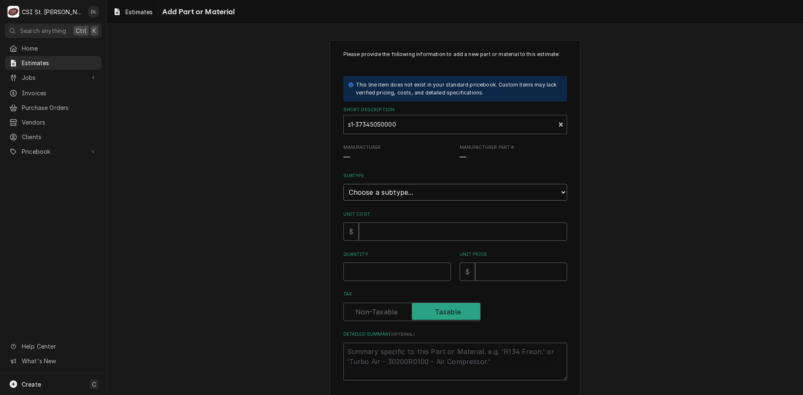
click at [514, 194] on select "Choose a subtype... [#2-DUAL] AFTERHRS-WH-CHG-2 [#2-DUAL] BEV-EQUIP [#2-DUAL] B…" at bounding box center [456, 192] width 224 height 17
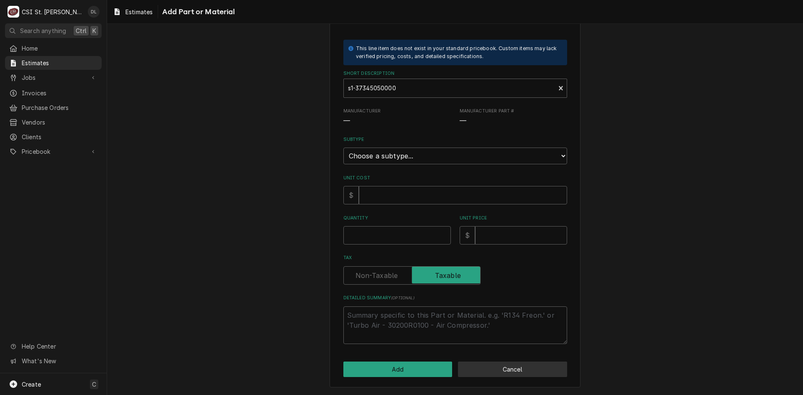
click at [531, 369] on button "Cancel" at bounding box center [512, 369] width 109 height 15
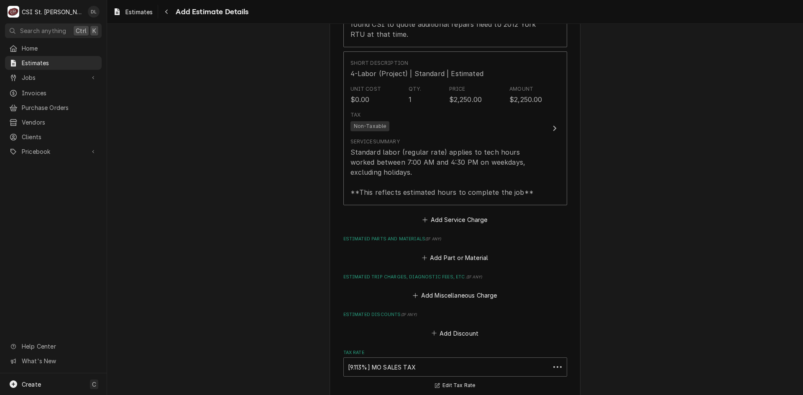
scroll to position [1032, 0]
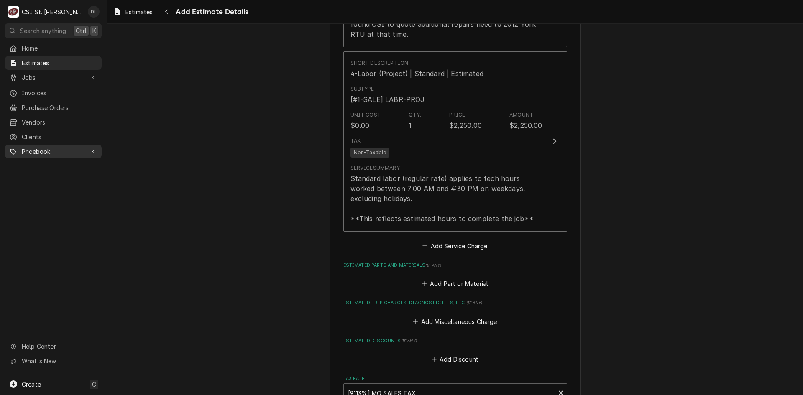
click at [45, 149] on span "Pricebook" at bounding box center [53, 151] width 63 height 9
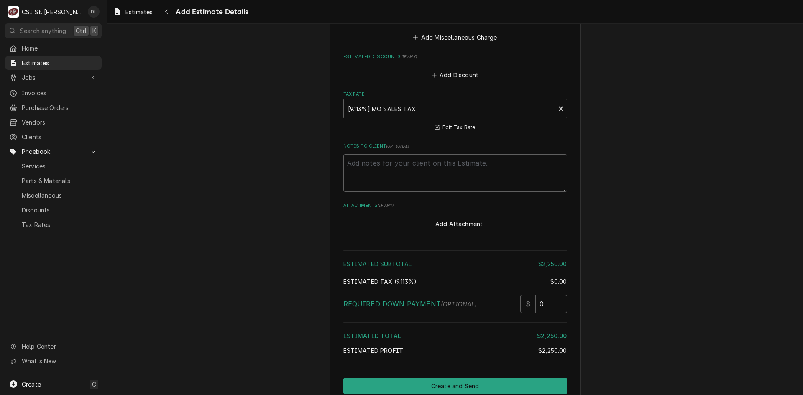
scroll to position [1354, 0]
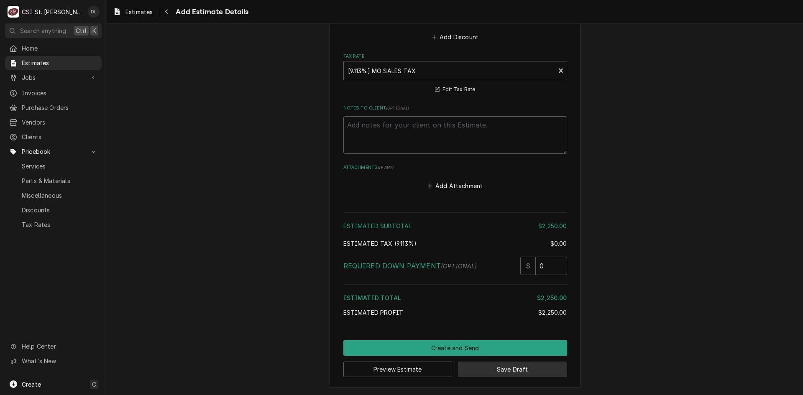
click at [514, 373] on button "Save Draft" at bounding box center [512, 369] width 109 height 15
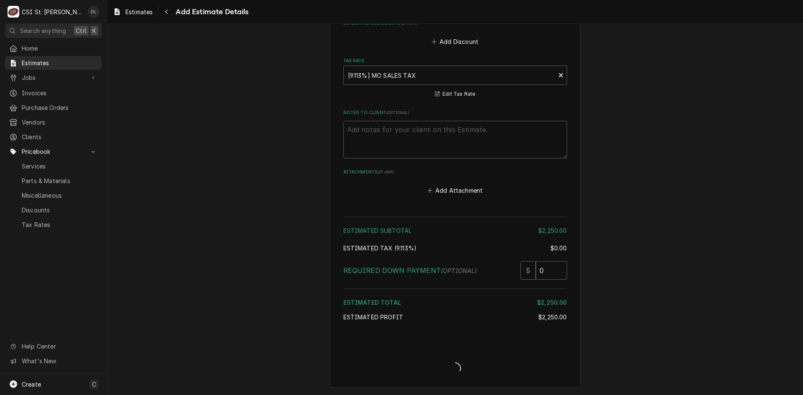
scroll to position [1350, 0]
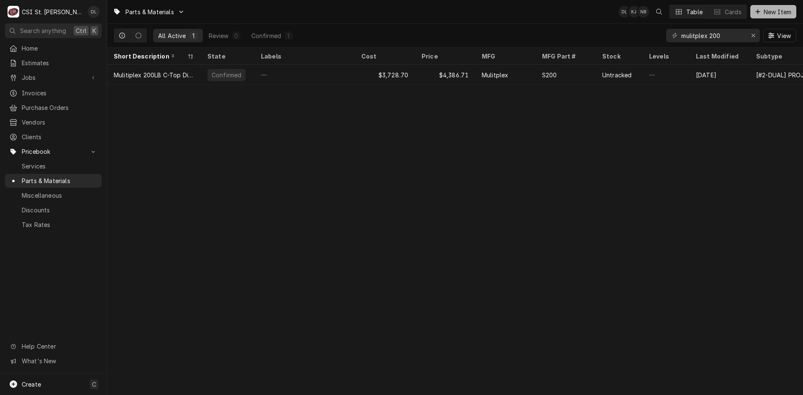
click at [759, 8] on div "Dynamic Content Wrapper" at bounding box center [758, 12] width 8 height 8
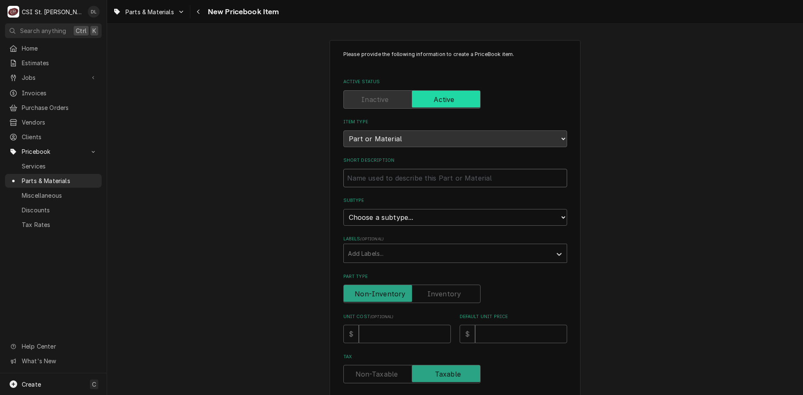
click at [470, 180] on input "Short Description" at bounding box center [456, 178] width 224 height 18
type textarea "x"
type input "C"
type textarea "x"
type input "Co"
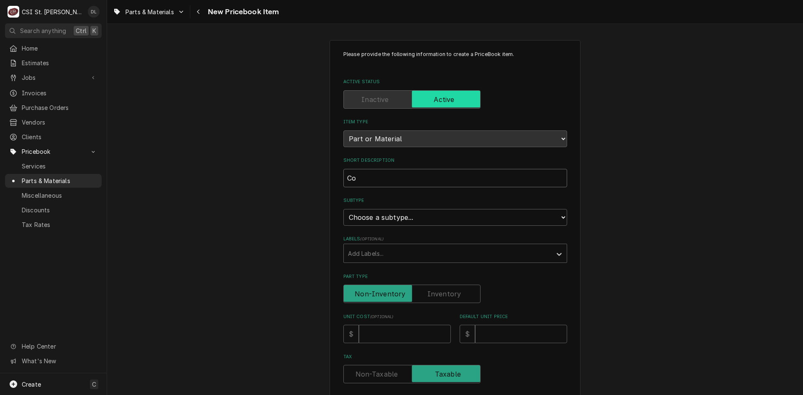
type textarea "x"
type input "Con"
type textarea "x"
type input "Cond"
type textarea "x"
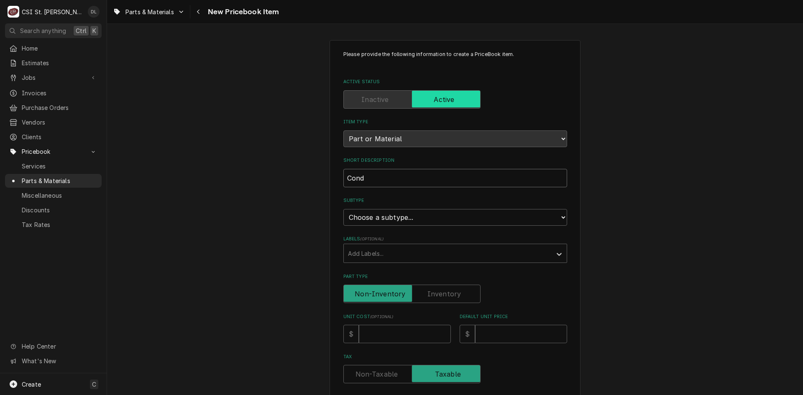
type input "Conde"
type textarea "x"
type input "Conden"
type textarea "x"
type input "Condens"
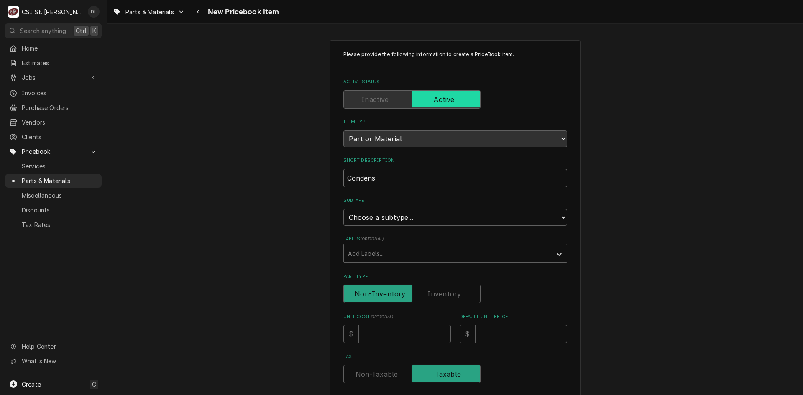
type textarea "x"
type input "Condense"
type textarea "x"
type input "Condenser"
type textarea "x"
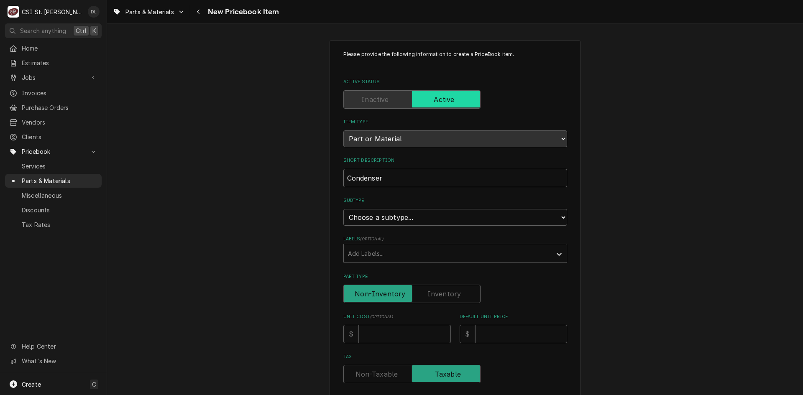
type input "Condenser"
type textarea "x"
type input "Condenser c"
type textarea "x"
type input "Condenser co"
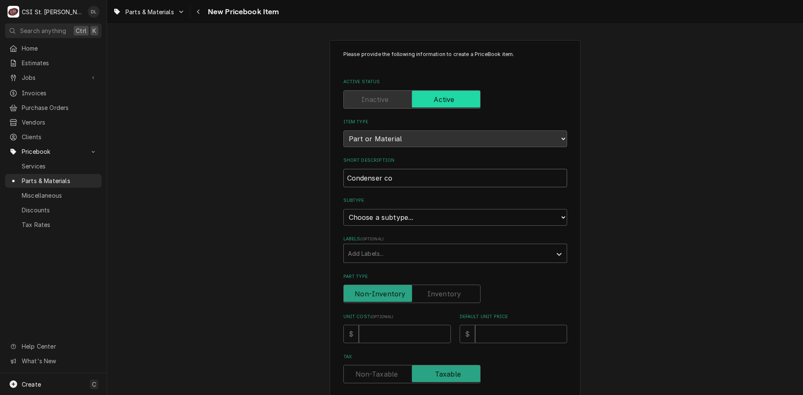
type textarea "x"
type input "Condenser coi"
type textarea "x"
type input "Condenser coil"
click at [543, 216] on select "Choose a subtype... [#2-DUAL] AFTERHRS-WH-CHG-2 [#2-DUAL] BEV-EQUIP [#2-DUAL] B…" at bounding box center [456, 217] width 224 height 17
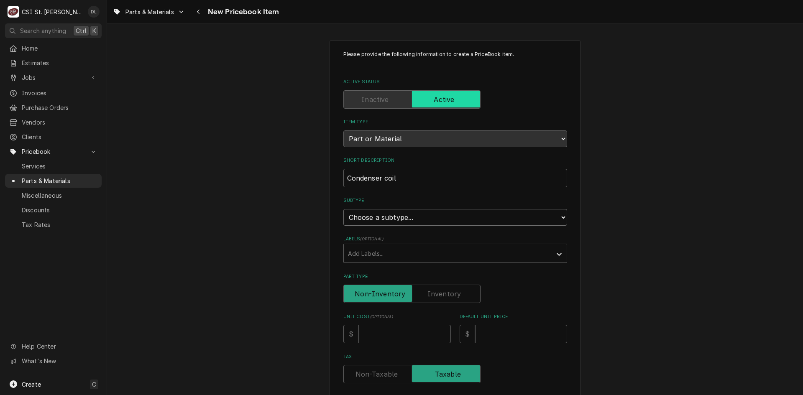
select select "4"
click at [344, 209] on select "Choose a subtype... [#2-DUAL] AFTERHRS-WH-CHG-2 [#2-DUAL] BEV-EQUIP [#2-DUAL] B…" at bounding box center [456, 217] width 224 height 17
type textarea "x"
click at [444, 222] on select "Choose a subtype... [#2-DUAL] AFTERHRS-WH-CHG-2 [#2-DUAL] BEV-EQUIP [#2-DUAL] B…" at bounding box center [456, 217] width 224 height 17
select select "6"
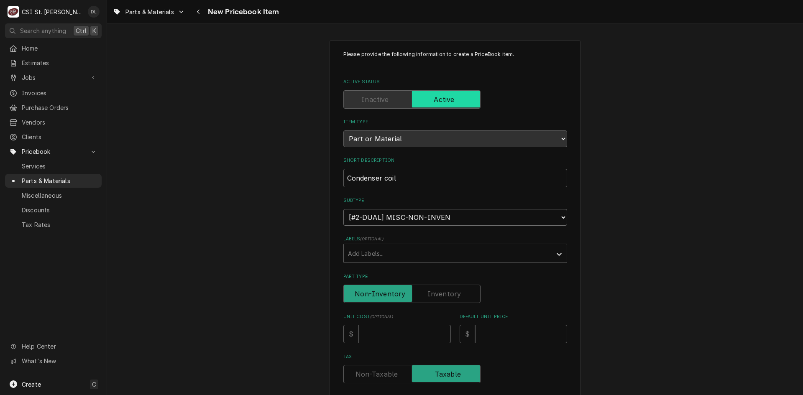
click at [344, 209] on select "Choose a subtype... [#2-DUAL] AFTERHRS-WH-CHG-2 [#2-DUAL] BEV-EQUIP [#2-DUAL] B…" at bounding box center [456, 217] width 224 height 17
click at [498, 257] on div "Labels" at bounding box center [448, 253] width 200 height 15
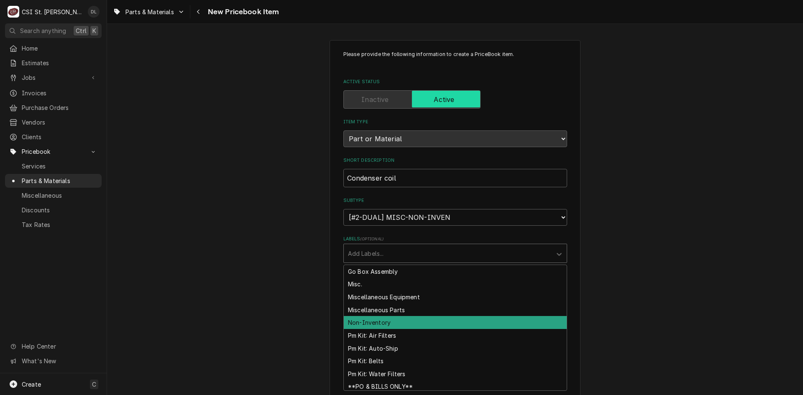
click at [383, 323] on div "Non-Inventory" at bounding box center [455, 322] width 223 height 13
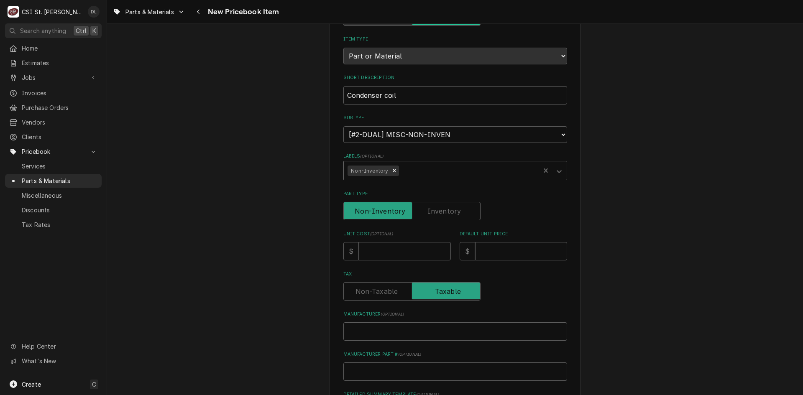
scroll to position [84, 0]
click at [405, 249] on input "Unit Cost ( optional )" at bounding box center [405, 250] width 92 height 18
type textarea "x"
type input "3"
type textarea "x"
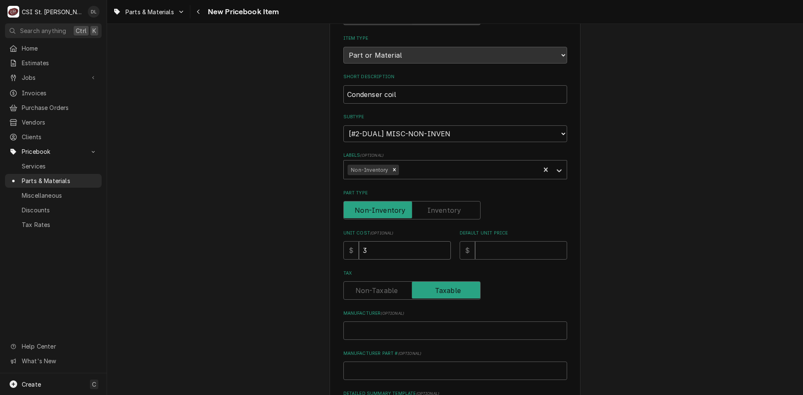
type input "39"
type textarea "x"
type input "393"
type textarea "x"
type input "3939"
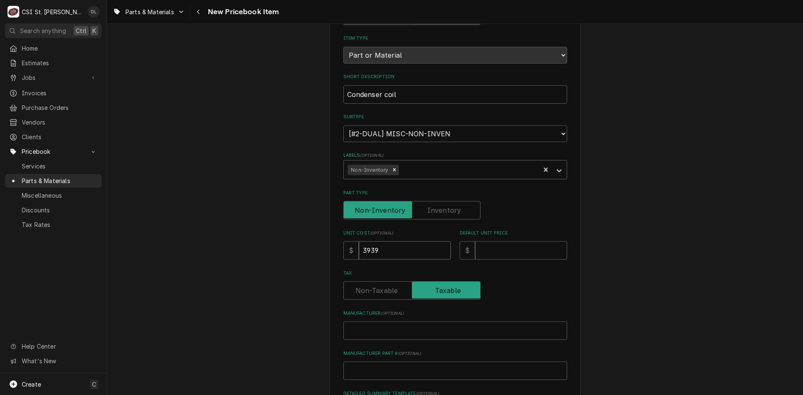
type textarea "x"
type input "393"
type textarea "x"
type input "3930"
click at [513, 252] on input "Default Unit Price" at bounding box center [521, 250] width 92 height 18
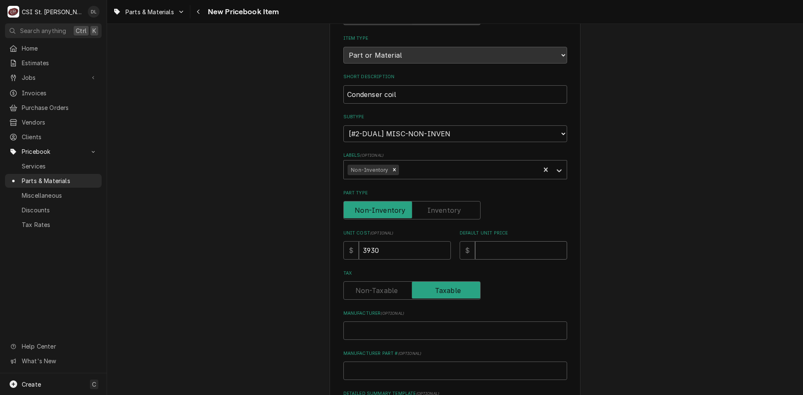
click at [513, 252] on input "Default Unit Price" at bounding box center [521, 250] width 92 height 18
type textarea "x"
type input "4"
type textarea "x"
type input "49"
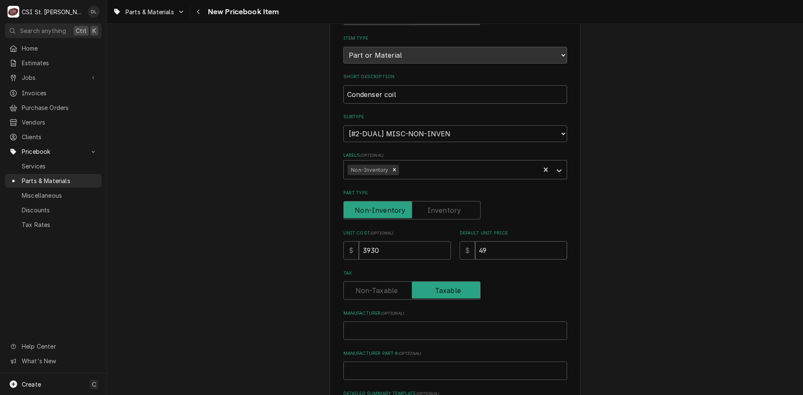
type textarea "x"
type input "491"
type textarea "x"
type input "4912"
type textarea "x"
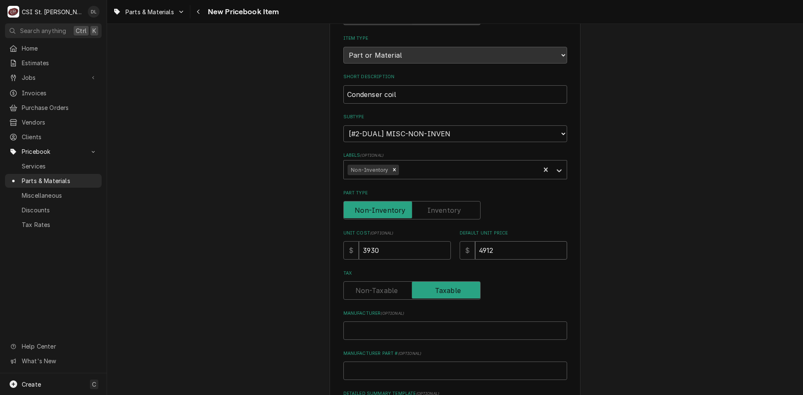
type input "4912.5"
type textarea "x"
type input "4912.50"
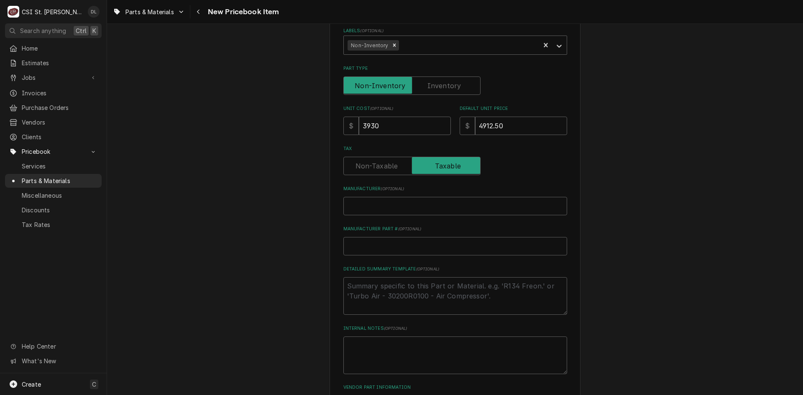
scroll to position [209, 0]
click at [388, 210] on input "Manufacturer ( optional )" at bounding box center [456, 205] width 224 height 18
type textarea "x"
type input "Y"
type textarea "x"
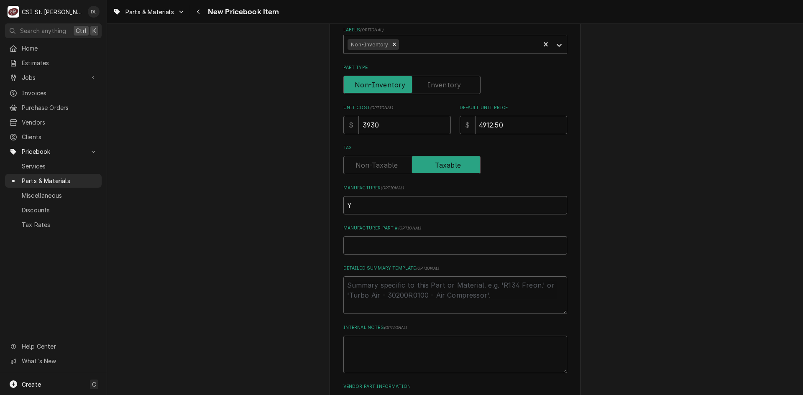
type input "Yo"
type textarea "x"
type input "Yor"
type textarea "x"
type input "York"
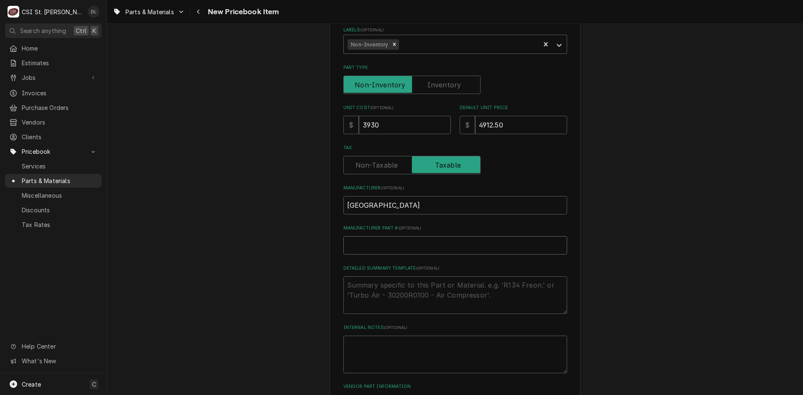
type textarea "x"
type input "s"
type textarea "x"
type input "S"
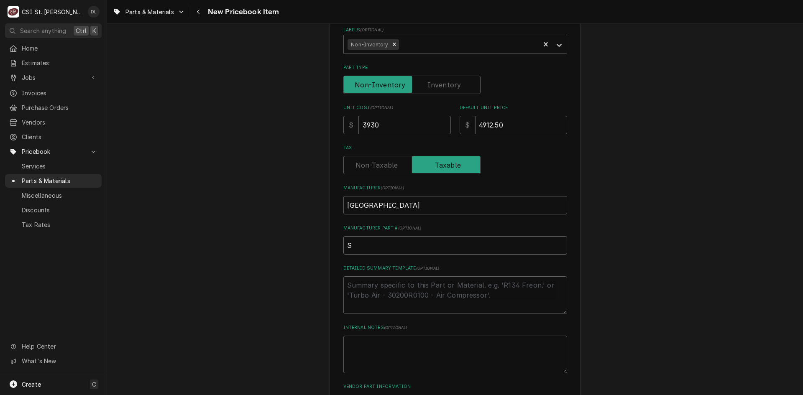
type textarea "x"
type input "S1"
type textarea "x"
type input "S1-"
type textarea "x"
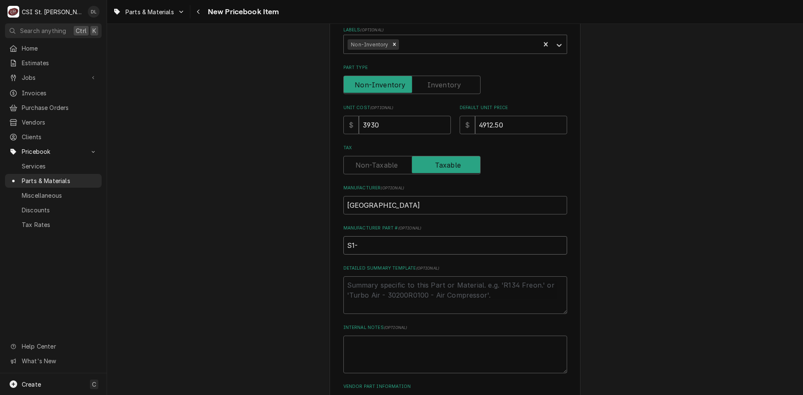
type input "S1-3"
type textarea "x"
type input "S1-37"
type textarea "x"
type input "S1-373"
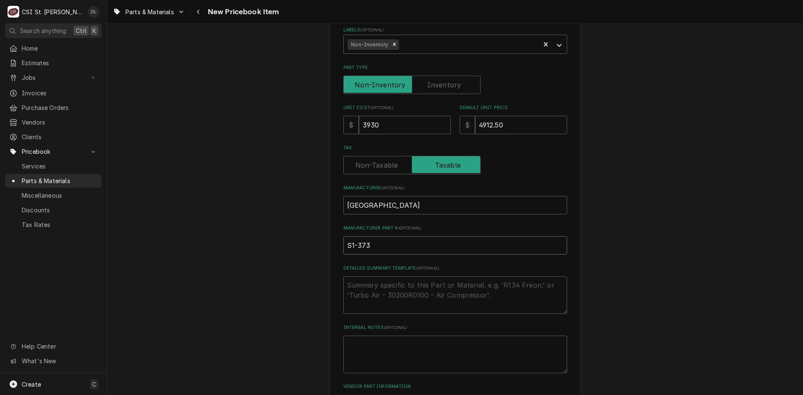
type textarea "x"
type input "S1-3734"
type textarea "x"
type input "S1-37345"
type textarea "x"
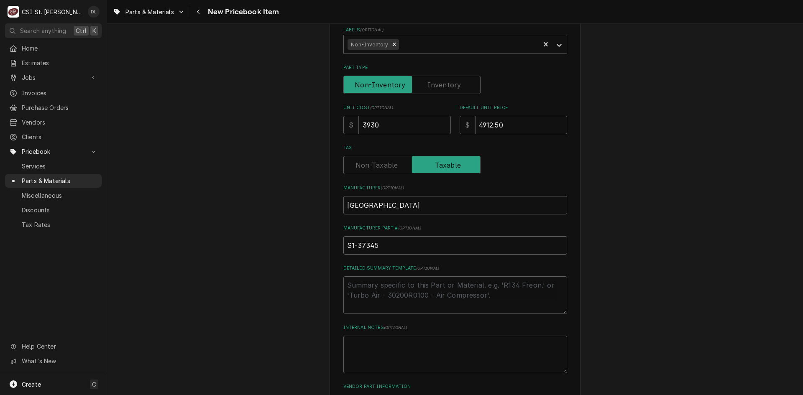
type input "S1-373450"
type textarea "x"
type input "S1-3734504"
type textarea "x"
type input "S1-373450"
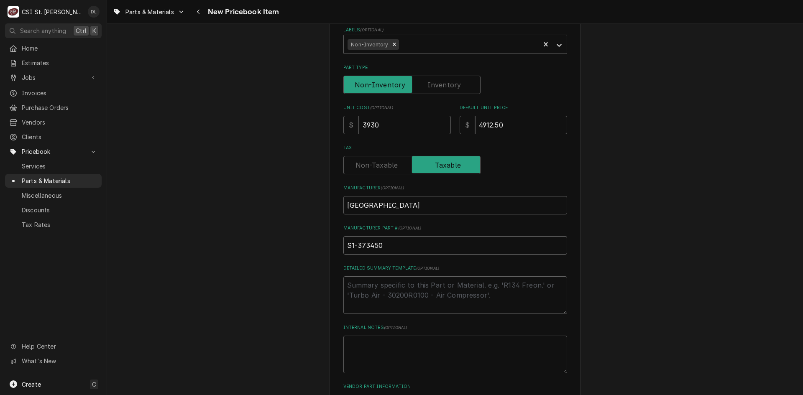
type textarea "x"
type input "S1-3734505"
type textarea "x"
type input "S1-37345050"
type textarea "x"
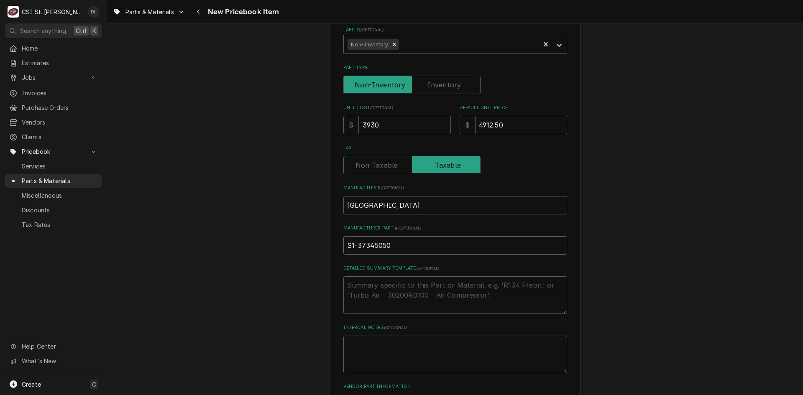
type input "S1-373450500"
type textarea "x"
type input "S1-3734505000"
type textarea "x"
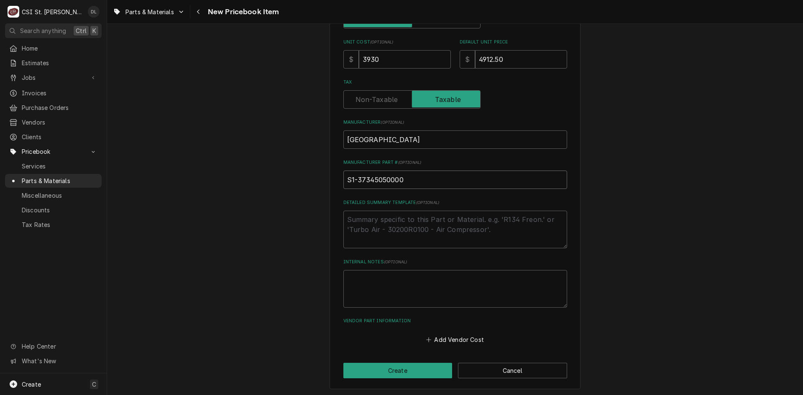
scroll to position [276, 0]
type input "S1-37345050000"
click at [397, 371] on button "Create" at bounding box center [398, 369] width 109 height 15
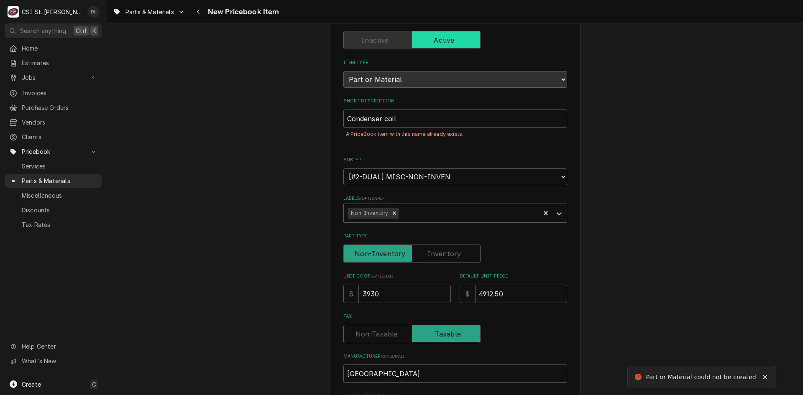
scroll to position [50, 0]
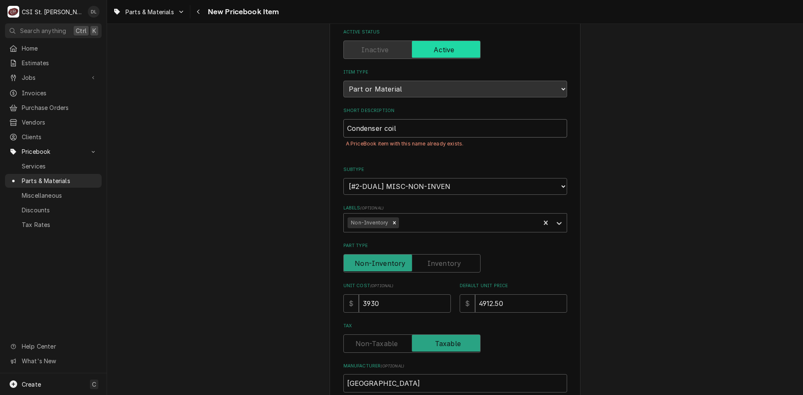
click at [407, 126] on input "Condenser coil" at bounding box center [456, 128] width 224 height 18
type textarea "x"
type input "Condenser coi"
type textarea "x"
type input "Condenser co"
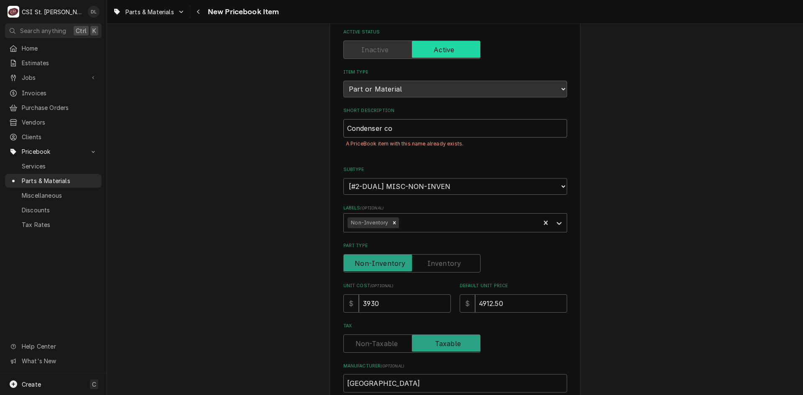
type textarea "x"
type input "Condenser c"
type textarea "x"
type input "Condenser"
type textarea "x"
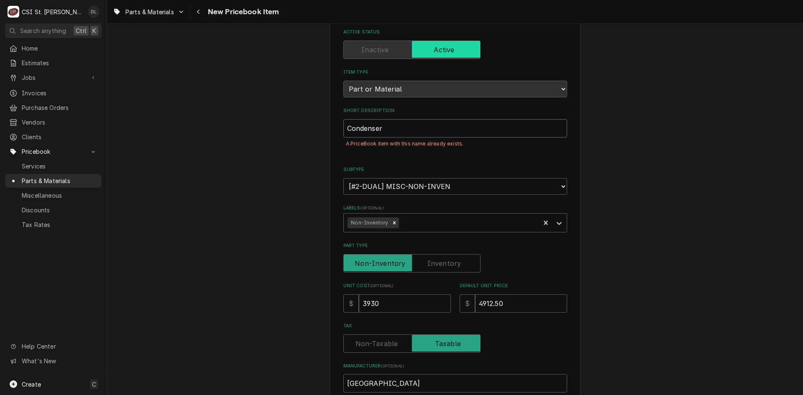
type input "Condenser"
type textarea "x"
type input "Condense"
type textarea "x"
type input "Condens"
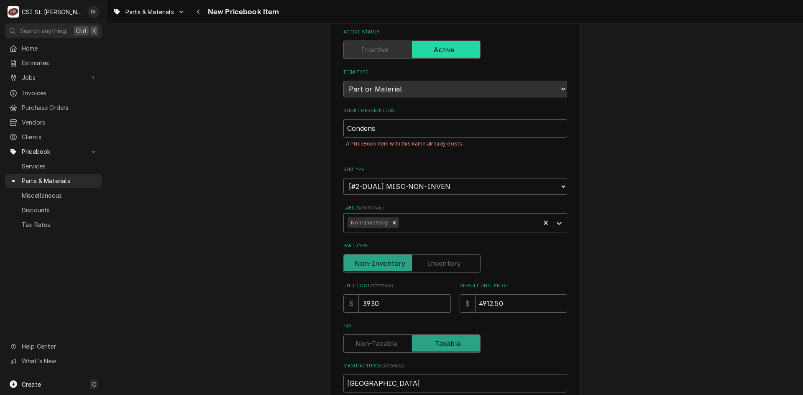
type textarea "x"
type input "Conden"
type textarea "x"
type input "Conde"
type textarea "x"
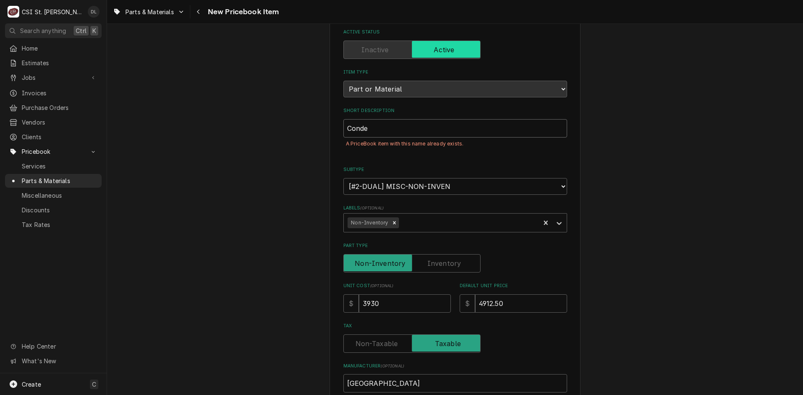
type input "Cond"
type textarea "x"
type input "Con"
type textarea "x"
type input "Co"
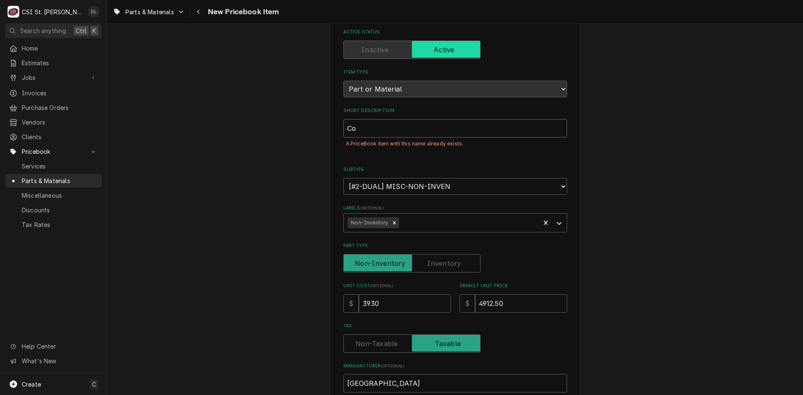
type textarea "x"
type input "C"
type textarea "x"
type input "c"
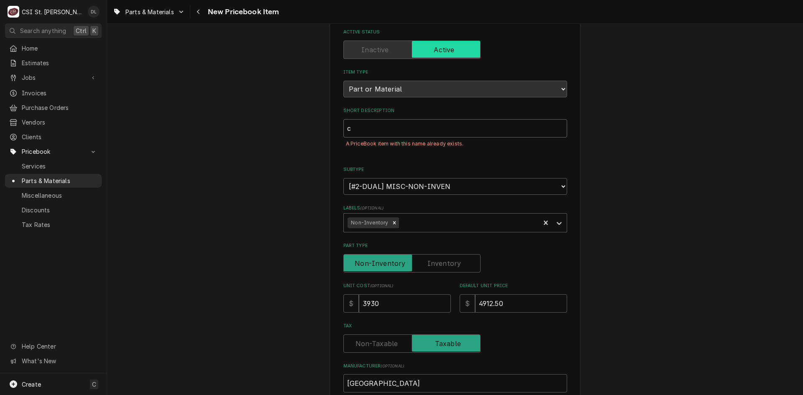
type textarea "x"
type input "cO"
type textarea "x"
type input "c"
type textarea "x"
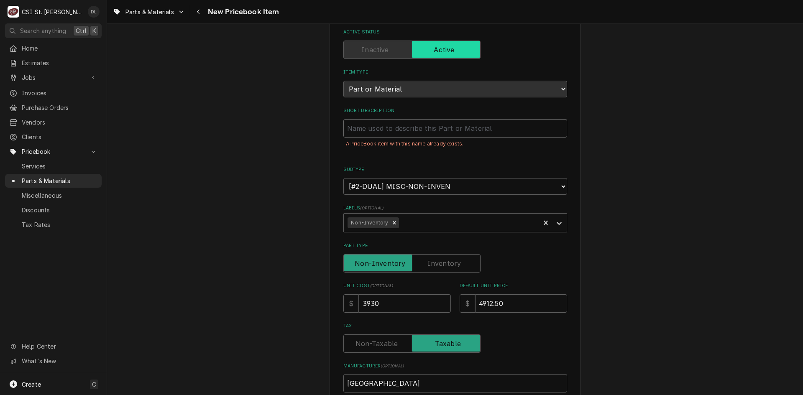
type textarea "x"
type input "C"
type textarea "x"
type input "Co"
type textarea "x"
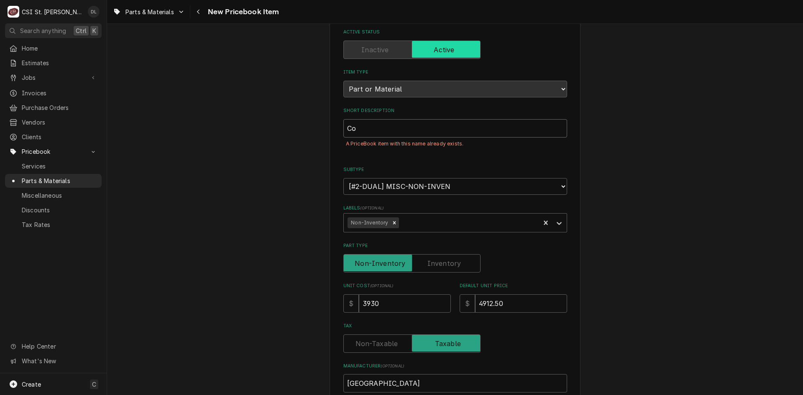
type input "Coi"
type textarea "x"
type input "Coil"
type textarea "x"
type input "Coil,"
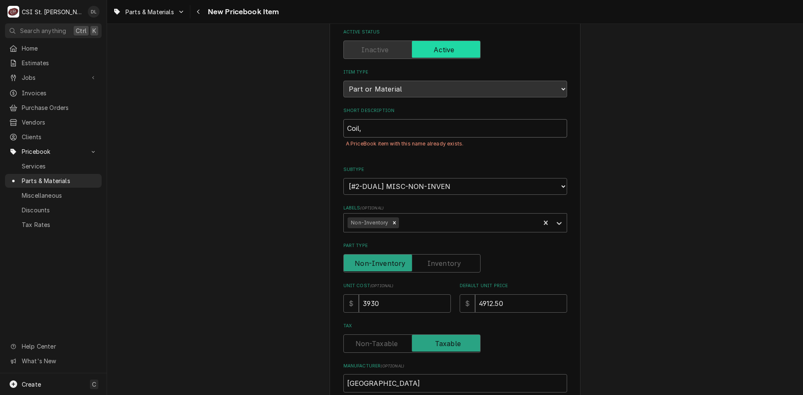
type textarea "x"
type input "Coil,"
type textarea "x"
type input "Coil, C"
type textarea "x"
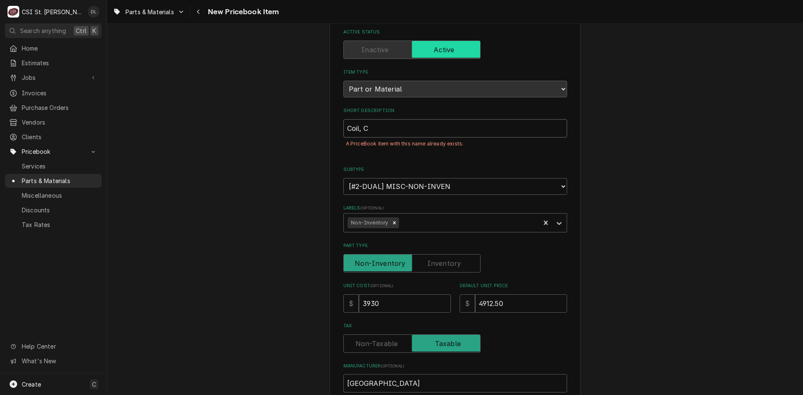
type input "Coil, Co"
type textarea "x"
type input "Coil, Con"
type textarea "x"
type input "Coil, Cond"
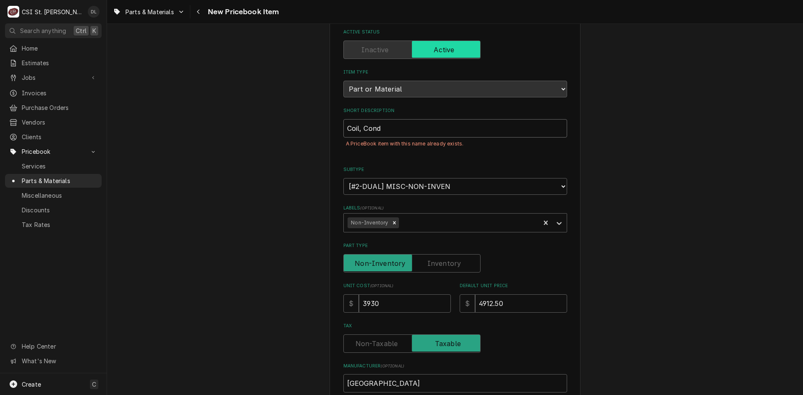
type textarea "x"
type input "Coil, Cond,"
type textarea "x"
type input "Coil, Cond,"
type textarea "x"
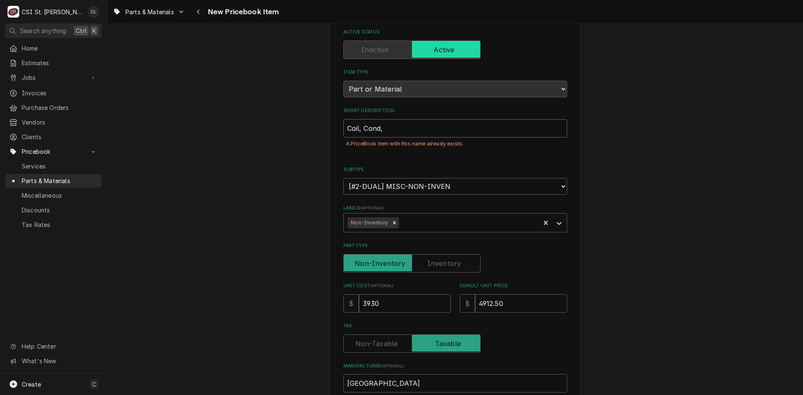
type input "Coil, Cond, 4"
type textarea "x"
type input "Coil, Cond, 44"
type textarea "x"
type input "Coil, Cond, 44I"
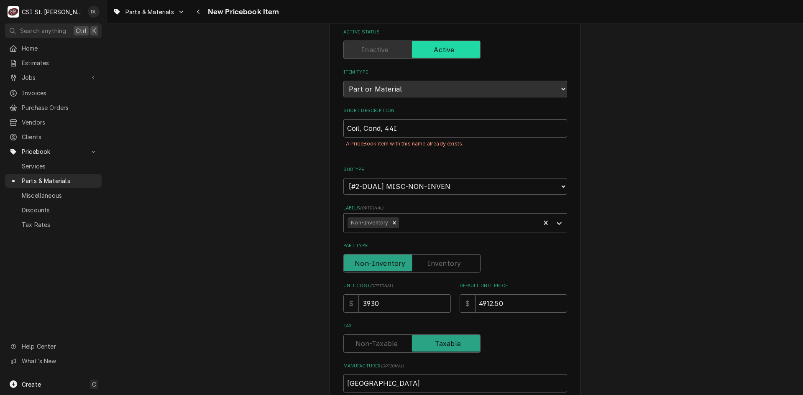
type textarea "x"
type input "Coil, Cond, 44IN"
type textarea "x"
type input "Coil, Cond, 44INX"
type textarea "x"
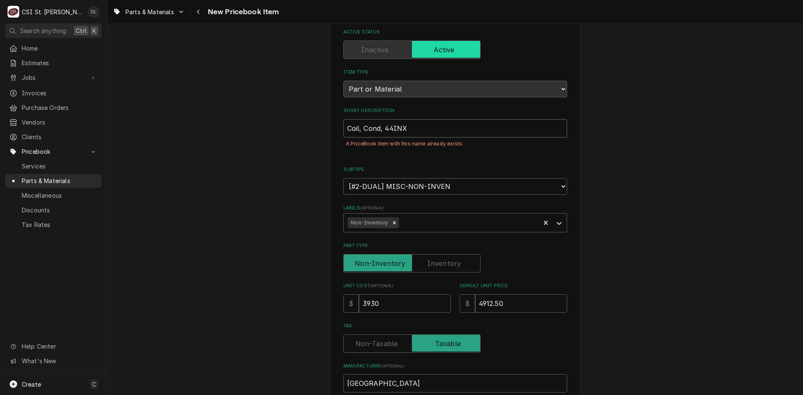
type input "Coil, Cond, 44INX1"
type textarea "x"
type input "Coil, Cond, 44INX18"
type textarea "x"
type input "Coil, Cond, 44INX18M"
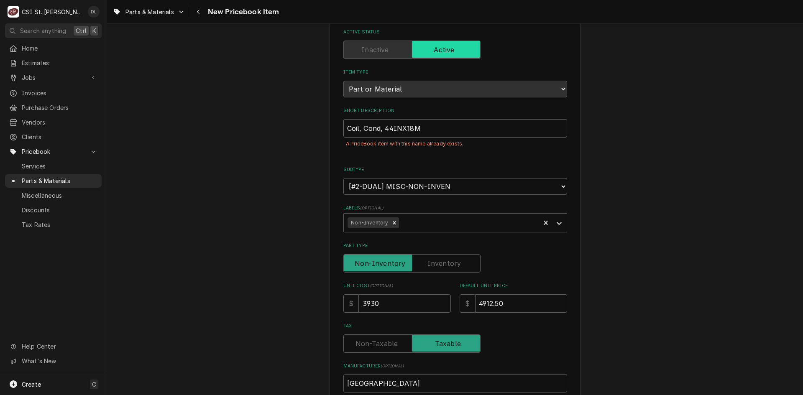
type textarea "x"
type input "Coil, Cond, 44INX18MM"
type textarea "x"
type input "Coil, Cond, 44INX18MM,"
type textarea "x"
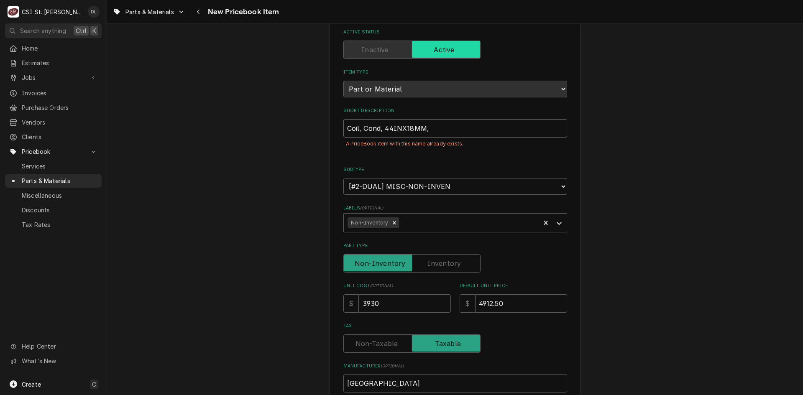
type input "Coil, Cond, 44INX18MM,"
type textarea "x"
type input "Coil, Cond, 44INX18MM, L"
type textarea "x"
type input "Coil, Cond, 44INX18MM, Le"
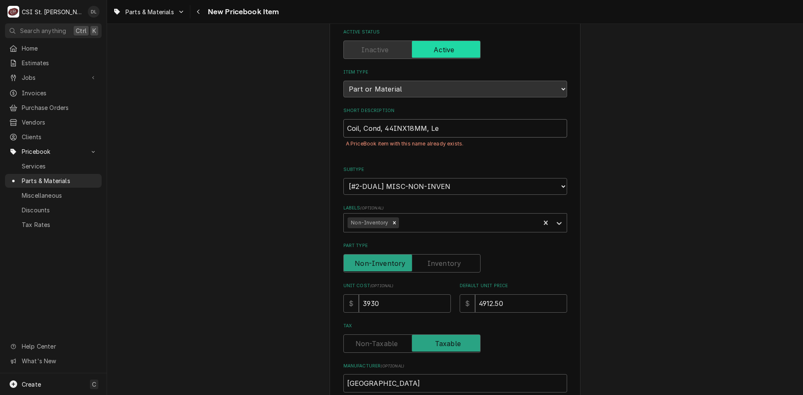
type textarea "x"
type input "Coil, Cond, 44INX18MM, Lef"
type textarea "x"
type input "Coil, Cond, 44INX18MM, Left"
type textarea "x"
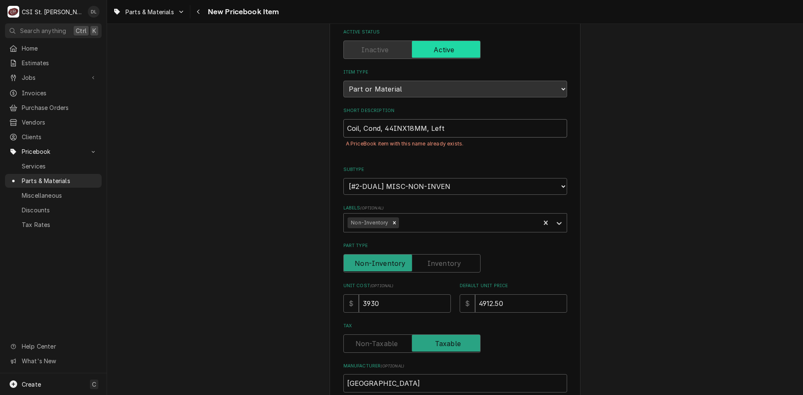
type input "Coil, Cond, 44INX18MM, Left"
type textarea "x"
type input "Coil, Cond, 44INX18MM, Left"
type textarea "x"
type input "Coil, Cond, 44INX18MM, Left,"
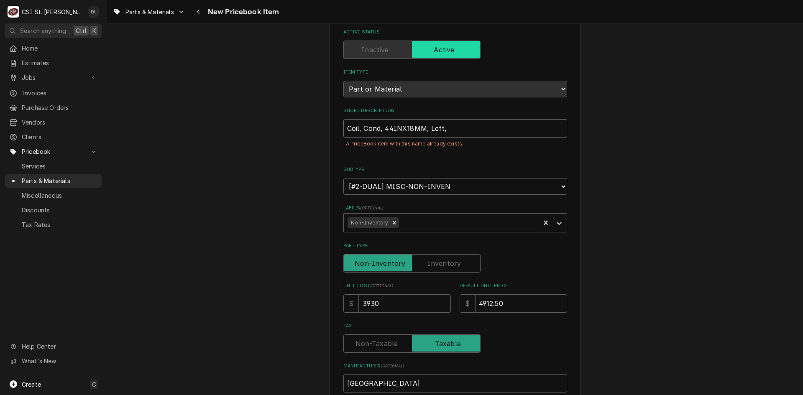
type textarea "x"
type input "Coil, Cond, 44INX18MM, Left,"
type textarea "x"
type input "Coil, Cond, 44INX18MM, Left, R"
type textarea "x"
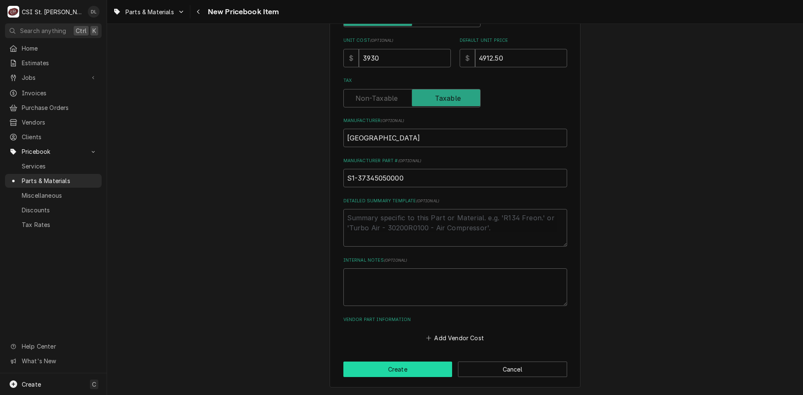
click at [423, 364] on button "Create" at bounding box center [398, 369] width 109 height 15
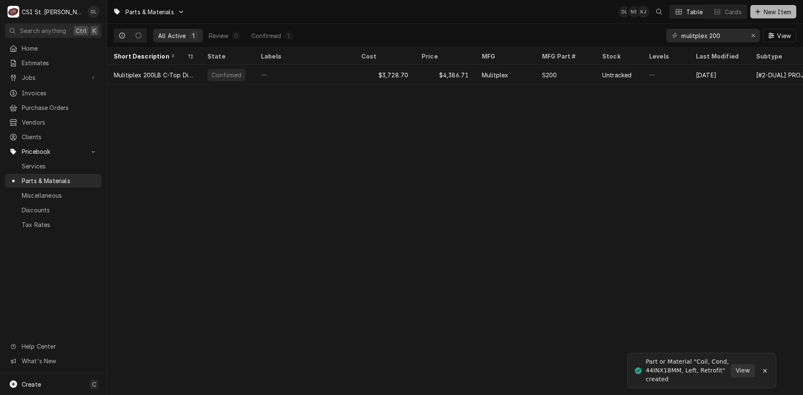
click at [763, 10] on span "New Item" at bounding box center [777, 12] width 31 height 9
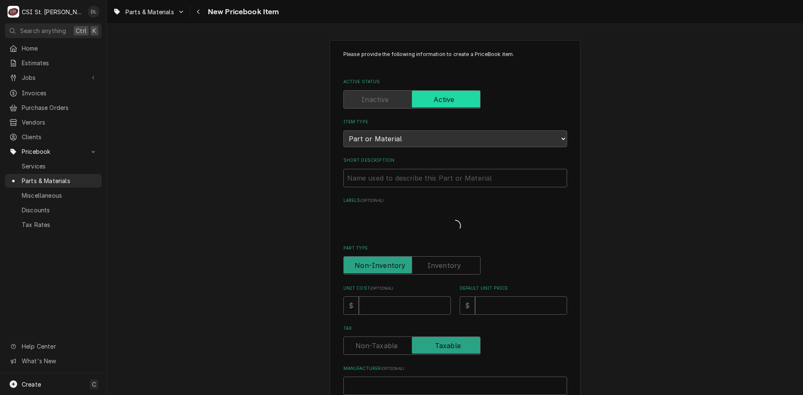
type textarea "x"
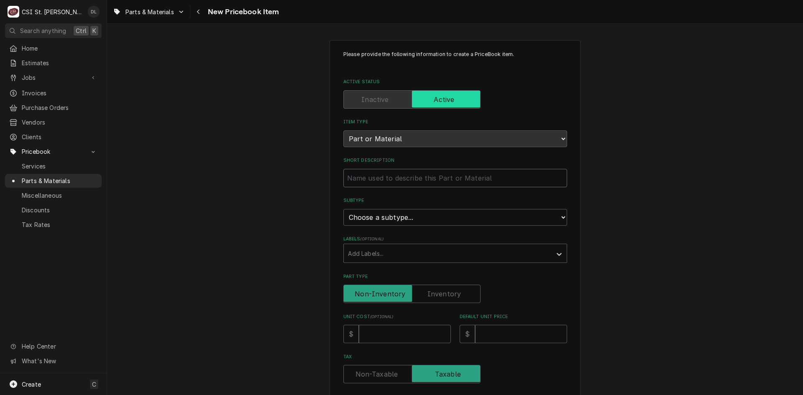
click at [421, 185] on input "Short Description" at bounding box center [456, 178] width 224 height 18
click at [497, 219] on select "Choose a subtype... [#2-DUAL] AFTERHRS-WH-CHG-2 [#2-DUAL] BEV-EQUIP [#2-DUAL] B…" at bounding box center [456, 217] width 224 height 17
select select "6"
click at [344, 209] on select "Choose a subtype... [#2-DUAL] AFTERHRS-WH-CHG-2 [#2-DUAL] BEV-EQUIP [#2-DUAL] B…" at bounding box center [456, 217] width 224 height 17
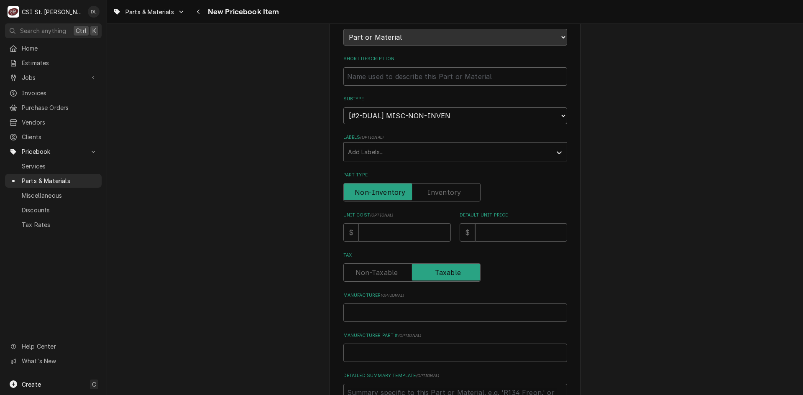
scroll to position [126, 0]
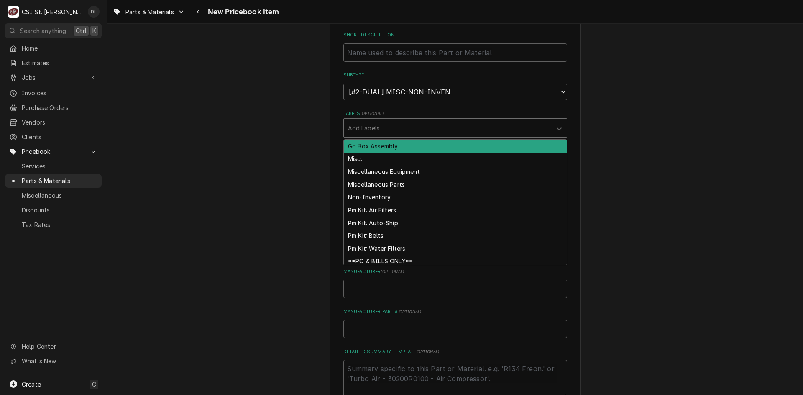
click at [422, 128] on div "Labels" at bounding box center [448, 128] width 200 height 15
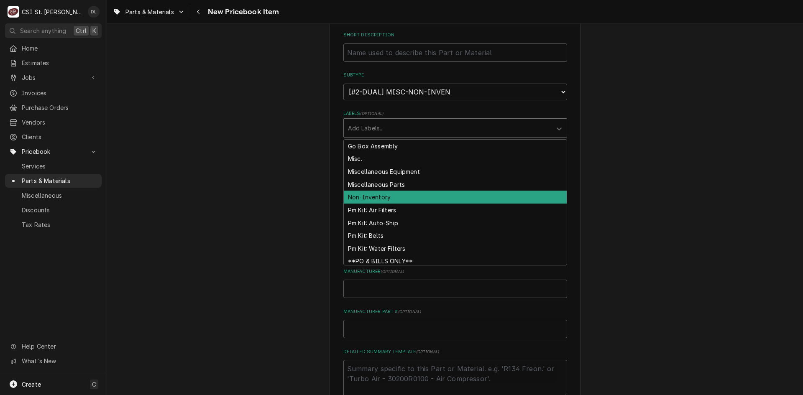
click at [386, 197] on div "Non-Inventory" at bounding box center [455, 197] width 223 height 13
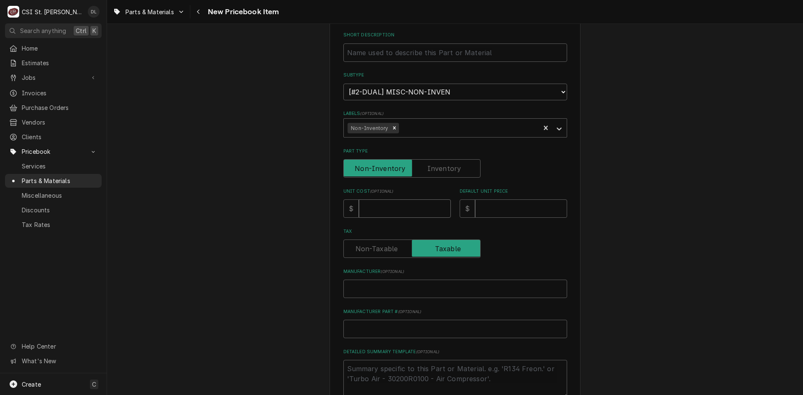
click at [401, 207] on input "Unit Cost ( optional )" at bounding box center [405, 209] width 92 height 18
type textarea "x"
type input "4"
type textarea "x"
type input "41"
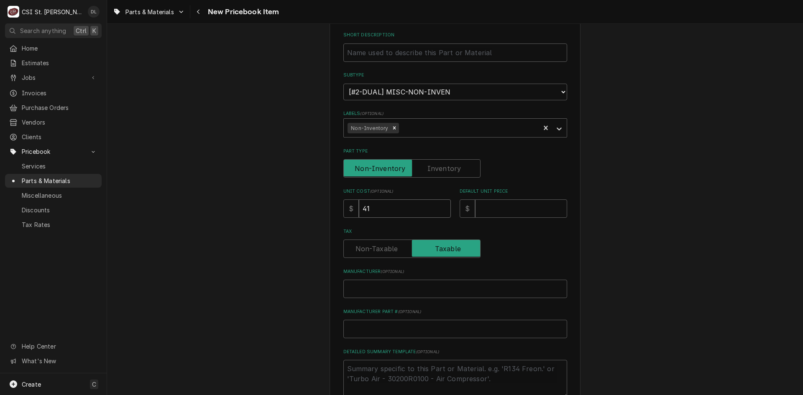
type textarea "x"
type input "412"
type textarea "x"
type input "4126"
click at [535, 207] on input "Default Unit Price" at bounding box center [521, 209] width 92 height 18
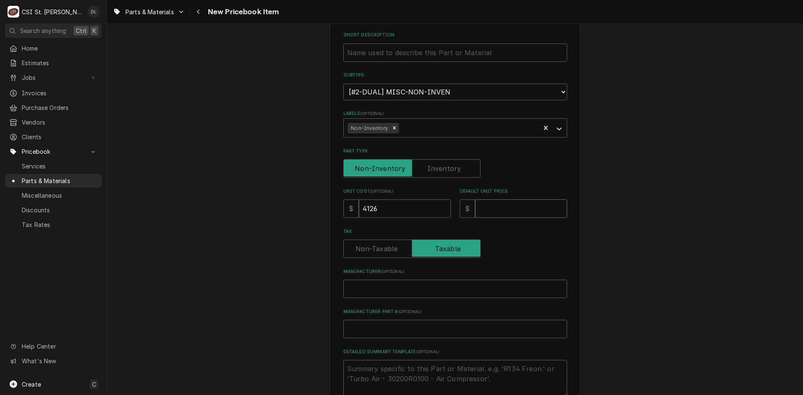
type textarea "x"
type input "5"
type textarea "x"
type input "51"
type textarea "x"
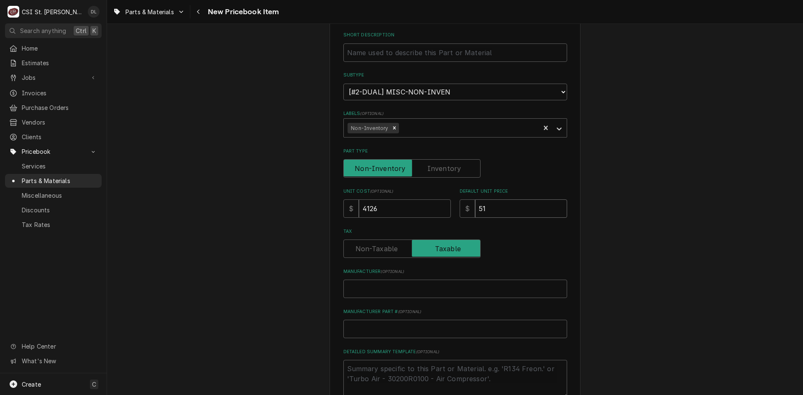
type input "515"
type textarea "x"
type input "5157"
type textarea "x"
type input "5157.5"
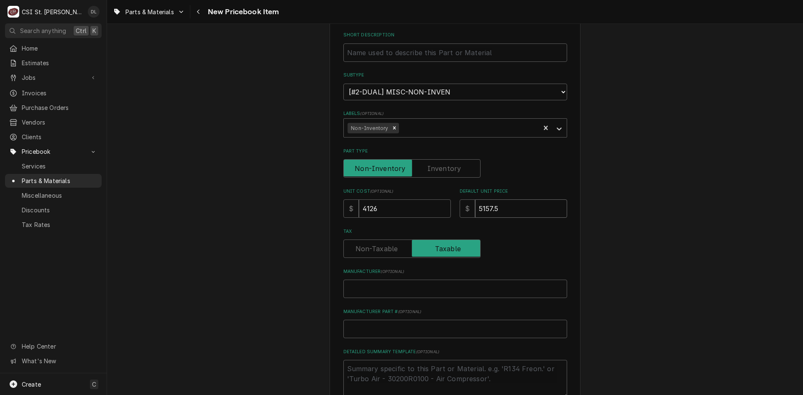
type textarea "x"
type input "5157.50"
click at [400, 287] on input "Manufacturer ( optional )" at bounding box center [456, 289] width 224 height 18
type textarea "x"
type input "Y"
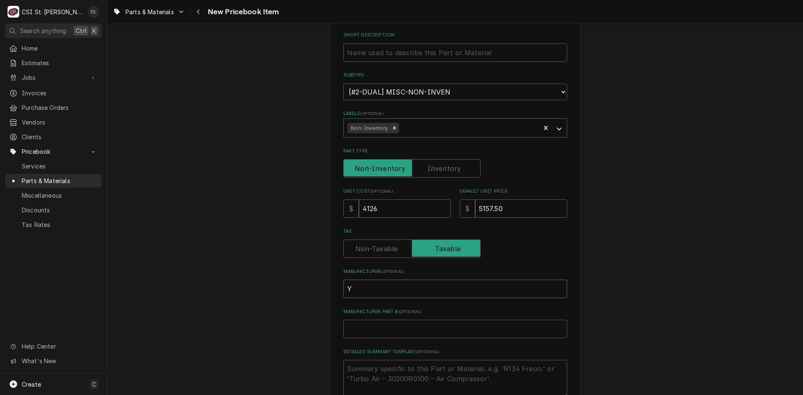
click at [400, 287] on input "Y" at bounding box center [456, 289] width 224 height 18
type textarea "x"
type input "Yo"
type textarea "x"
type input "Yor"
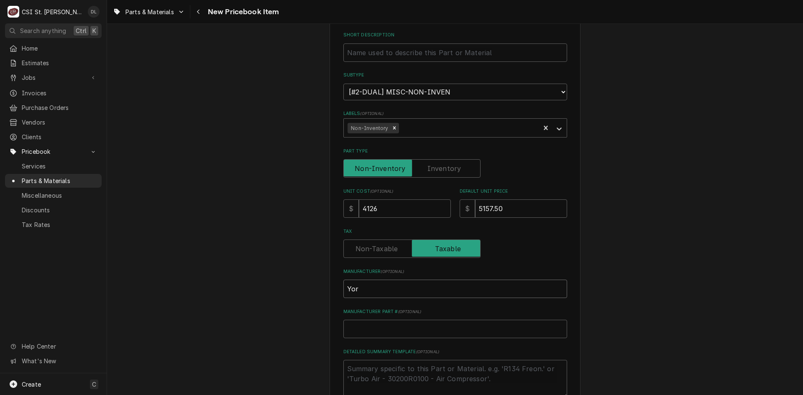
type textarea "x"
type input "York"
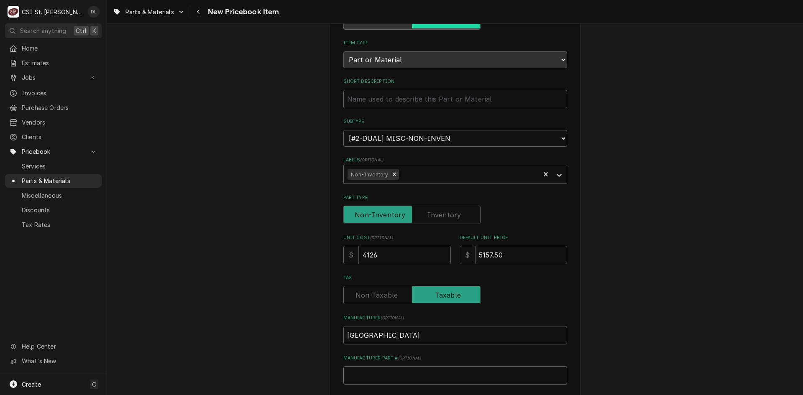
scroll to position [42, 0]
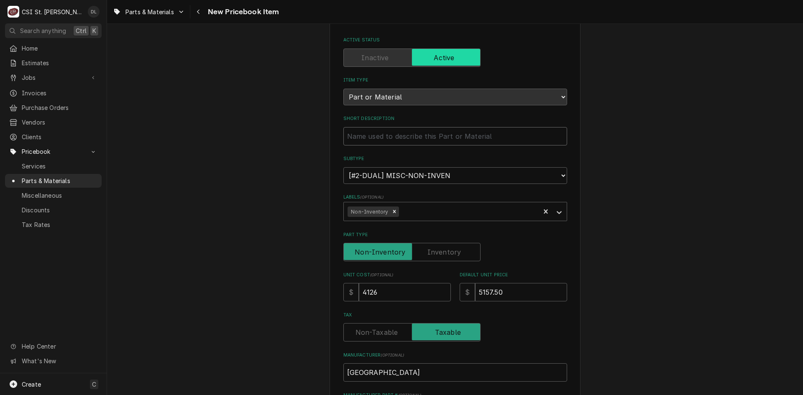
click at [404, 138] on input "Short Description" at bounding box center [456, 136] width 224 height 18
click at [424, 133] on input "Short Description" at bounding box center [456, 136] width 224 height 18
type textarea "x"
type input "C"
type textarea "x"
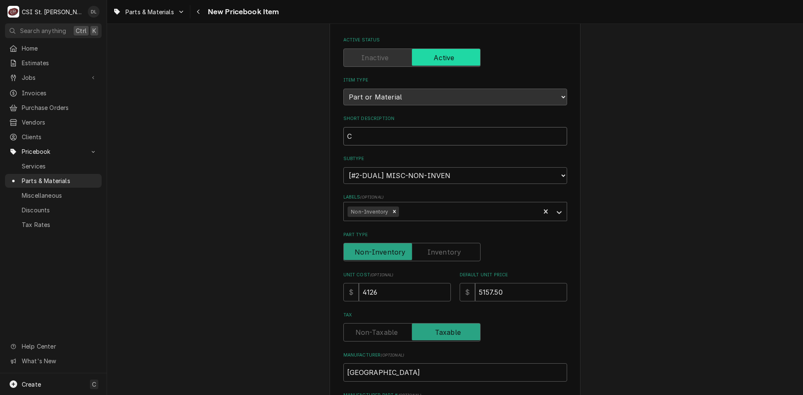
type input "Cl"
type textarea "x"
type input "C"
type textarea "x"
type input "Co"
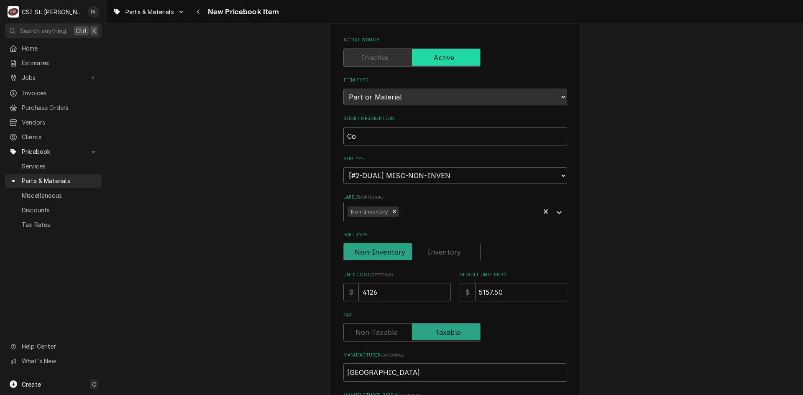
type textarea "x"
type input "Coi"
type textarea "x"
type input "Coil"
type textarea "x"
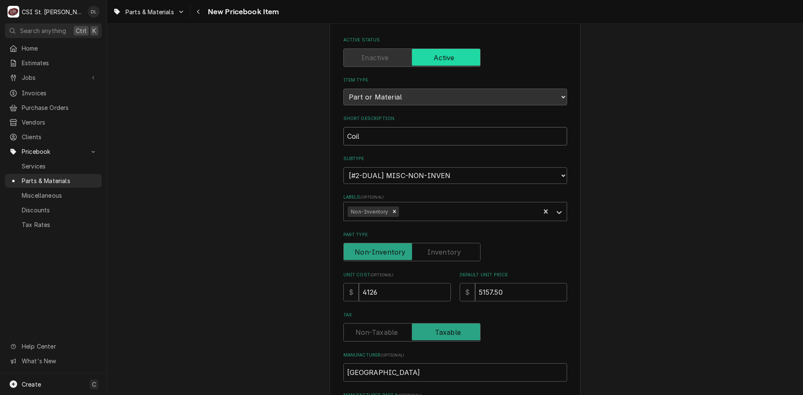
type input "Coil,"
type textarea "x"
type input "Coil,"
type textarea "x"
type input "Coil, c"
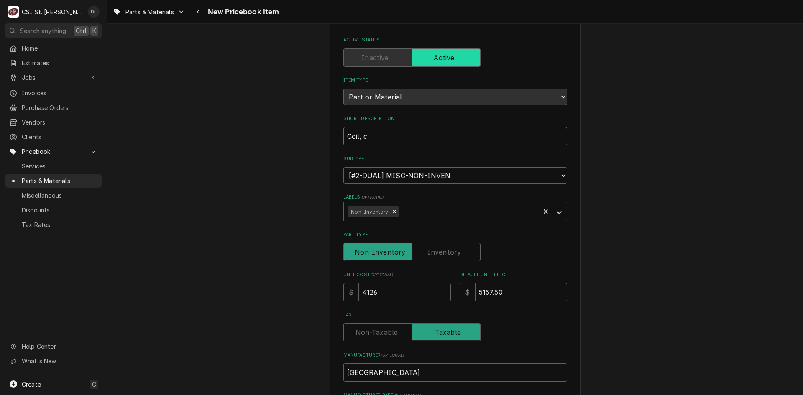
type textarea "x"
type input "Coil, co"
type textarea "x"
type input "Coil, con"
type textarea "x"
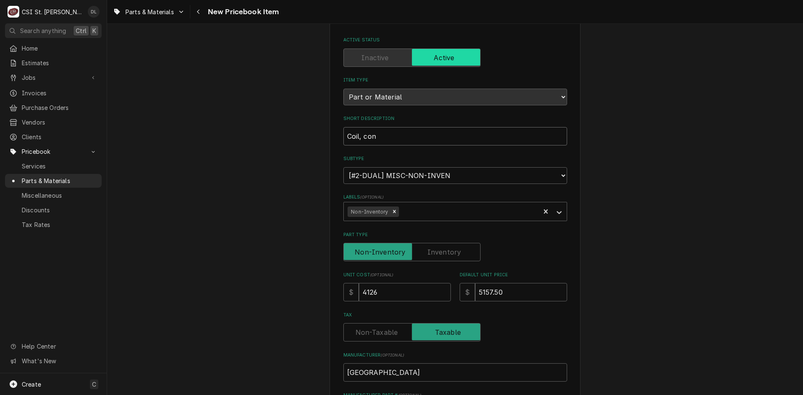
type input "Coil, cond"
type textarea "x"
type input "Coil, cond"
type textarea "x"
type input "Coil, cond"
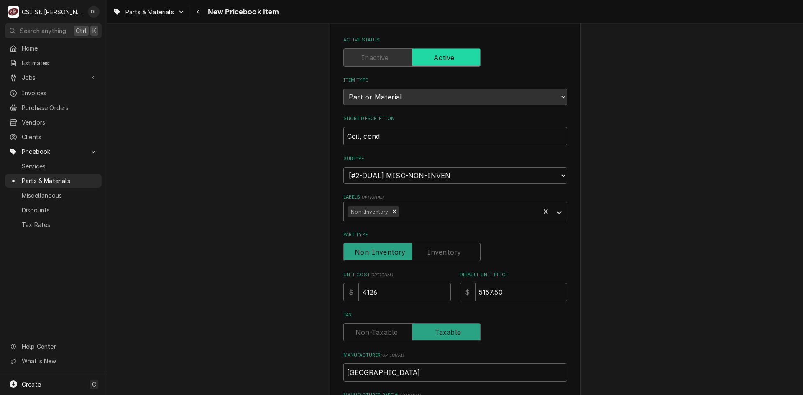
type textarea "x"
type input "Coil, cond,"
type textarea "x"
type input "Coil, cond,"
type textarea "x"
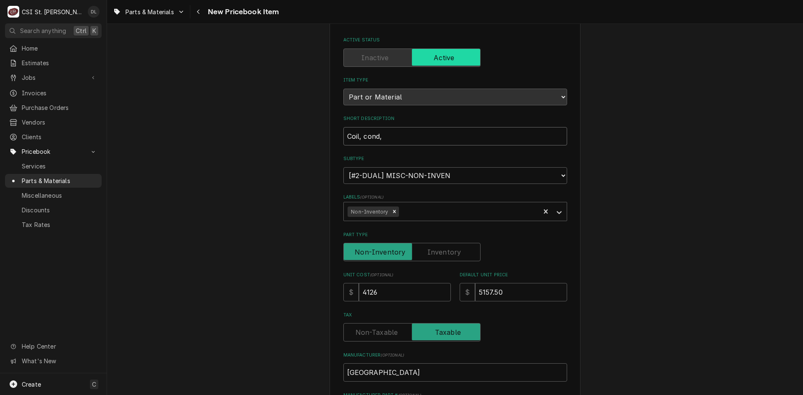
type input "Coil, cond, 4"
type textarea "x"
type input "Coil, cond, 44"
type textarea "x"
type input "Coil, cond, 44I"
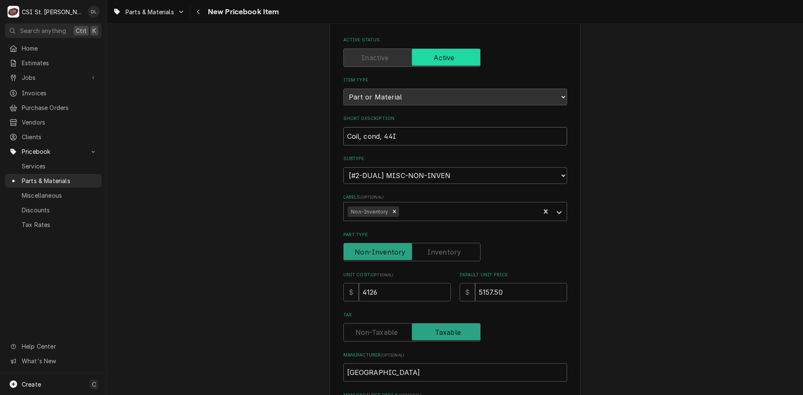
type textarea "x"
type input "Coil, cond, 44IN"
type textarea "x"
type input "Coil, cond, 44I"
type textarea "x"
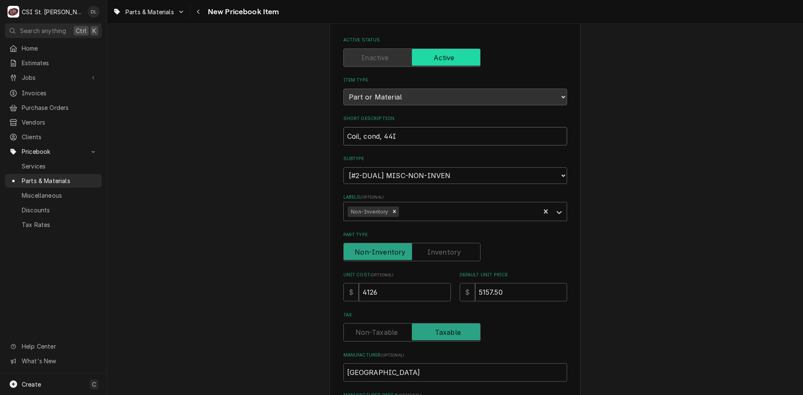
type input "Coil, cond, 44"
type textarea "x"
type input "Coil, cond, 44i"
type textarea "x"
type input "Coil, cond, 44in"
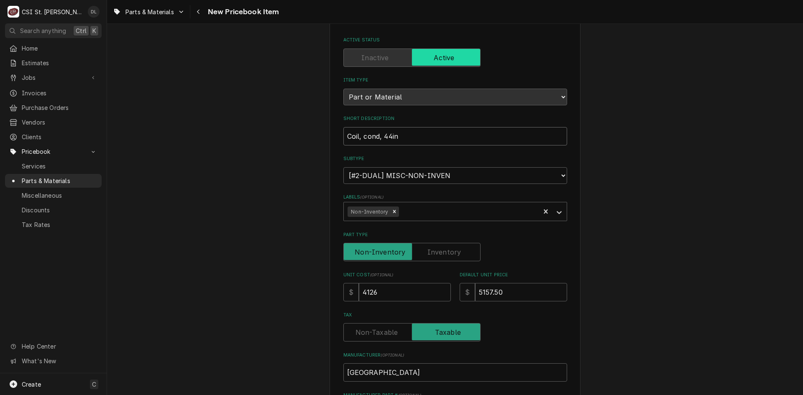
type textarea "x"
type input "Coil, cond, 44i"
type textarea "x"
type input "Coil, cond, 44"
type textarea "x"
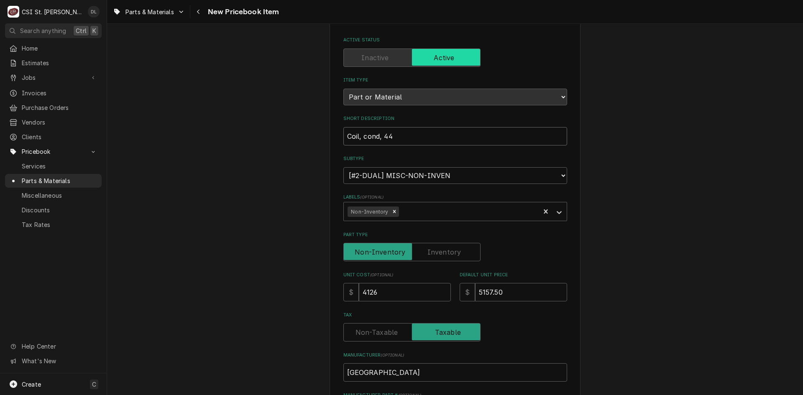
type input "Coil, cond, 44I"
type textarea "x"
type input "Coil, cond, 44IN"
type textarea "x"
type input "Coil, cond, 44INX"
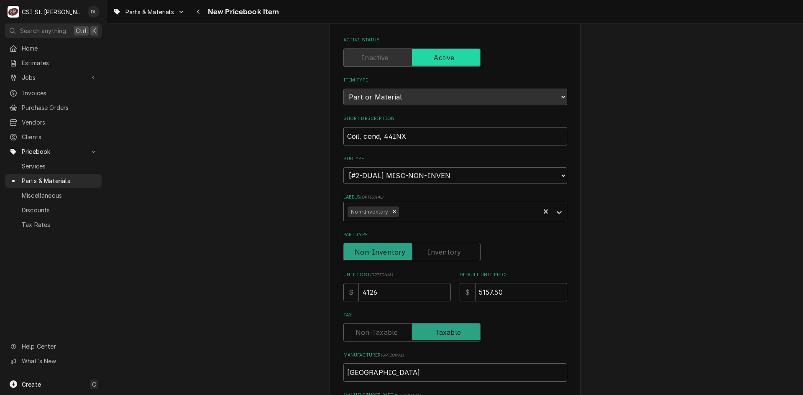
type textarea "x"
type input "Coil, cond, 44INX1"
type textarea "x"
type input "Coil, cond, 44INX18"
type textarea "x"
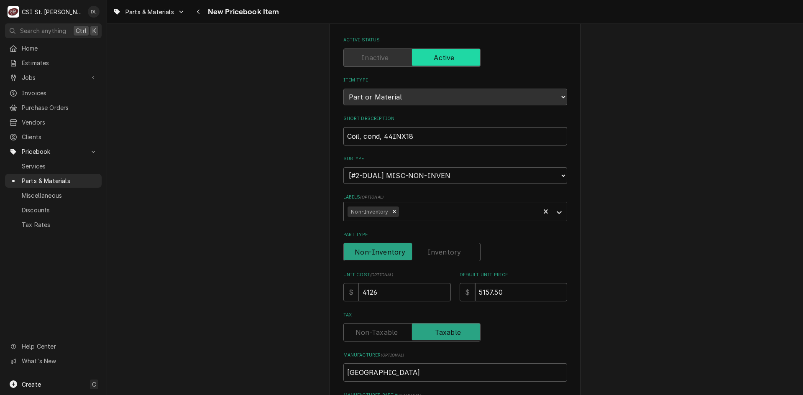
type input "Coil, cond, 44INX18M"
type textarea "x"
type input "Coil, cond, 44INX18MM"
click at [366, 137] on input "Coil, cond, 44INX18MM" at bounding box center [456, 136] width 224 height 18
type textarea "x"
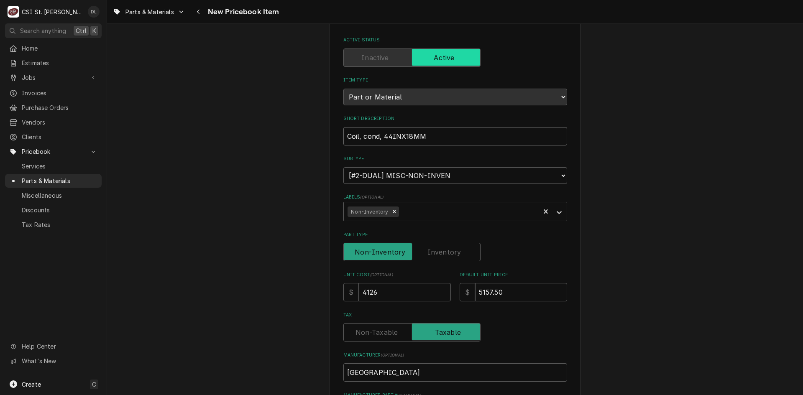
type input "Coil, ond, 44INX18MM"
type textarea "x"
type input "Coil, cond, 44INX18MM"
type textarea "x"
type input "Coil, ond, 44INX18MM"
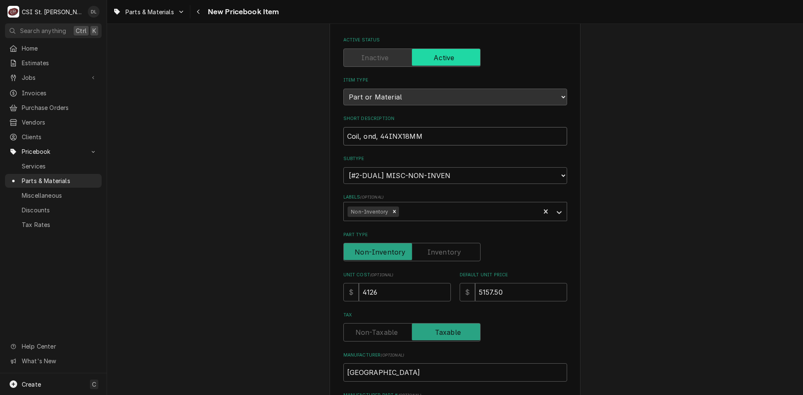
type textarea "x"
type input "Coil, Cond, 44INX18MM"
click at [441, 138] on input "Coil, Cond, 44INX18MM" at bounding box center [456, 136] width 224 height 18
type textarea "x"
type input "Coil, Cond, 44INX18MM,"
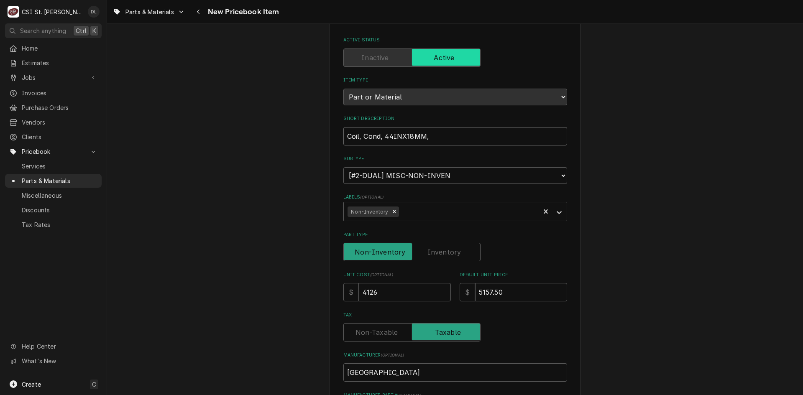
type textarea "x"
type input "Coil, Cond, 44INX18MM,"
type textarea "x"
type input "Coil, Cond, 44INX18MM, R"
type textarea "x"
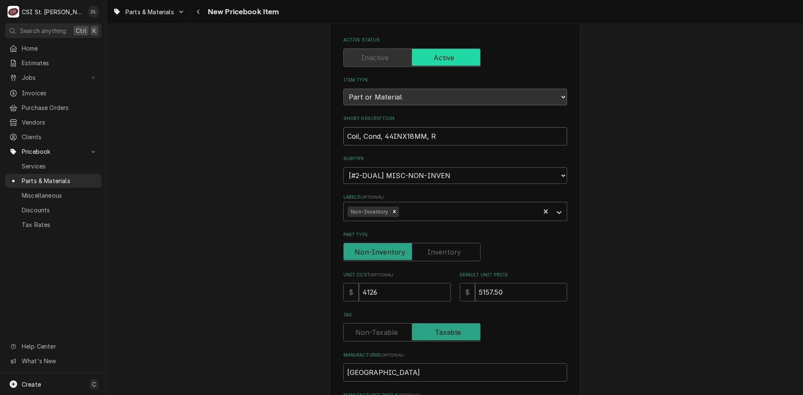
type input "Coil, Cond, 44INX18MM, Ri"
type textarea "x"
type input "Coil, Cond, 44INX18MM, Rig"
type textarea "x"
type input "Coil, Cond, 44INX18MM, Righ"
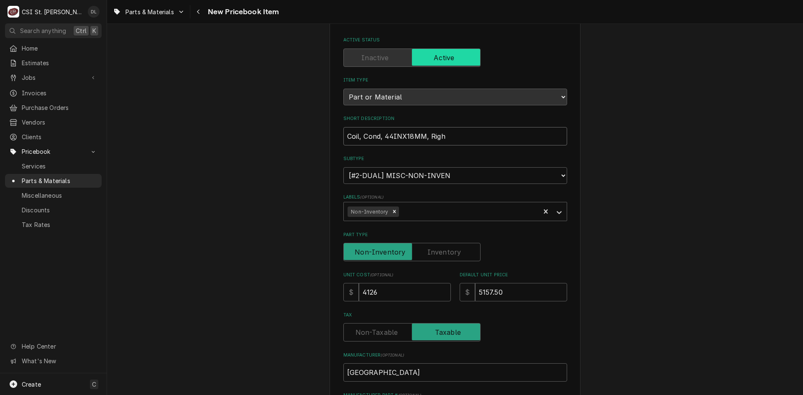
type textarea "x"
type input "Coil, Cond, 44INX18MM, Right"
type textarea "x"
type input "Coil, Cond, 44INX18MM, Right"
type textarea "x"
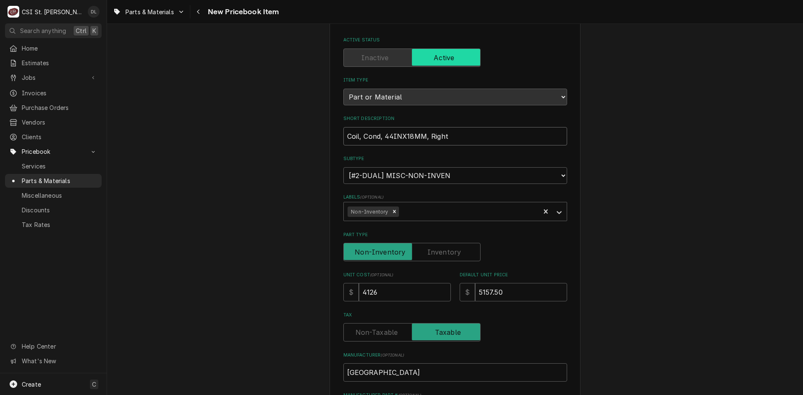
type input "Coil, Cond, 44INX18MM, Right R"
type textarea "x"
type input "Coil, Cond, 44INX18MM, Right Re"
type textarea "x"
type input "Coil, Cond, 44INX18MM, Right Red"
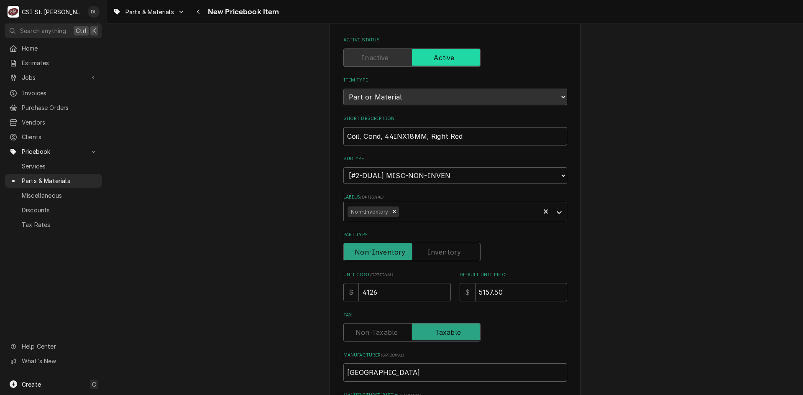
type textarea "x"
type input "Coil, Cond, 44INX18MM, Right Redt"
type textarea "x"
type input "Coil, Cond, 44INX18MM, Right Redtr"
type textarea "x"
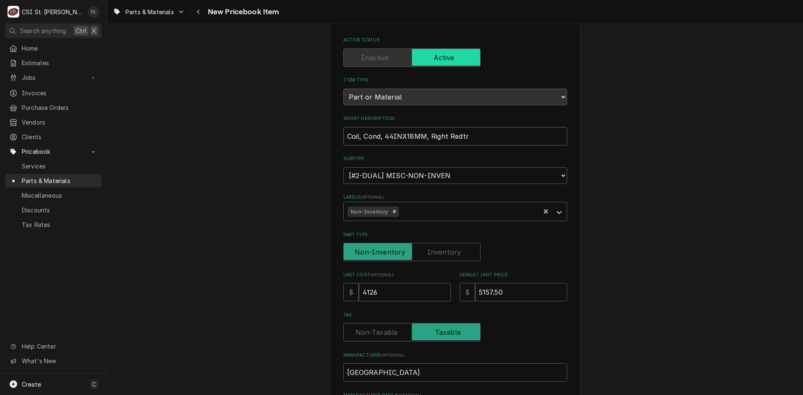
type input "Coil, Cond, 44INX18MM, Right Redtro"
type textarea "x"
type input "Coil, Cond, 44INX18MM, Right Redtrof"
type textarea "x"
type input "Coil, Cond, 44INX18MM, Right Redtrofi"
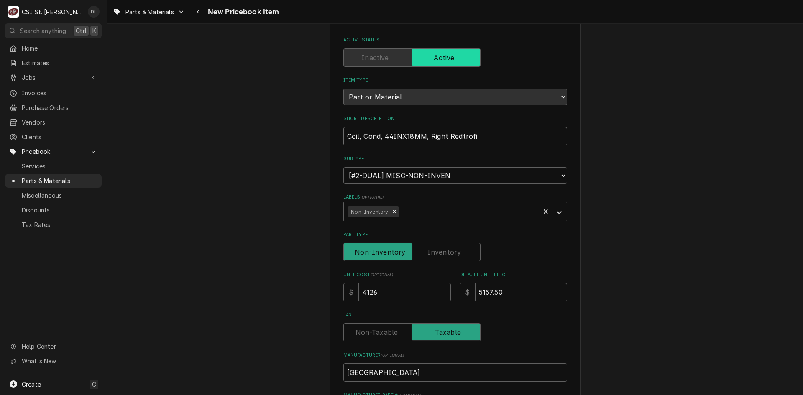
type textarea "x"
type input "Coil, Cond, 44INX18MM, Right Redtrofit"
type textarea "x"
type input "Coil, Cond, 44INX18MM, Right Redtrofi"
type textarea "x"
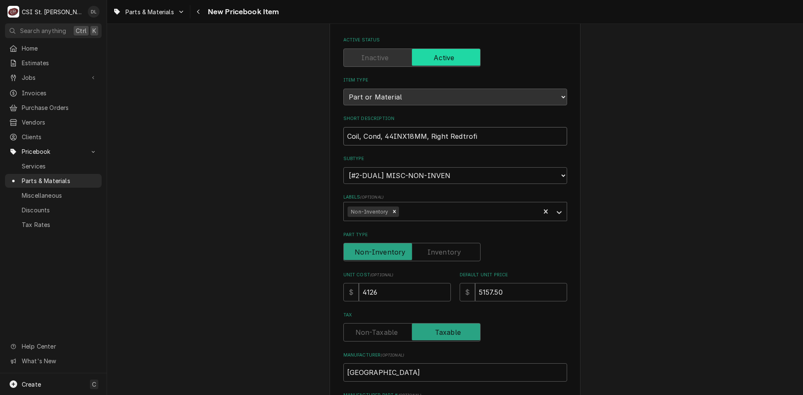
type input "Coil, Cond, 44INX18MM, Right Redtrof"
type textarea "x"
type input "Coil, Cond, 44INX18MM, Right Redtro"
type textarea "x"
type input "Coil, Cond, 44INX18MM, Right Redtr"
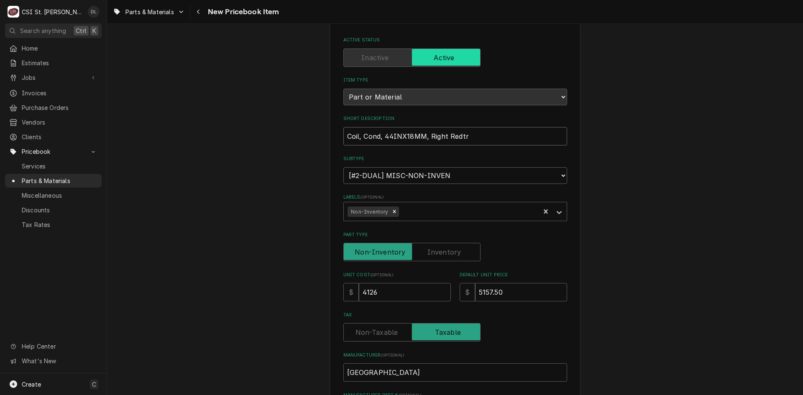
type textarea "x"
type input "Coil, Cond, 44INX18MM, Right Redt"
type textarea "x"
type input "Coil, Cond, 44INX18MM, Right Red"
type textarea "x"
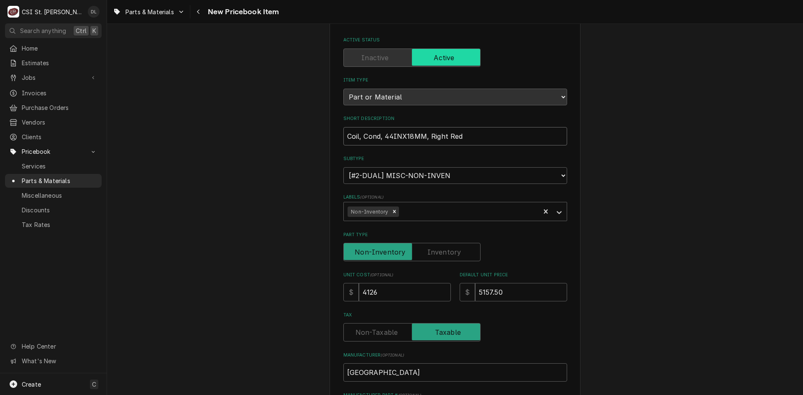
type input "Coil, Cond, 44INX18MM, Right Re"
type textarea "x"
type input "Coil, Cond, 44INX18MM, Right Ret"
type textarea "x"
type input "Coil, Cond, 44INX18MM, Right Retr"
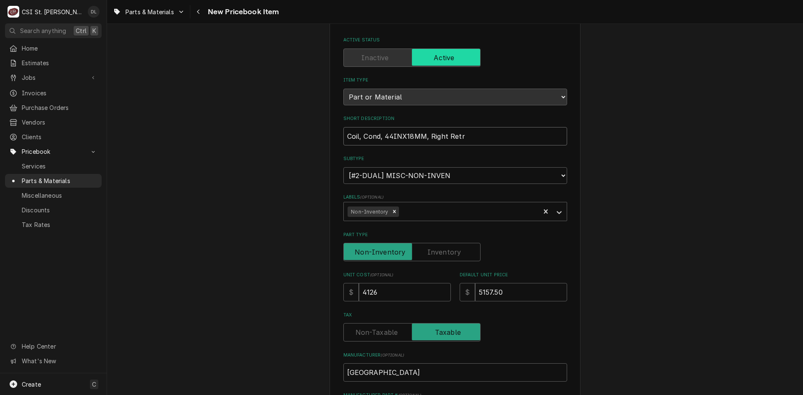
type textarea "x"
type input "Coil, Cond, 44INX18MM, Right Retro"
type textarea "x"
type input "Coil, Cond, 44INX18MM, Right Retrof"
type textarea "x"
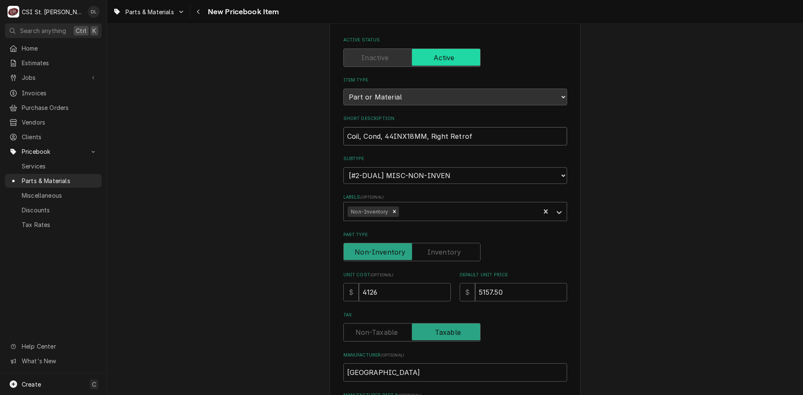
type input "Coil, Cond, 44INX18MM, Right Retrofi"
type textarea "x"
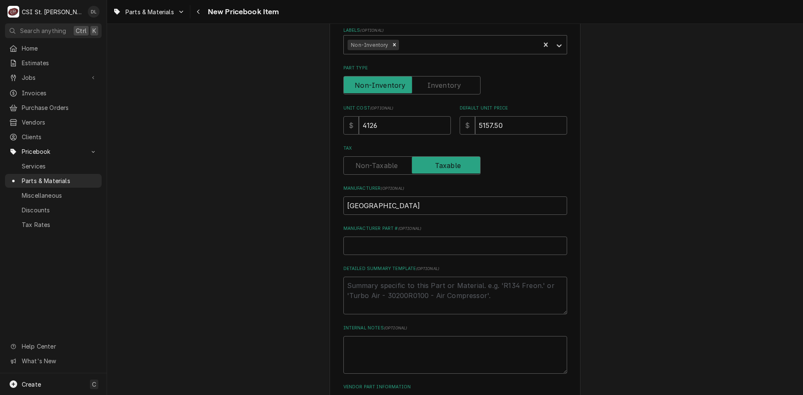
scroll to position [209, 0]
type input "Coil, Cond, 44INX18MM, Right Retrofit"
click at [385, 249] on input "Manufacturer Part # ( optional )" at bounding box center [456, 245] width 224 height 18
type textarea "x"
type input "s"
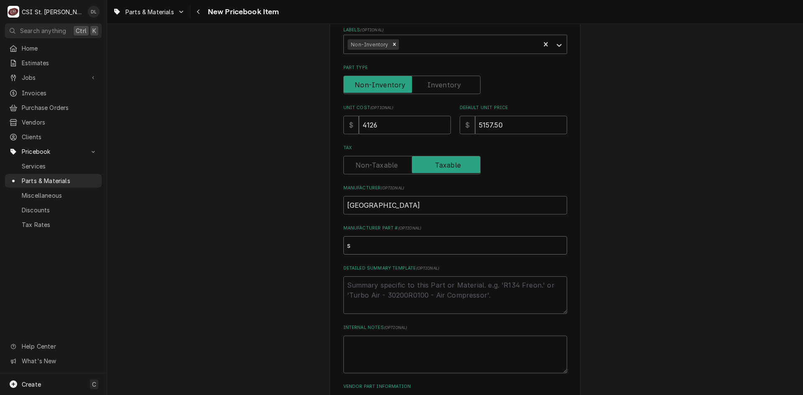
type textarea "x"
type input "S"
type textarea "x"
type input "S1"
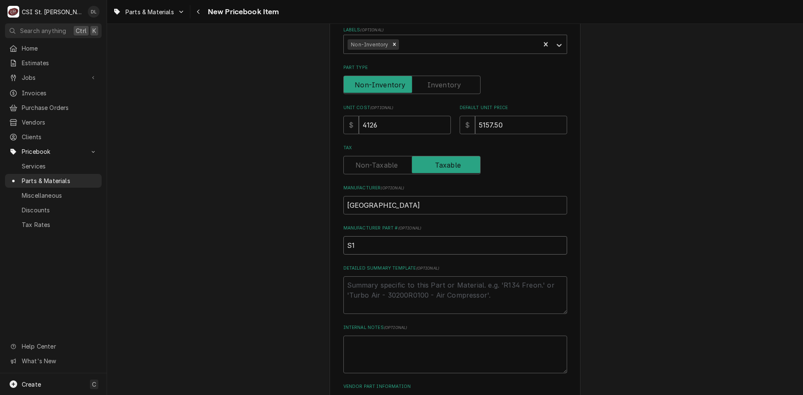
type textarea "x"
type input "S1-"
type textarea "x"
type input "S1-3"
type textarea "x"
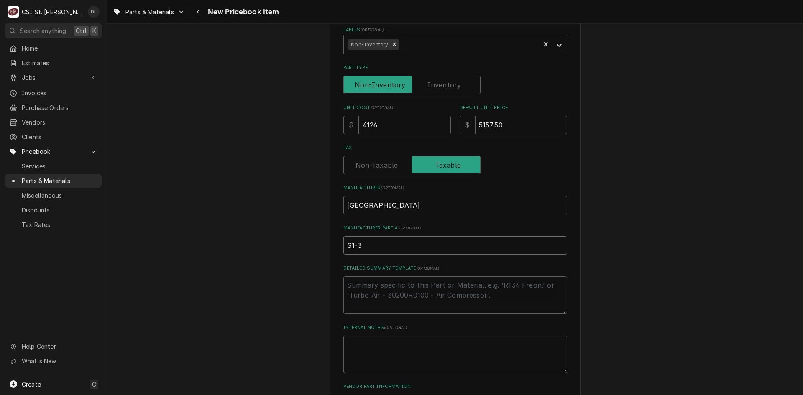
type input "S1-37"
type textarea "x"
type input "S1-373"
type textarea "x"
type input "S1-3734"
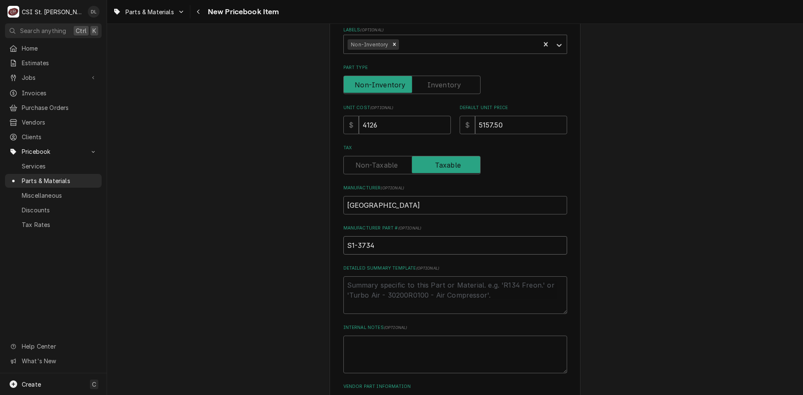
type textarea "x"
type input "S1-37345"
type textarea "x"
type input "S1-373450"
type textarea "x"
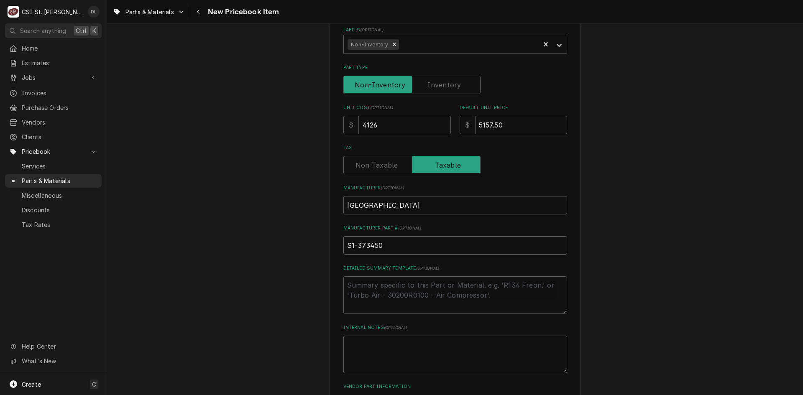
type input "S1-3734505"
type textarea "x"
type input "S1-37345052"
type textarea "x"
type input "S1-373450520"
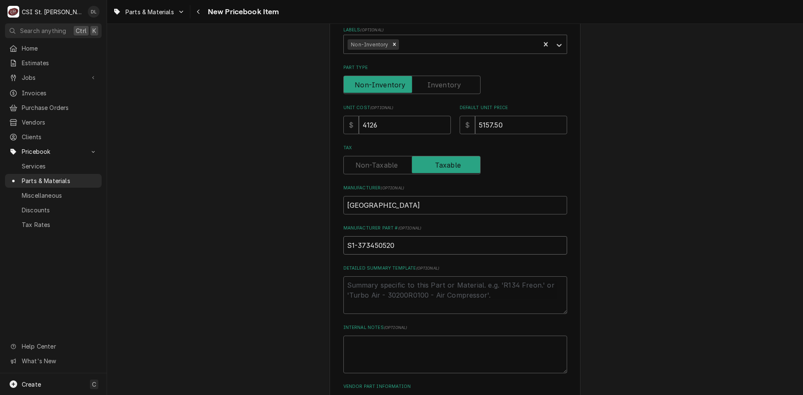
type textarea "x"
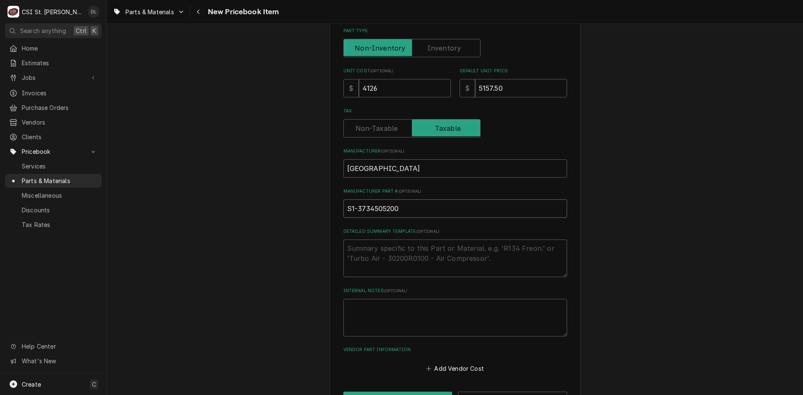
scroll to position [276, 0]
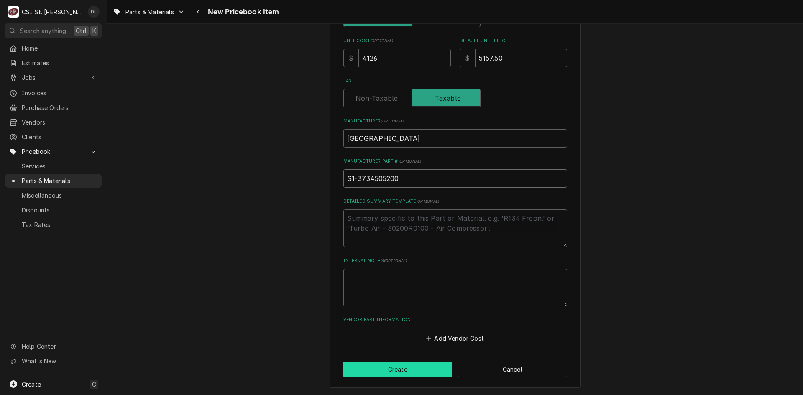
type input "S1-3734505200"
click at [406, 367] on button "Create" at bounding box center [398, 369] width 109 height 15
type textarea "x"
